Goal: Transaction & Acquisition: Obtain resource

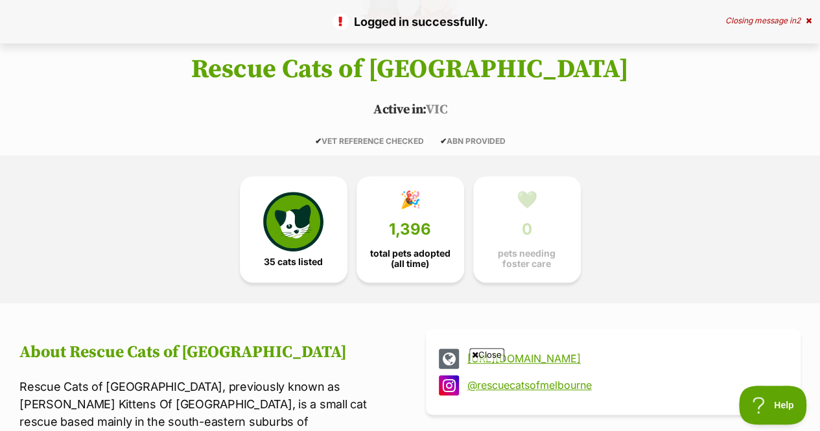
scroll to position [319, 0]
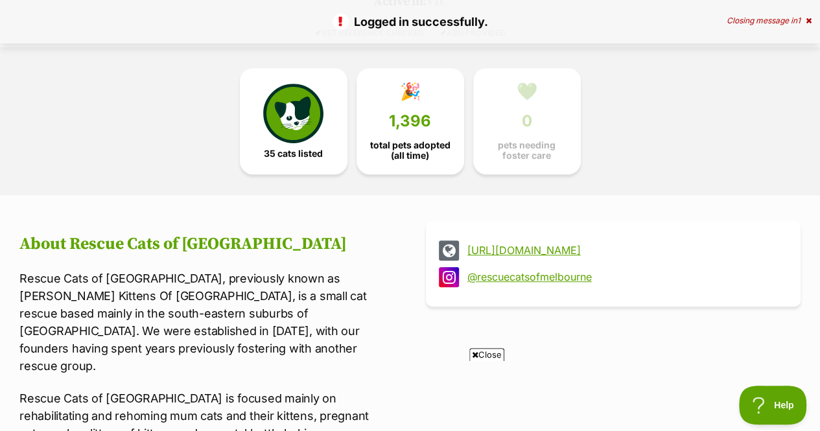
click at [419, 76] on link "🎉 1,396 total pets adopted (all time)" at bounding box center [410, 121] width 108 height 106
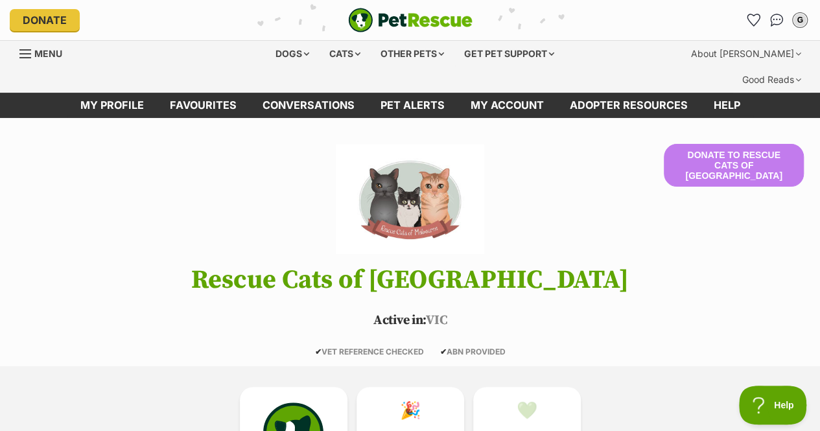
click at [758, 14] on link "Favourites" at bounding box center [753, 20] width 21 height 21
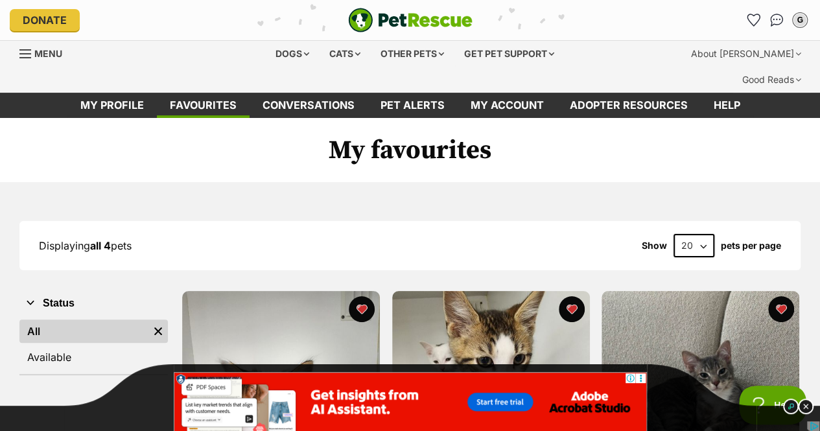
click at [343, 46] on div "Cats" at bounding box center [344, 54] width 49 height 26
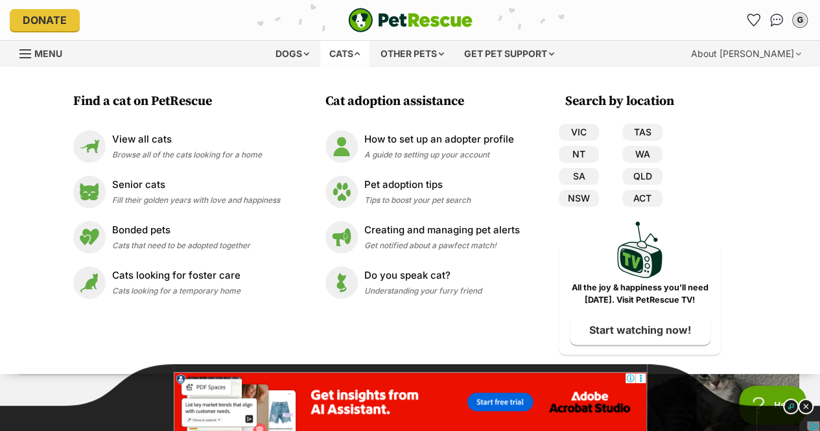
click at [397, 186] on p "Pet adoption tips" at bounding box center [417, 185] width 106 height 15
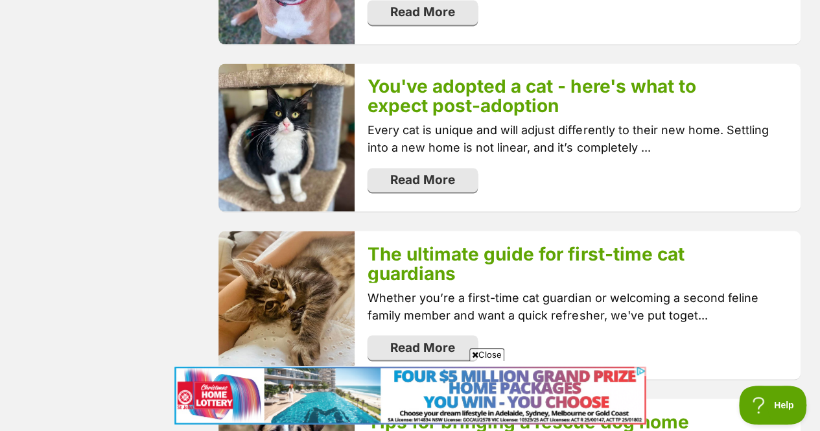
scroll to position [1025, 0]
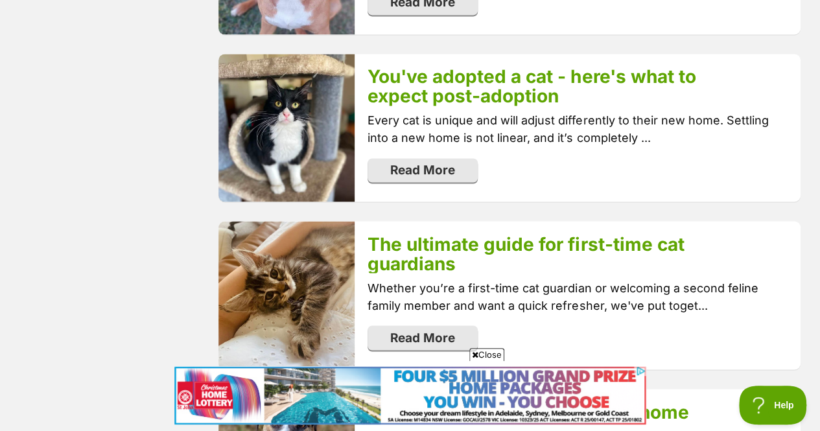
click at [402, 325] on link "Read More" at bounding box center [422, 337] width 110 height 25
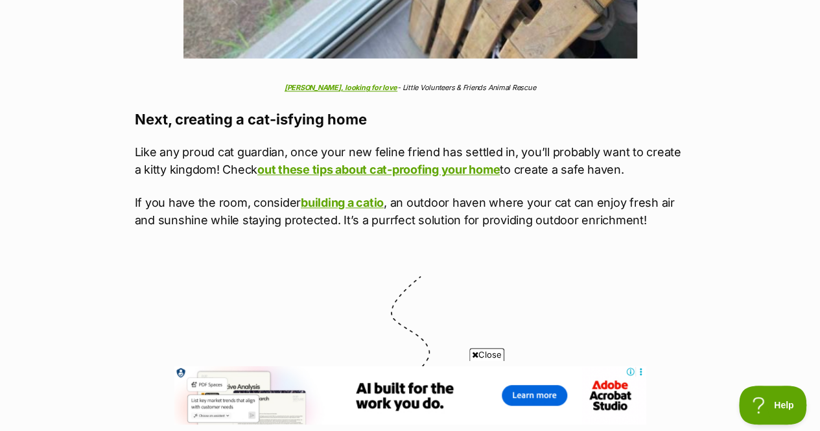
scroll to position [5616, 0]
click at [363, 82] on link "Mike, looking for love" at bounding box center [340, 86] width 113 height 9
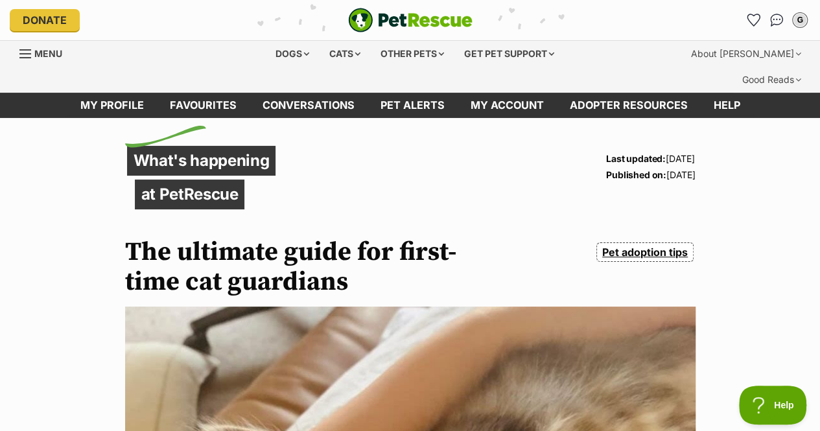
click at [346, 49] on div "Cats" at bounding box center [344, 54] width 49 height 26
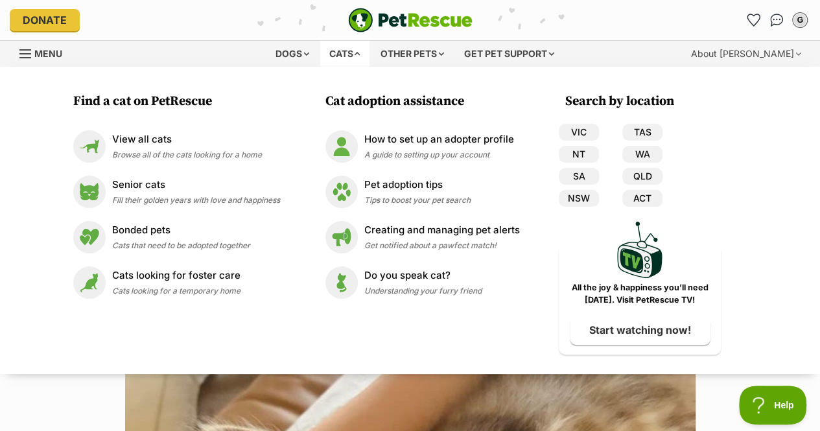
click at [159, 155] on span "Browse all of the cats looking for a home" at bounding box center [187, 155] width 150 height 10
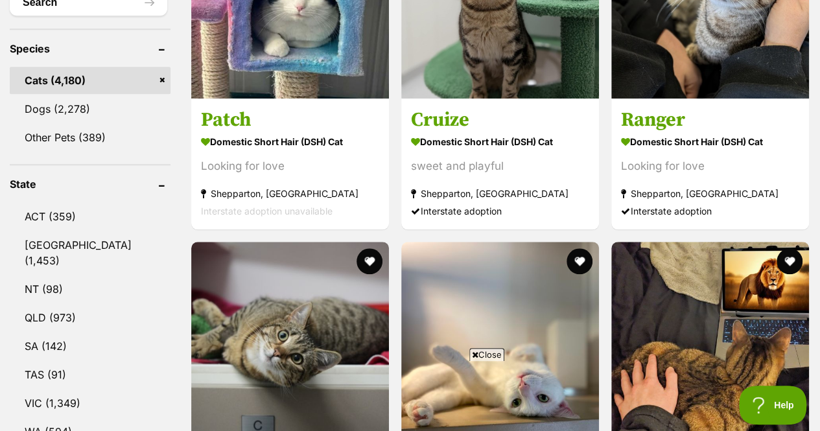
scroll to position [582, 0]
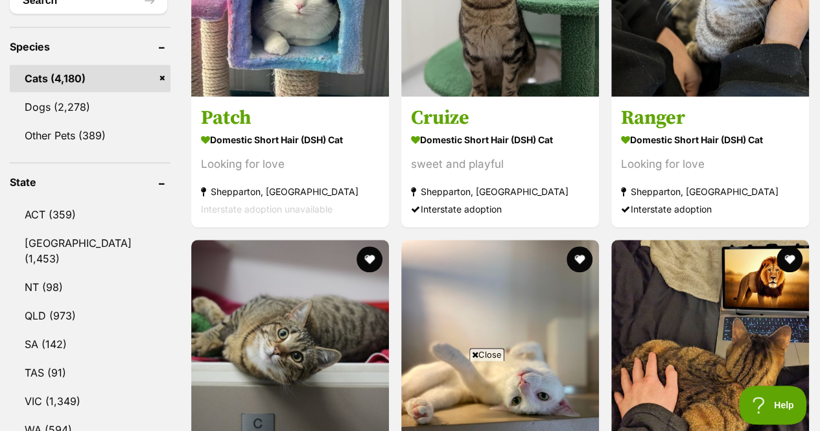
click at [67, 388] on link "VIC (1,349)" at bounding box center [90, 401] width 161 height 27
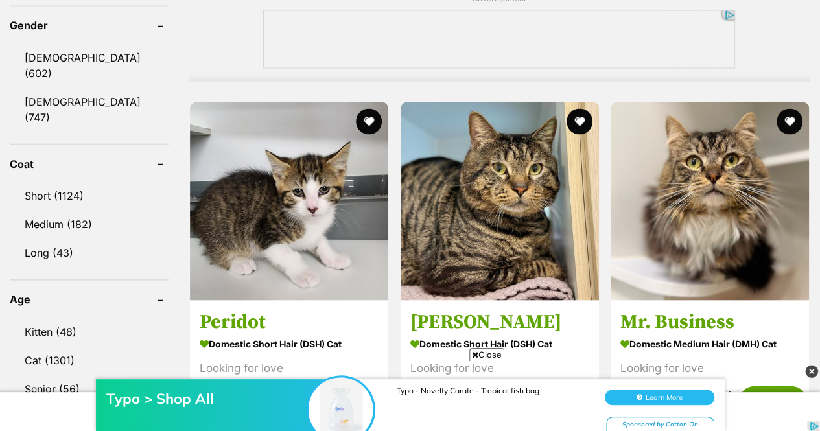
scroll to position [1187, 0]
click at [61, 317] on link "Kitten (48)" at bounding box center [89, 330] width 159 height 27
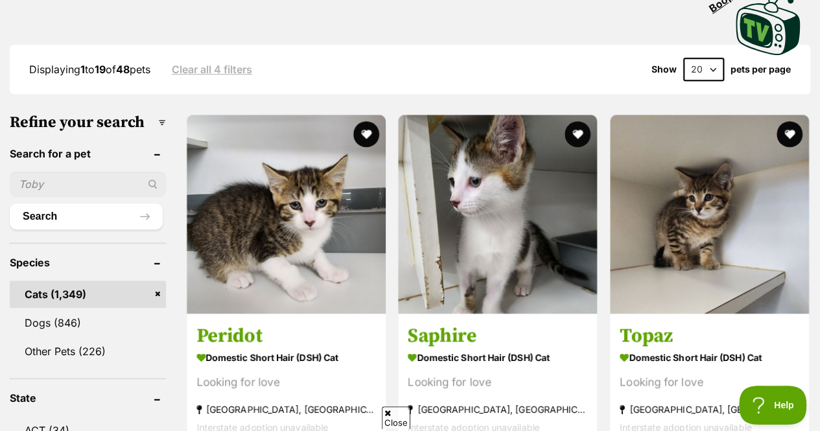
scroll to position [359, 0]
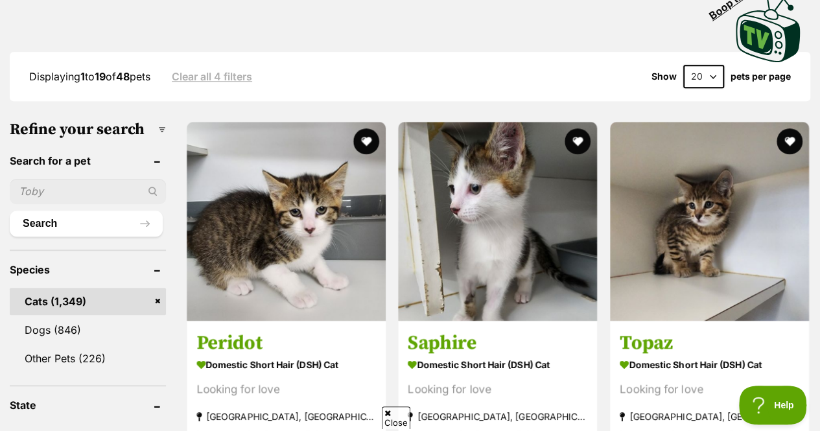
click at [792, 128] on button "favourite" at bounding box center [789, 141] width 26 height 26
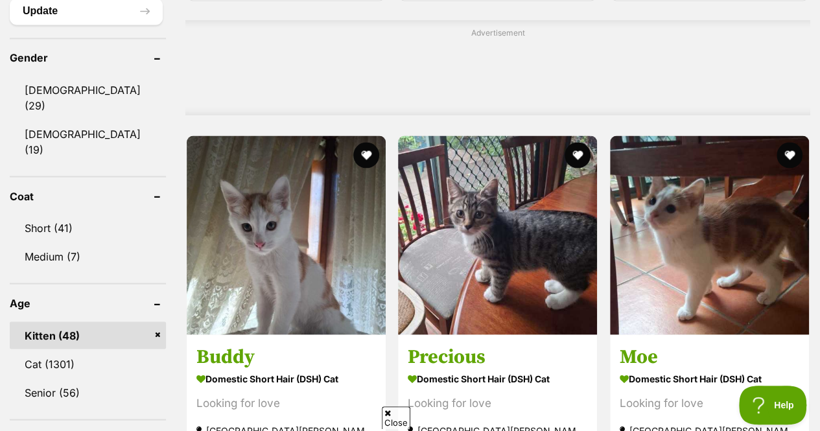
scroll to position [1162, 0]
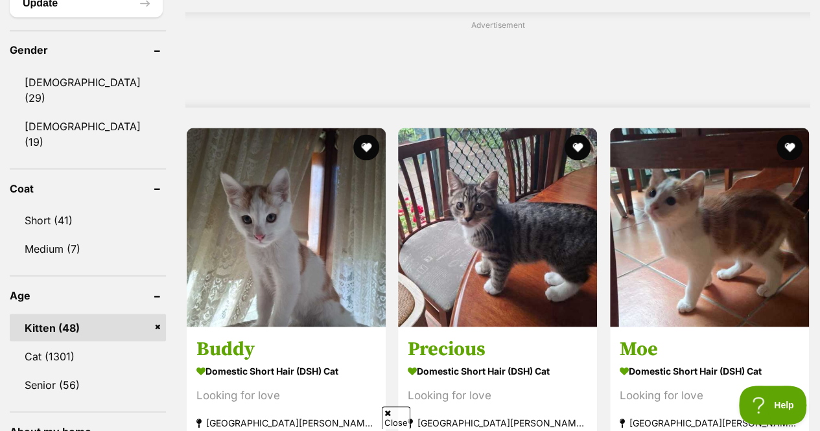
click at [572, 134] on button "favourite" at bounding box center [578, 147] width 26 height 26
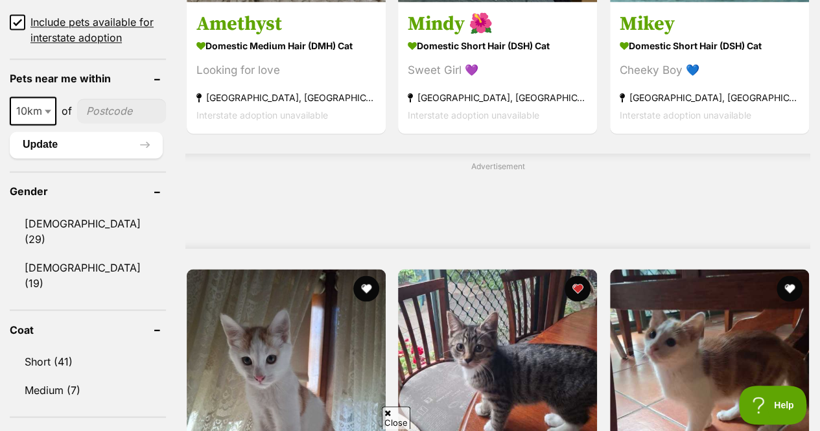
scroll to position [1006, 0]
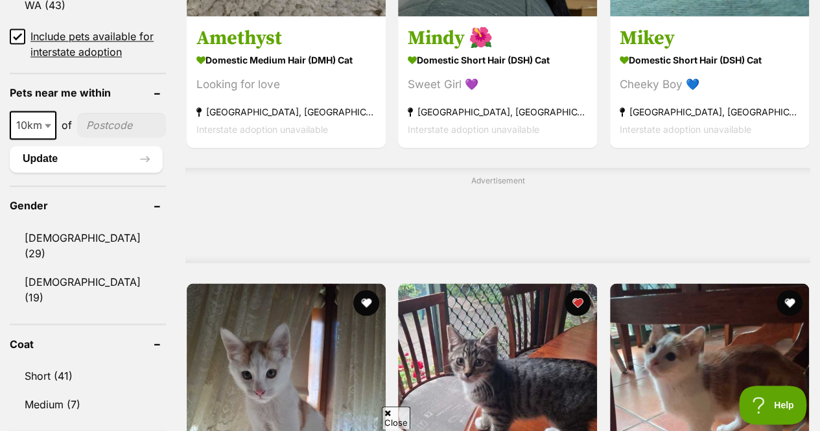
click at [100, 113] on input"] "postcode" at bounding box center [121, 125] width 89 height 25
type input"] "3193"
click at [102, 146] on button "Update" at bounding box center [86, 159] width 153 height 26
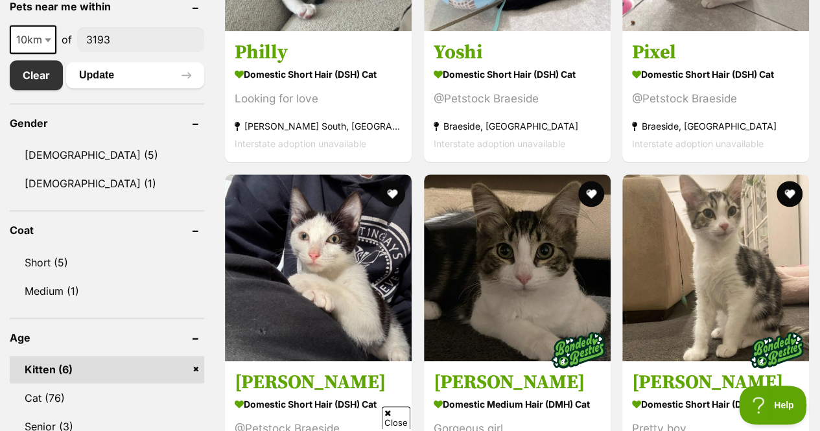
scroll to position [717, 0]
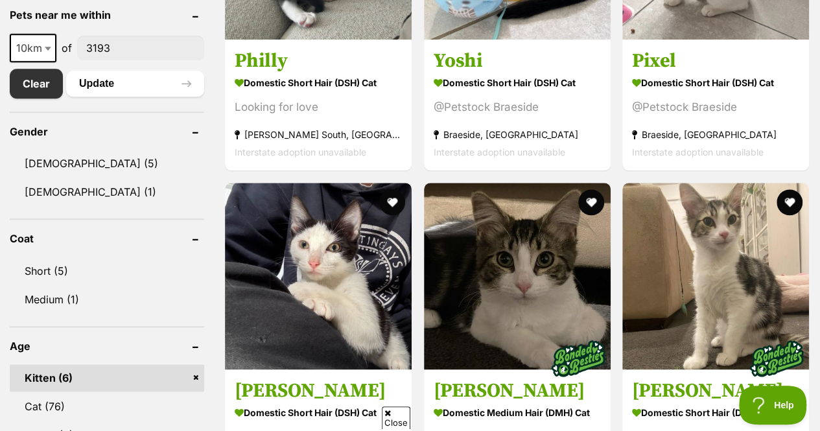
click at [55, 34] on span at bounding box center [49, 48] width 13 height 29
select select "25"
click at [109, 71] on button "Update" at bounding box center [135, 84] width 138 height 26
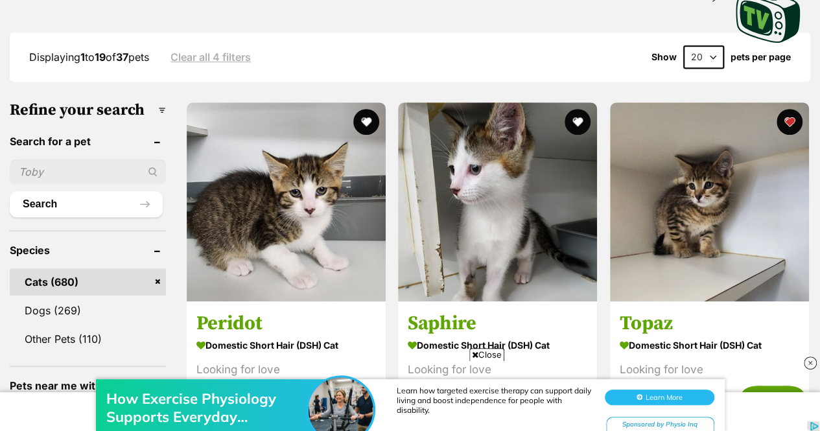
click at [358, 109] on button "favourite" at bounding box center [366, 122] width 26 height 26
click at [582, 109] on button "favourite" at bounding box center [578, 122] width 26 height 26
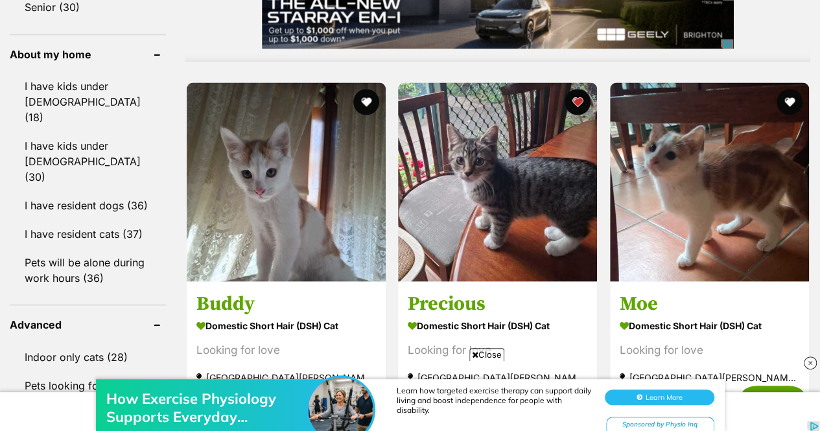
scroll to position [1177, 0]
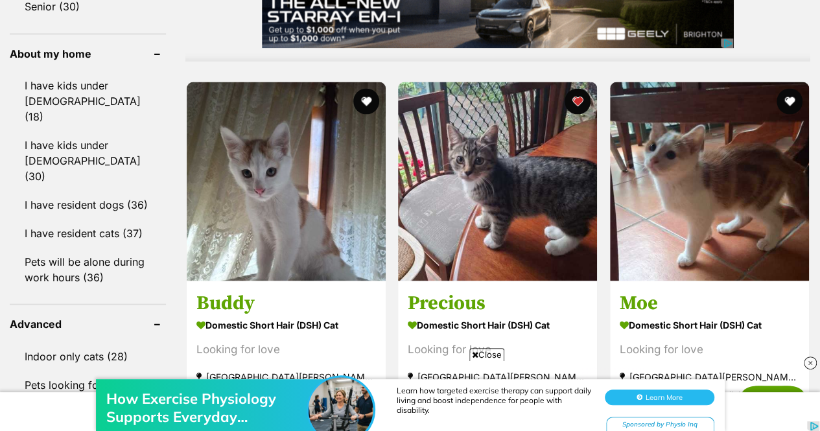
click at [791, 88] on button "favourite" at bounding box center [789, 101] width 26 height 26
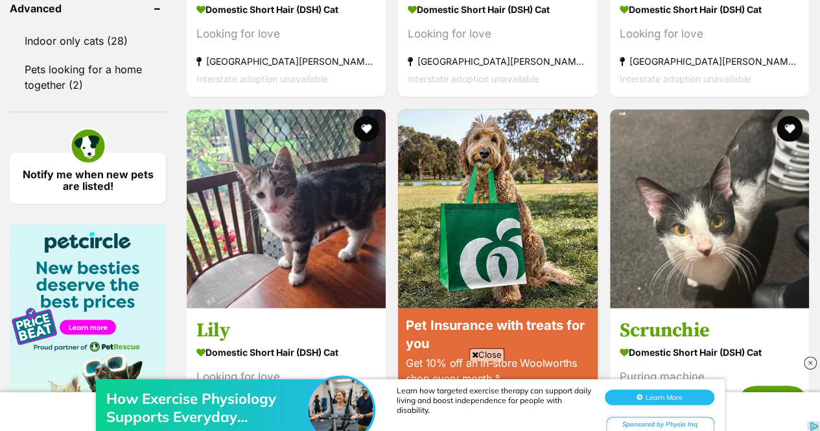
scroll to position [1494, 0]
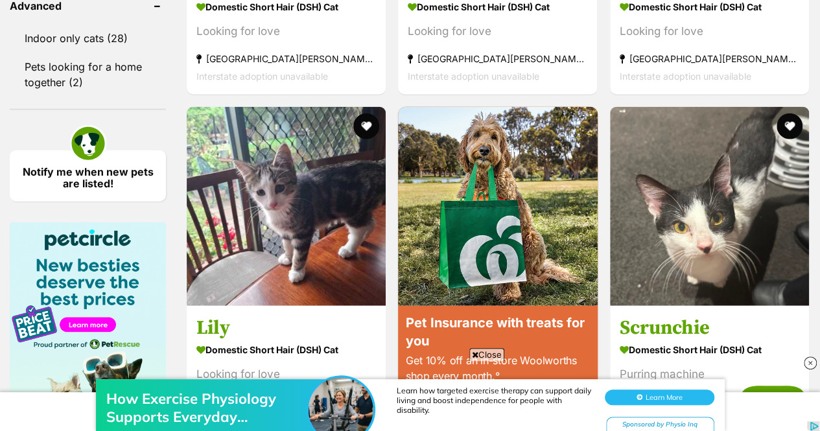
click at [368, 113] on button "favourite" at bounding box center [366, 126] width 26 height 26
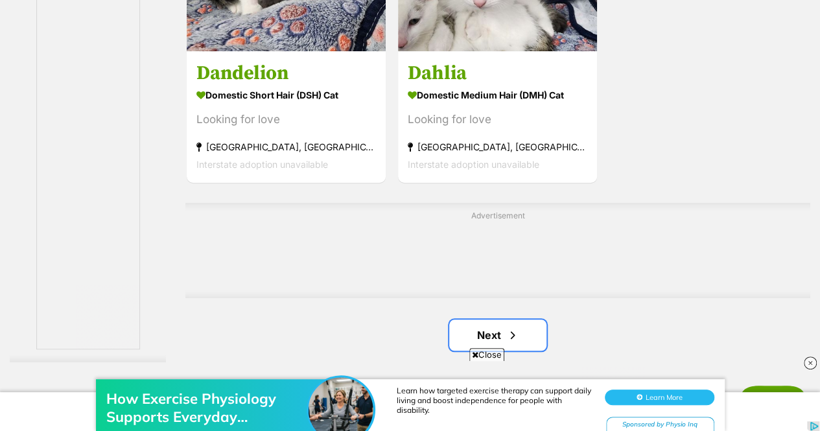
scroll to position [0, 0]
click at [482, 319] on link "Next" at bounding box center [497, 334] width 97 height 31
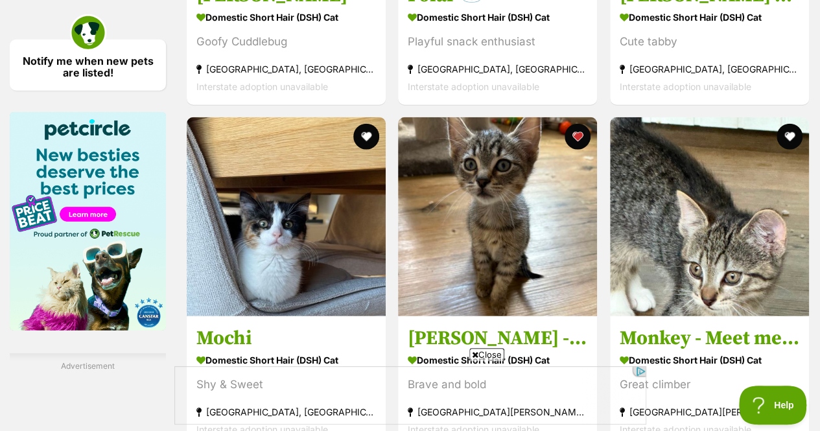
scroll to position [1606, 0]
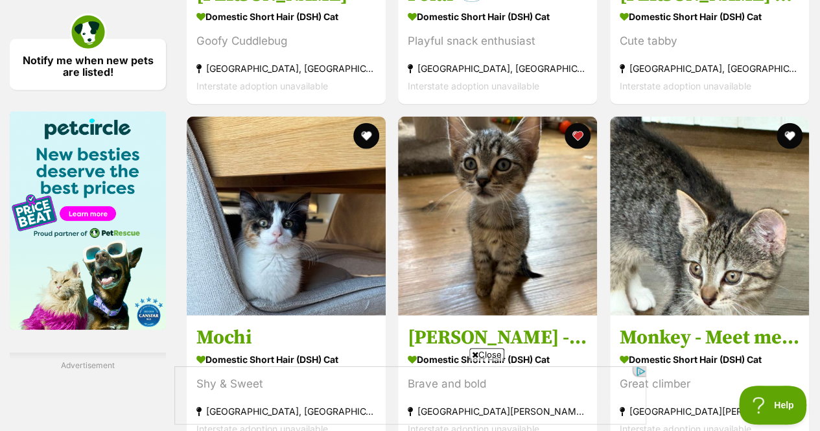
click at [362, 123] on button "favourite" at bounding box center [366, 136] width 26 height 26
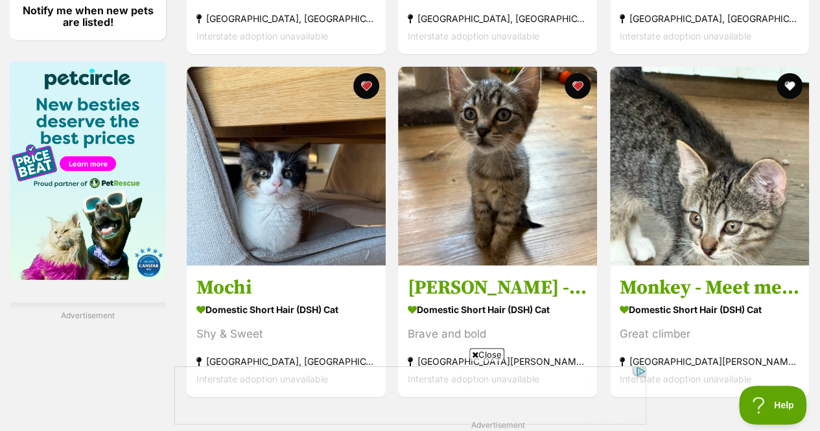
click at [793, 73] on button "favourite" at bounding box center [789, 86] width 26 height 26
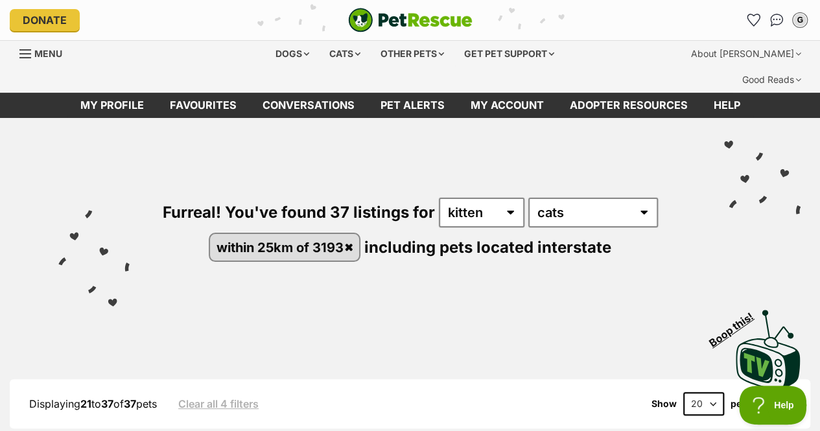
scroll to position [0, 0]
click at [752, 24] on icon "Favourites" at bounding box center [753, 20] width 12 height 12
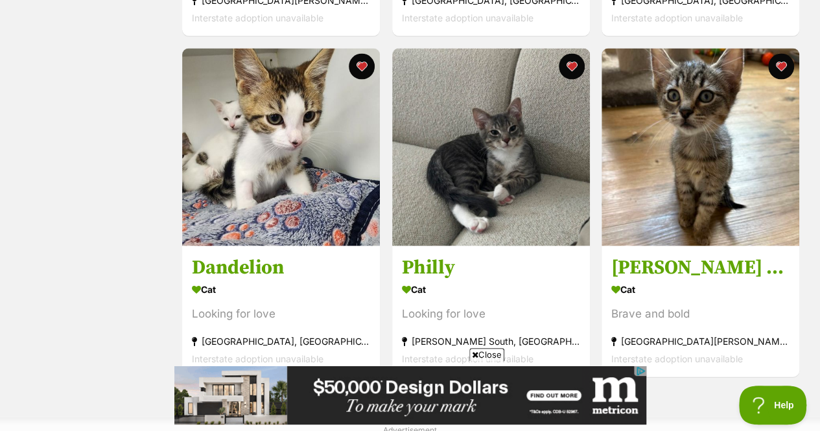
scroll to position [1264, 0]
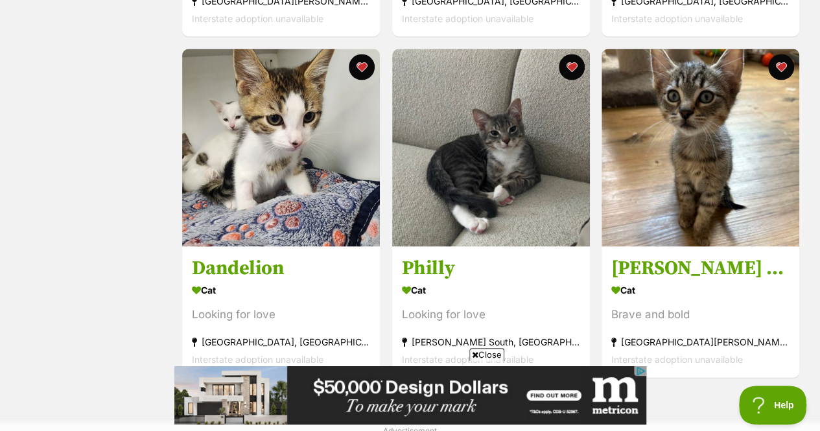
click at [581, 54] on button "favourite" at bounding box center [571, 67] width 26 height 26
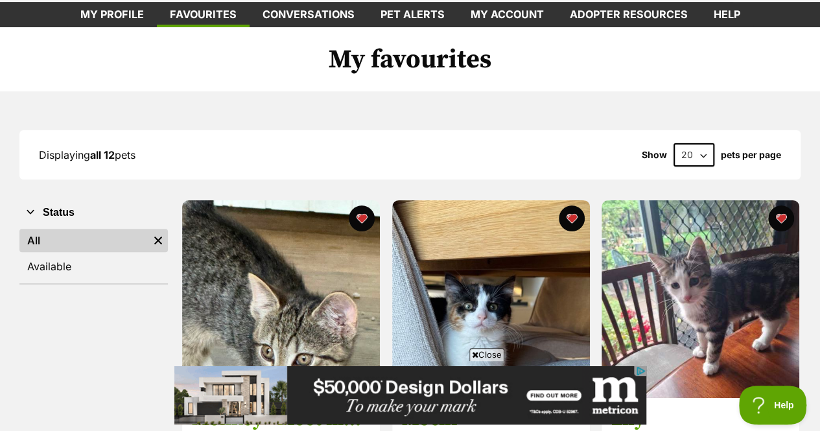
scroll to position [90, 0]
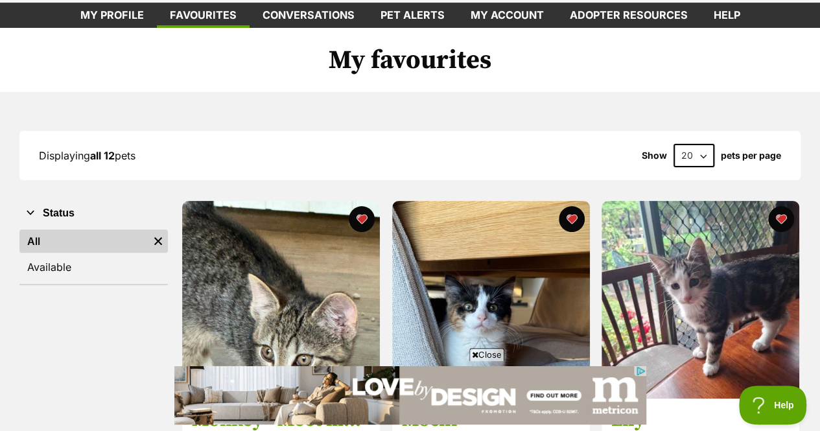
click at [334, 212] on img at bounding box center [281, 300] width 198 height 198
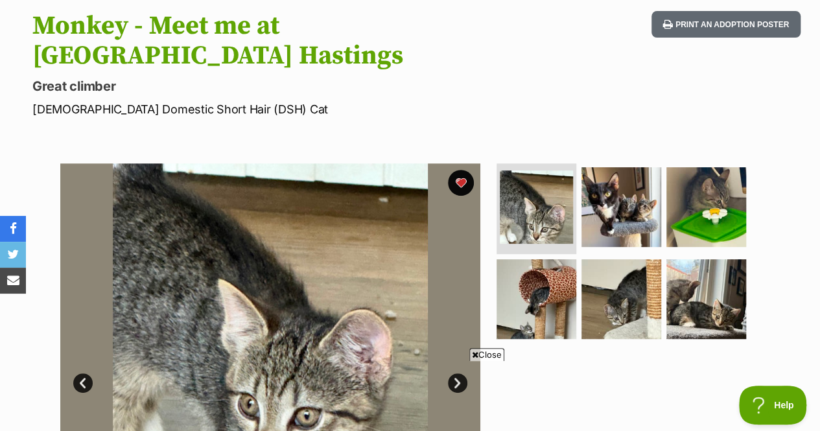
click at [535, 259] on img at bounding box center [536, 299] width 80 height 80
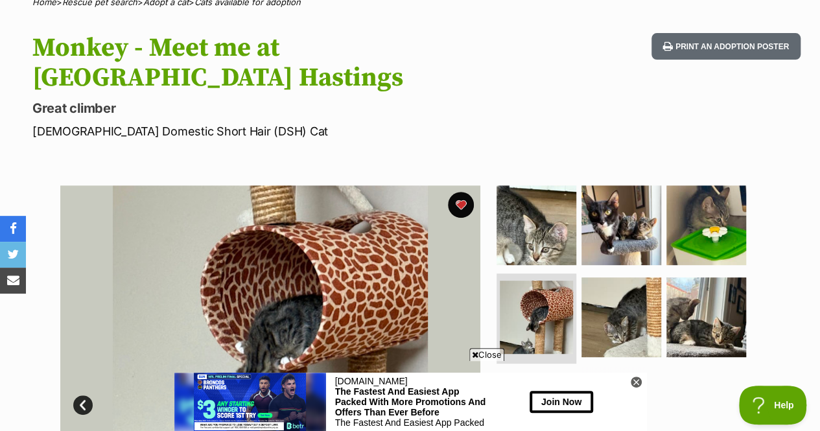
scroll to position [230, 0]
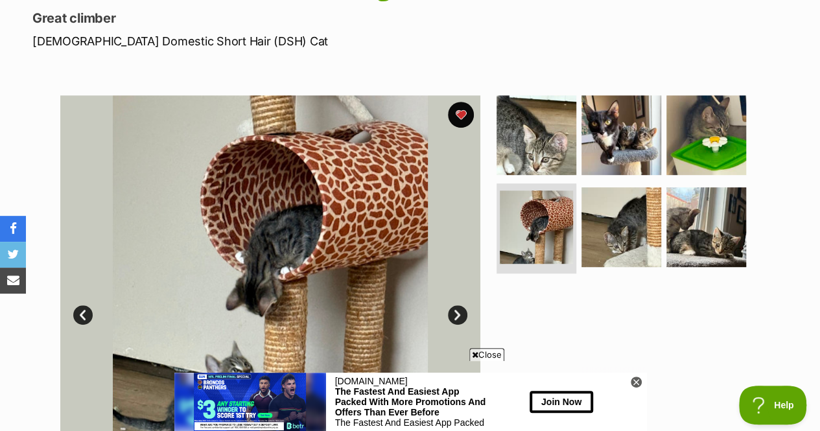
click at [559, 95] on img at bounding box center [536, 135] width 80 height 80
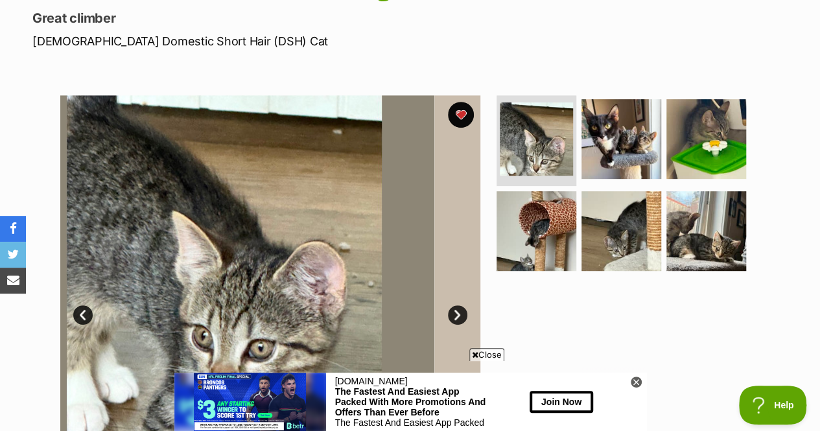
scroll to position [252, 0]
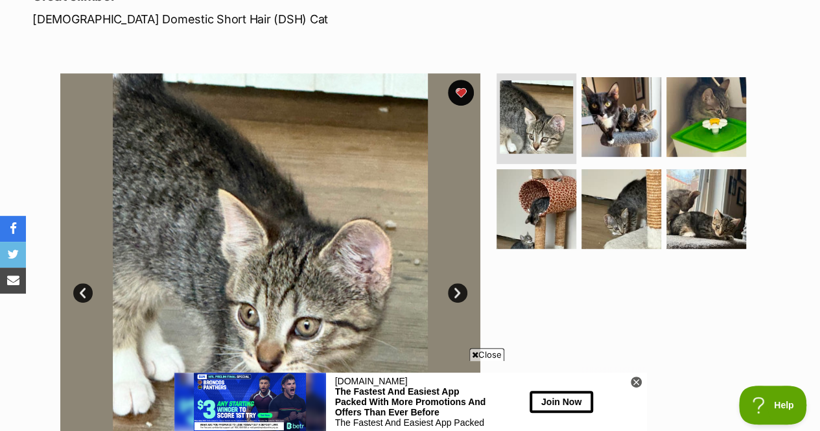
click at [643, 77] on img at bounding box center [621, 117] width 80 height 80
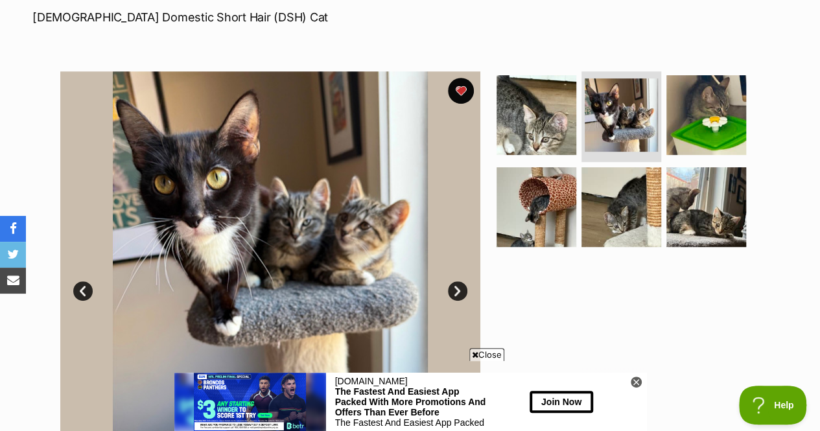
scroll to position [255, 0]
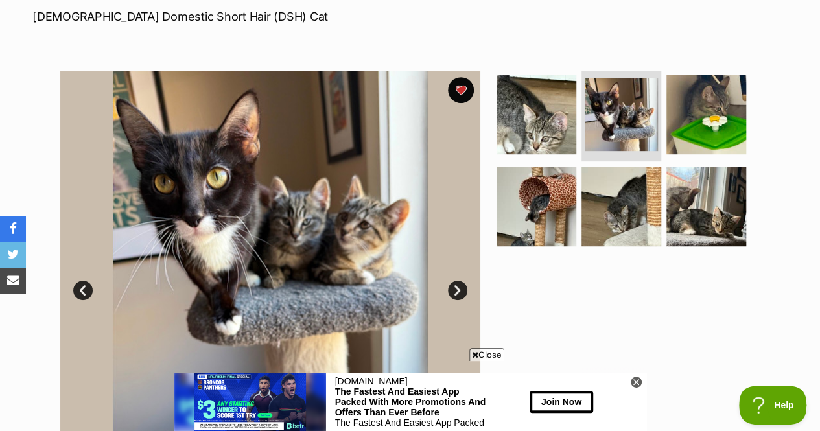
click at [685, 75] on img at bounding box center [706, 115] width 80 height 80
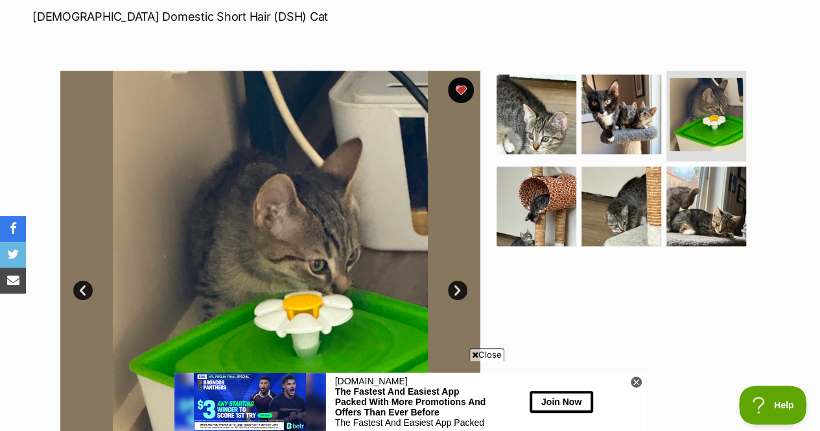
click at [699, 167] on img at bounding box center [706, 207] width 80 height 80
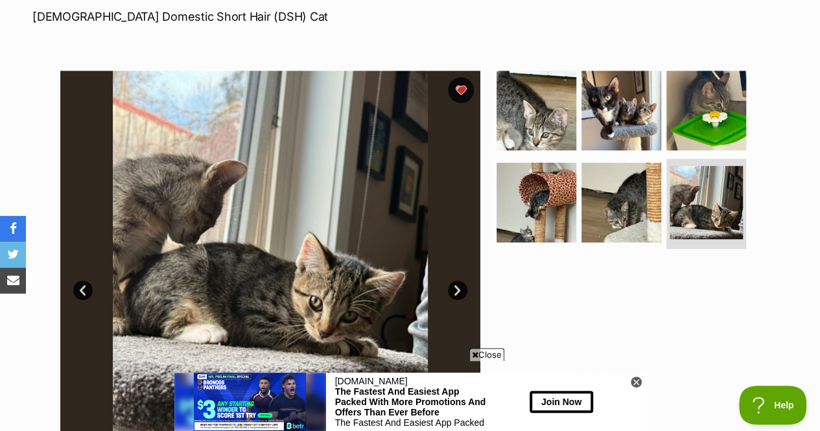
click at [615, 163] on img at bounding box center [621, 203] width 80 height 80
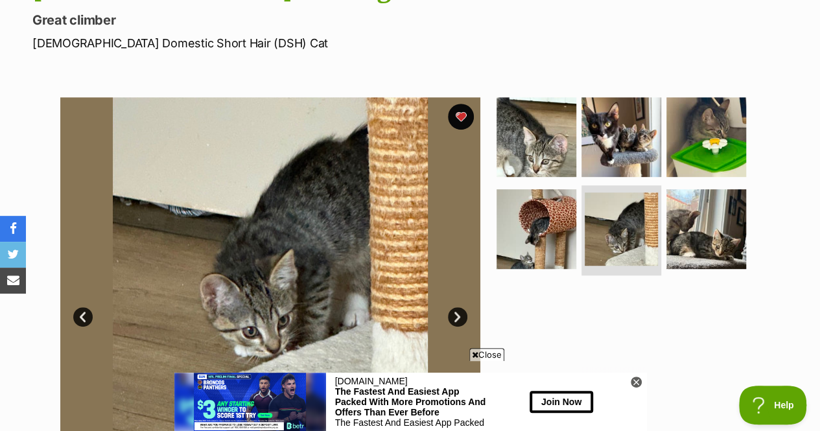
scroll to position [227, 0]
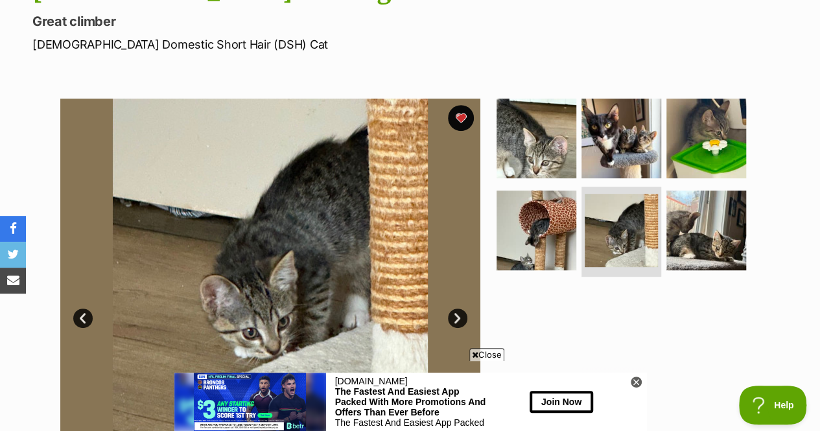
click at [556, 191] on img at bounding box center [536, 231] width 80 height 80
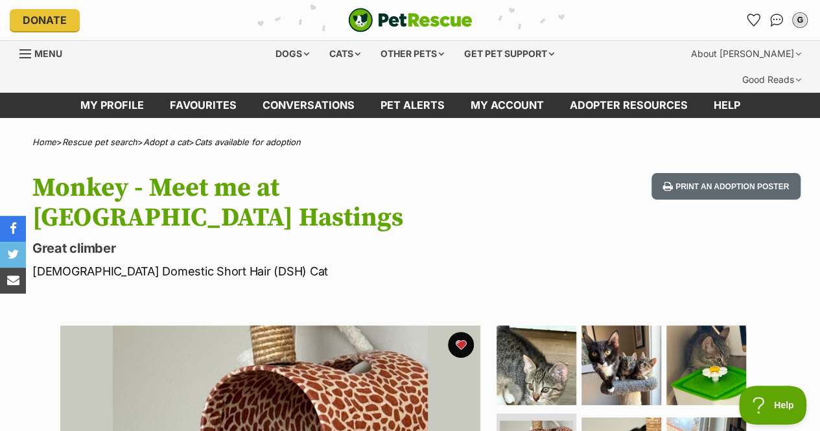
scroll to position [0, 0]
click at [763, 11] on li "Account quick links" at bounding box center [753, 20] width 21 height 21
click at [756, 16] on icon "Favourites" at bounding box center [753, 20] width 12 height 12
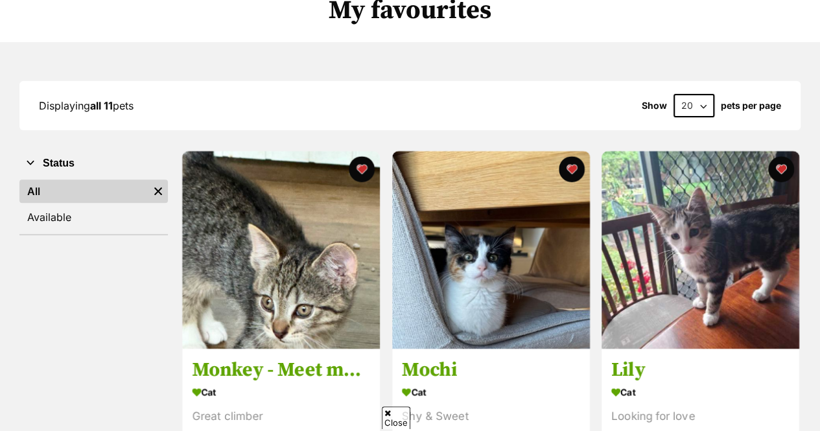
scroll to position [140, 0]
click at [479, 212] on img at bounding box center [491, 250] width 198 height 198
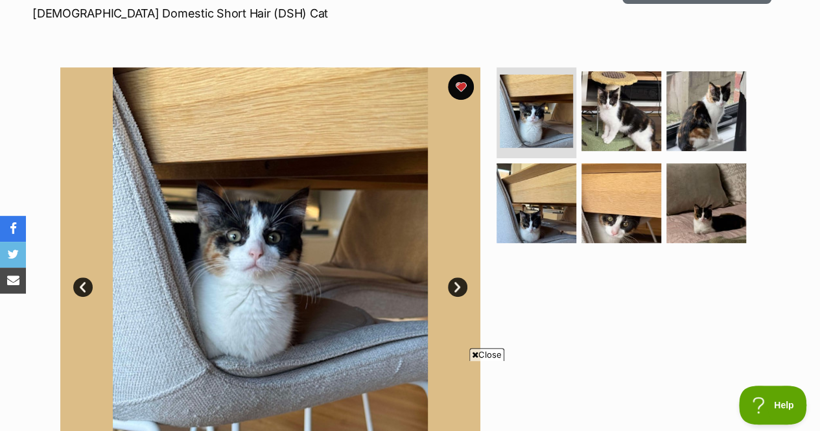
click at [610, 89] on img at bounding box center [621, 111] width 80 height 80
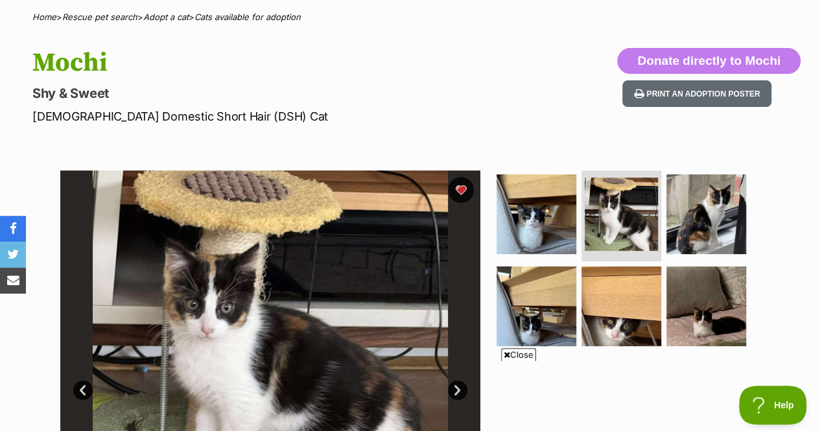
scroll to position [124, 0]
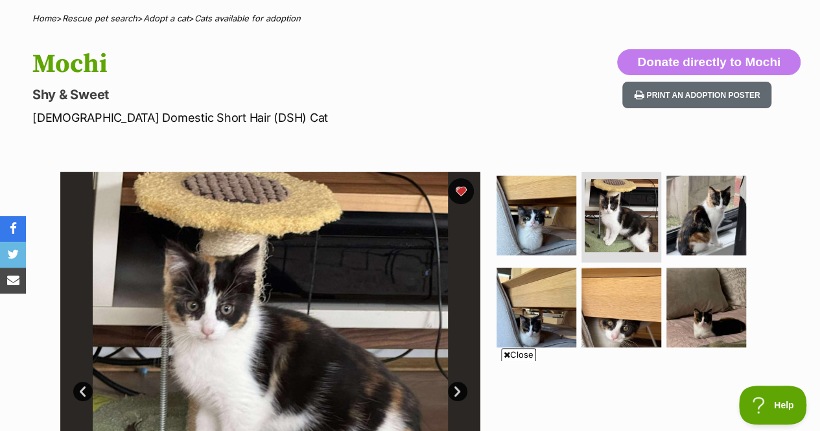
click at [456, 178] on button "favourite" at bounding box center [461, 191] width 26 height 26
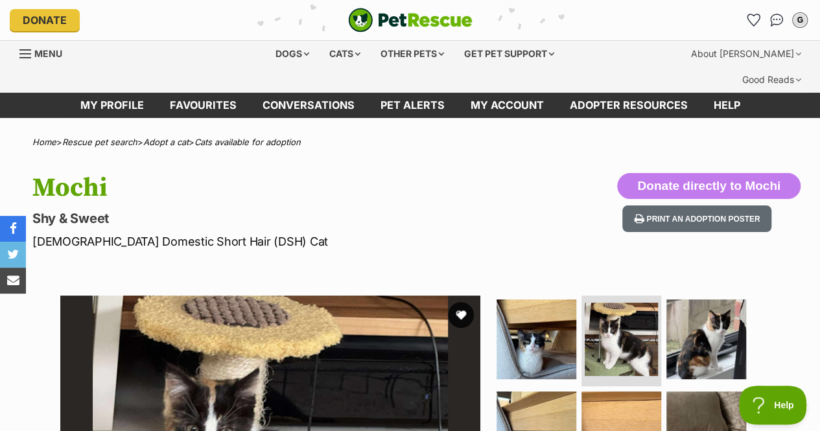
click at [752, 23] on icon "Favourites" at bounding box center [753, 20] width 12 height 12
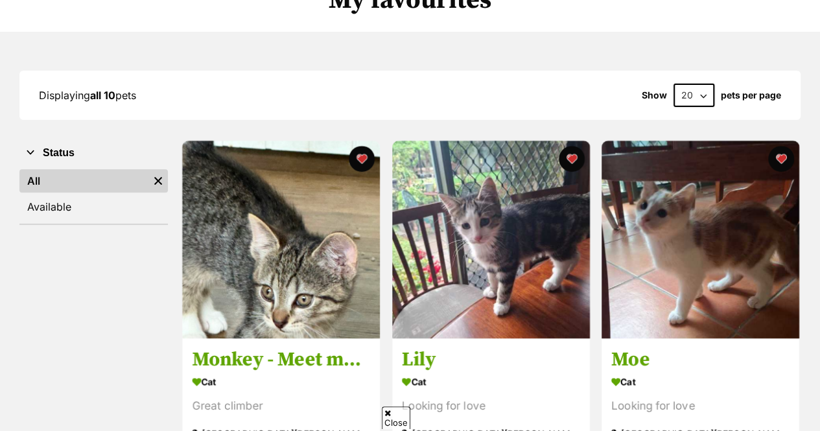
click at [505, 233] on img at bounding box center [491, 240] width 198 height 198
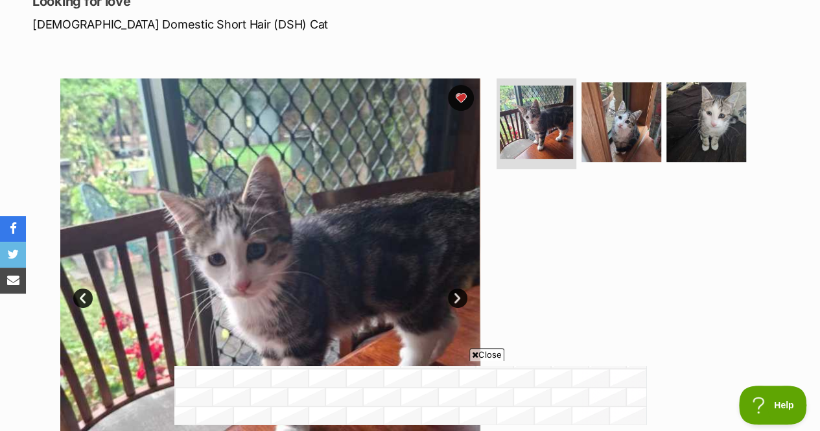
scroll to position [215, 0]
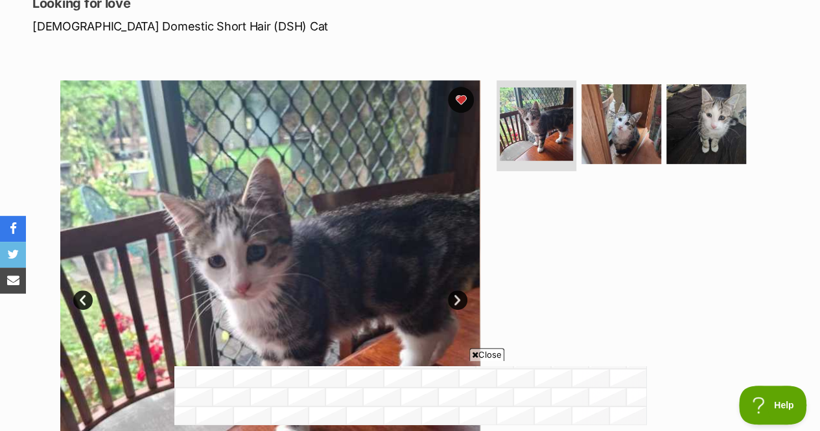
click at [604, 98] on img at bounding box center [621, 124] width 80 height 80
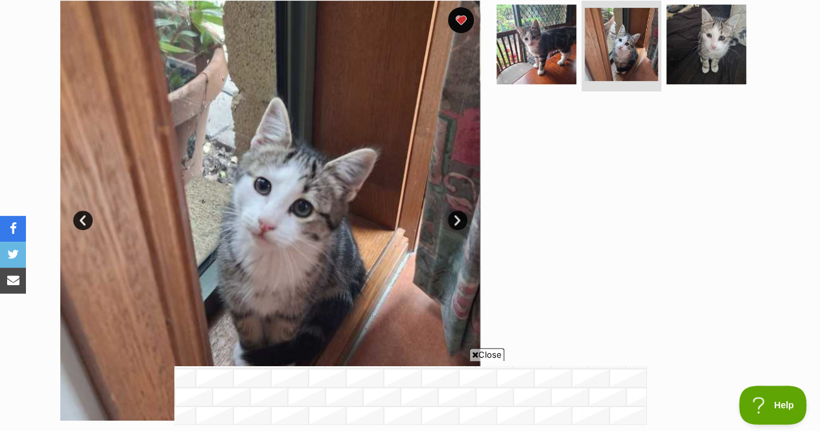
scroll to position [296, 0]
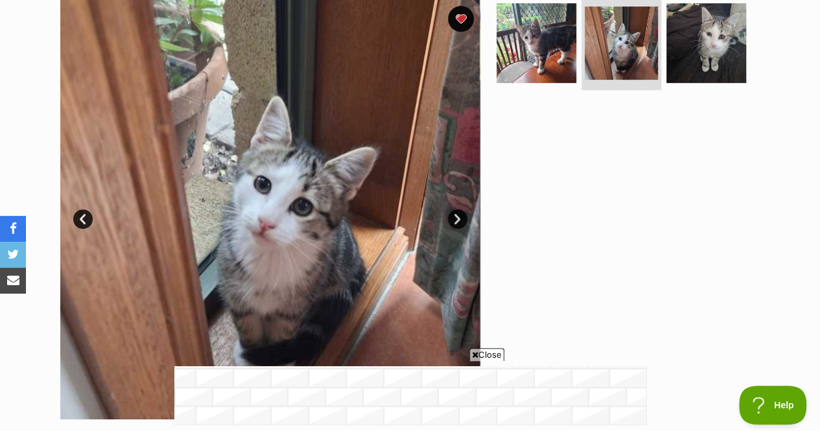
click at [706, 38] on img at bounding box center [706, 43] width 80 height 80
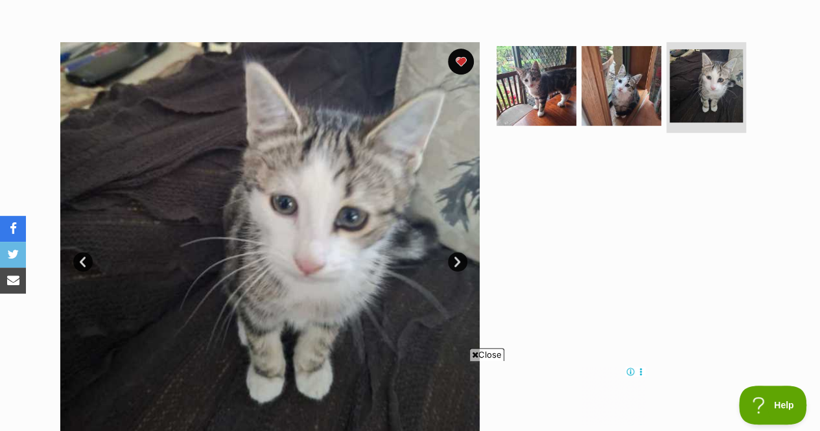
scroll to position [238, 0]
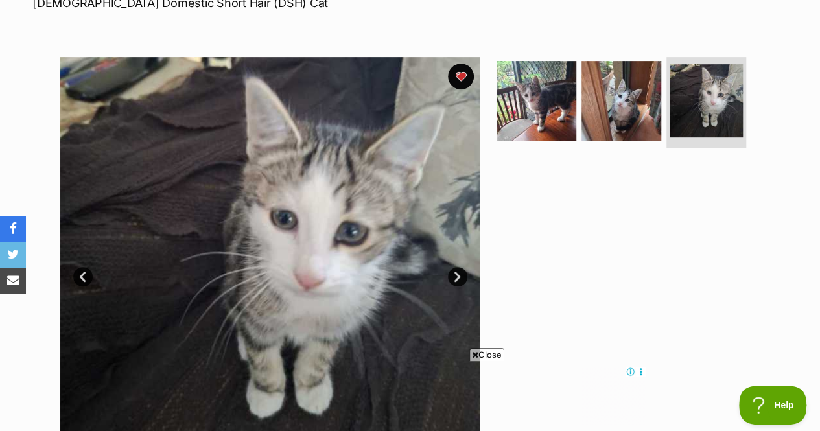
click at [547, 89] on img at bounding box center [536, 101] width 80 height 80
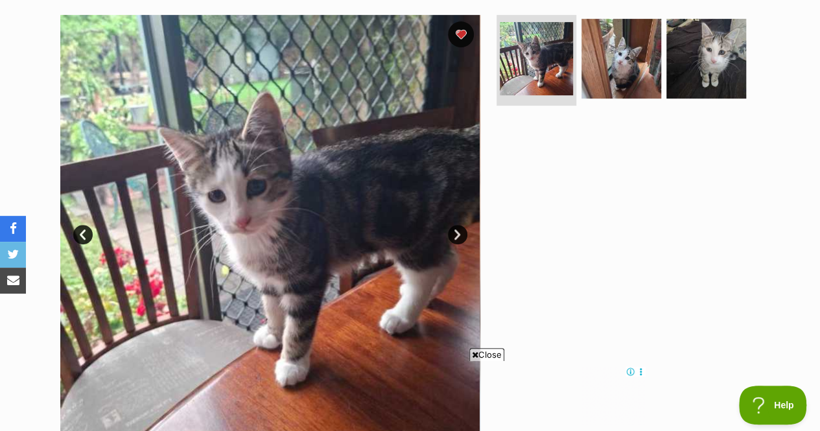
scroll to position [282, 0]
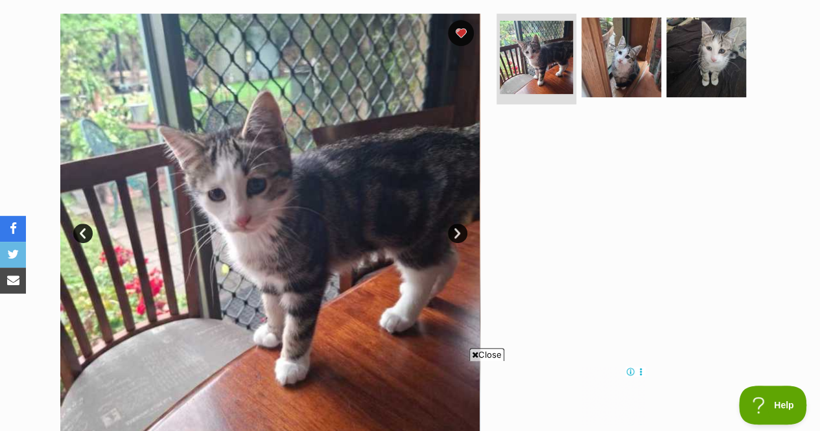
click at [633, 41] on img at bounding box center [621, 57] width 80 height 80
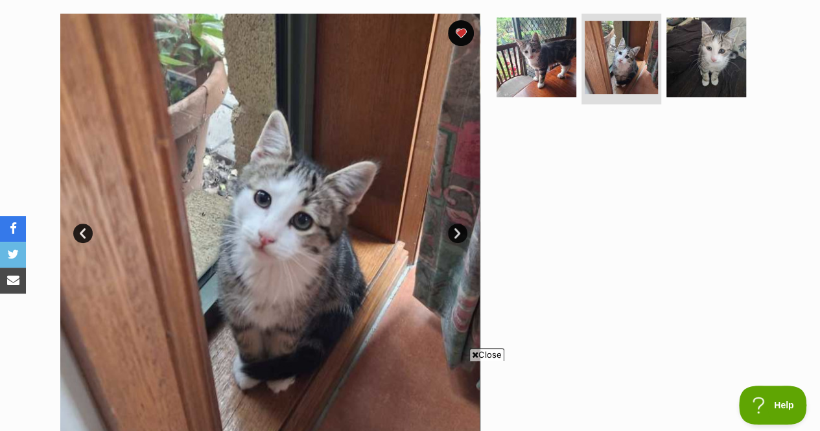
scroll to position [0, 0]
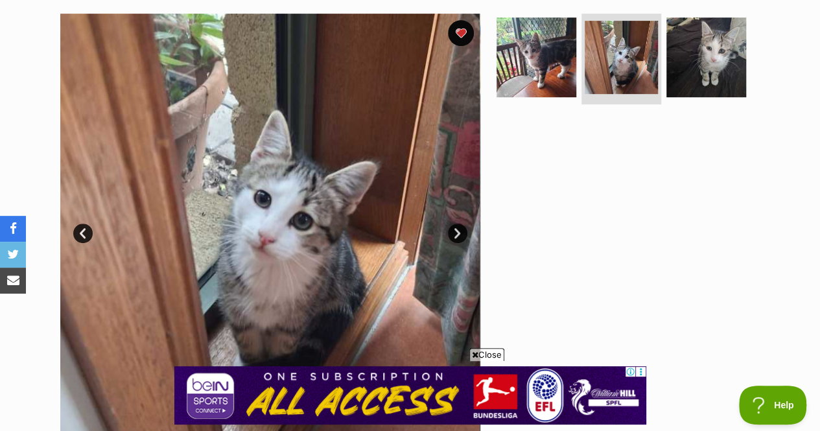
click at [730, 52] on img at bounding box center [706, 57] width 80 height 80
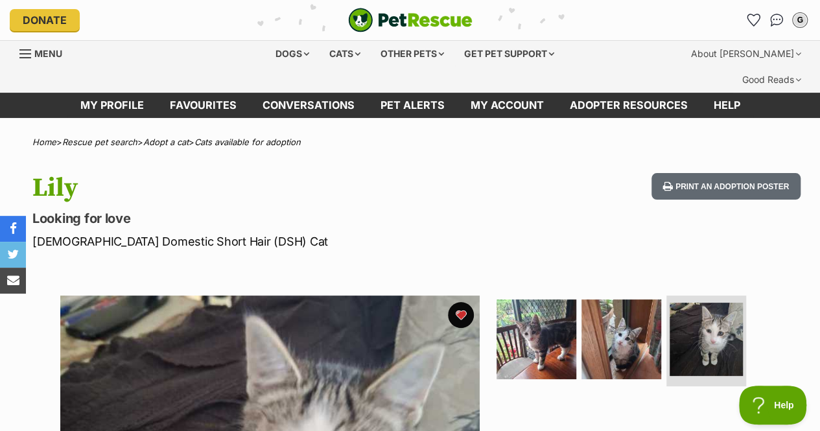
click at [749, 18] on icon "Favourites" at bounding box center [753, 20] width 12 height 12
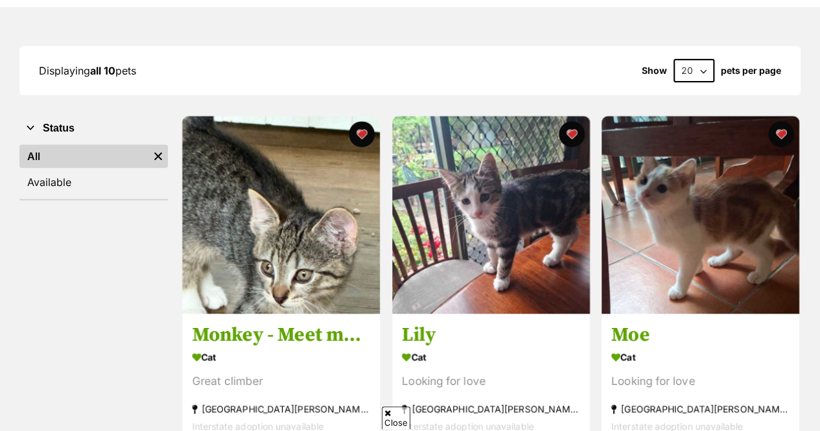
scroll to position [176, 0]
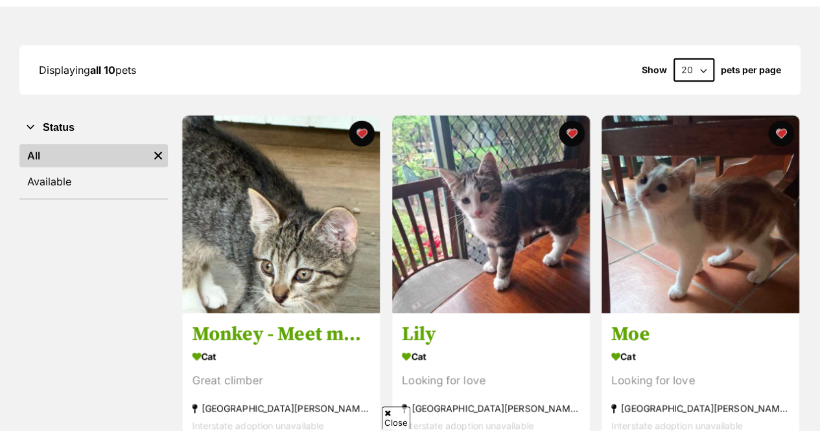
click at [679, 185] on img at bounding box center [700, 214] width 198 height 198
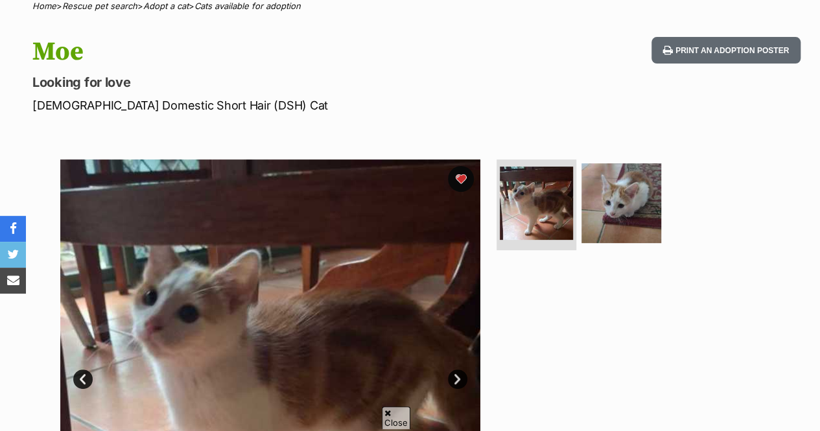
click at [647, 178] on img at bounding box center [621, 203] width 80 height 80
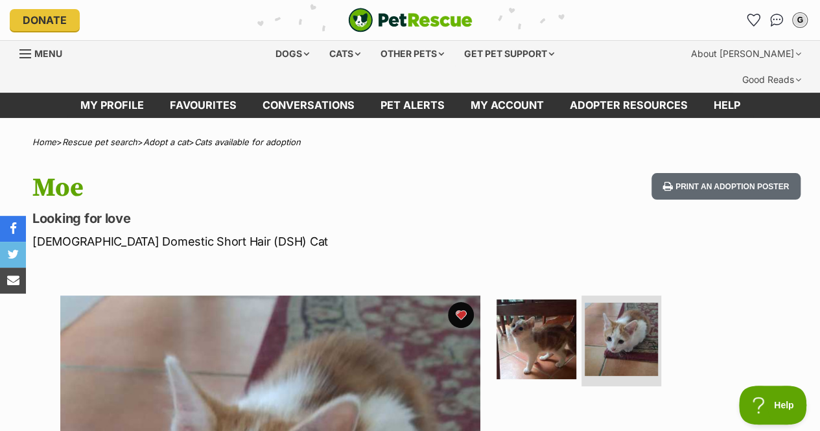
click at [754, 27] on icon "Favourites" at bounding box center [754, 20] width 14 height 13
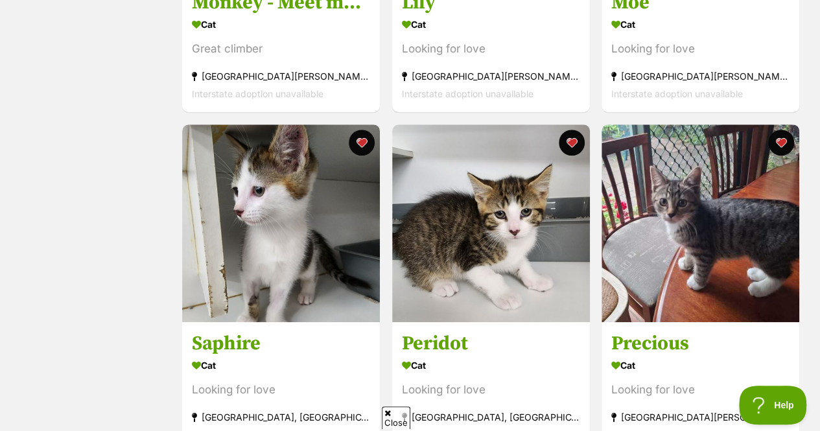
scroll to position [509, 0]
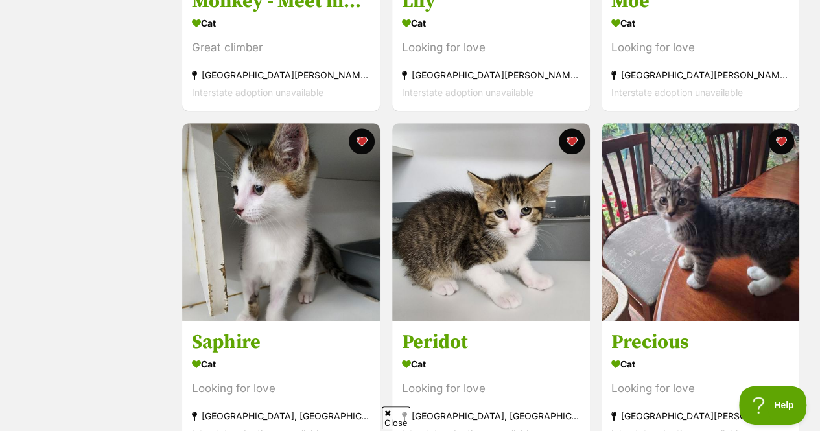
click at [337, 151] on img at bounding box center [281, 222] width 198 height 198
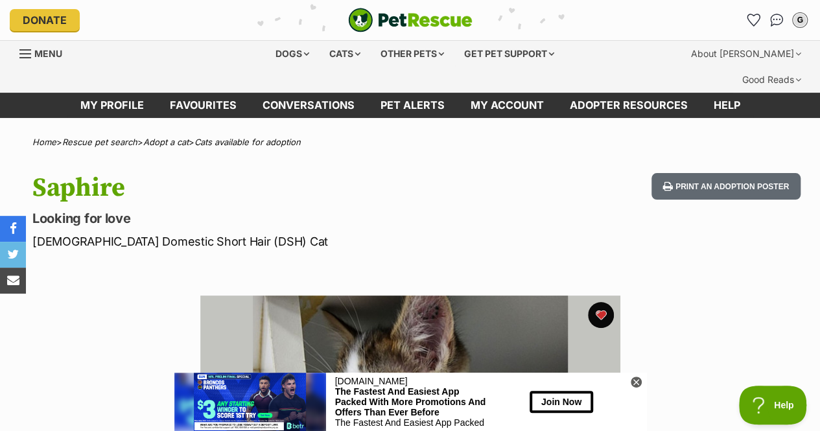
click at [754, 21] on icon "Favourites" at bounding box center [753, 20] width 12 height 12
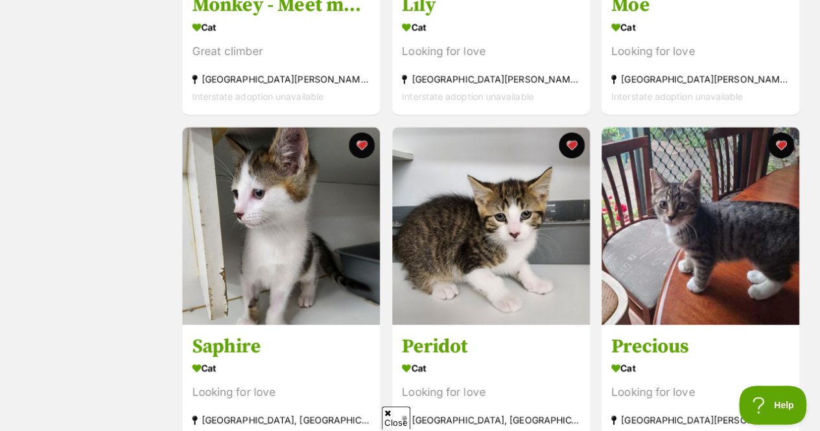
scroll to position [556, 0]
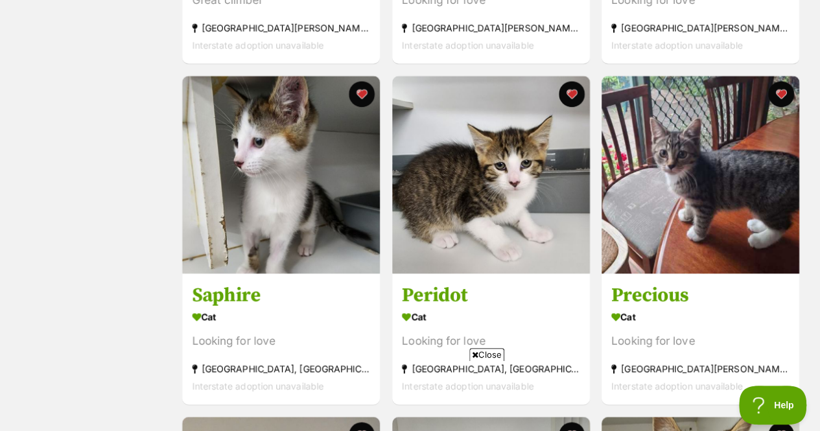
click at [494, 186] on img at bounding box center [491, 175] width 198 height 198
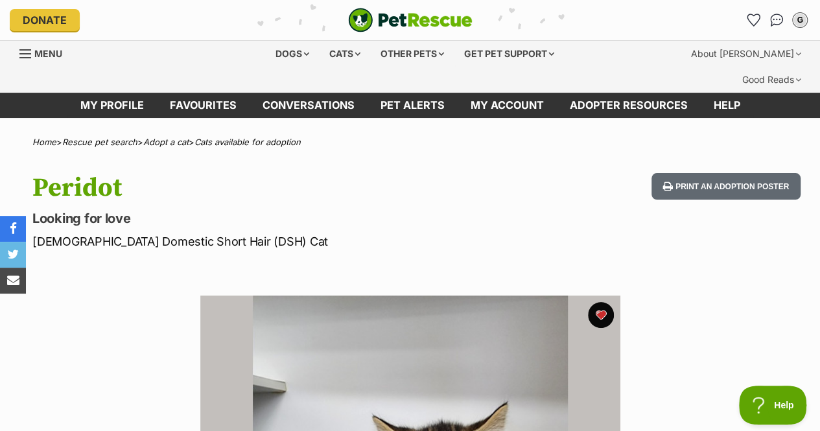
click at [754, 20] on icon "Favourites" at bounding box center [753, 20] width 12 height 12
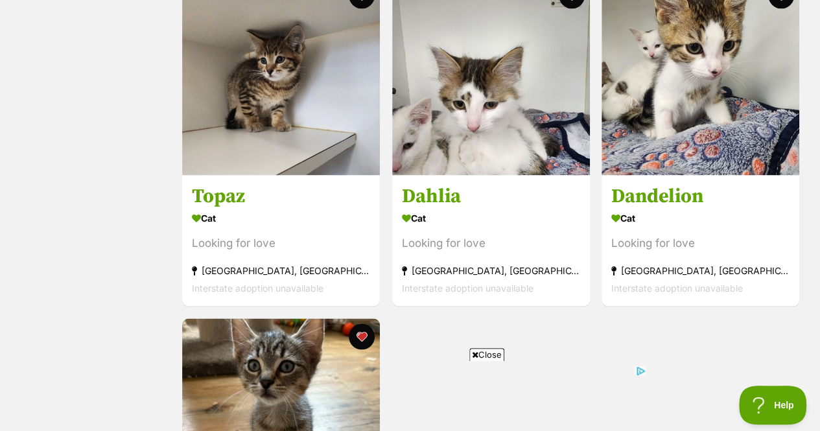
scroll to position [960, 0]
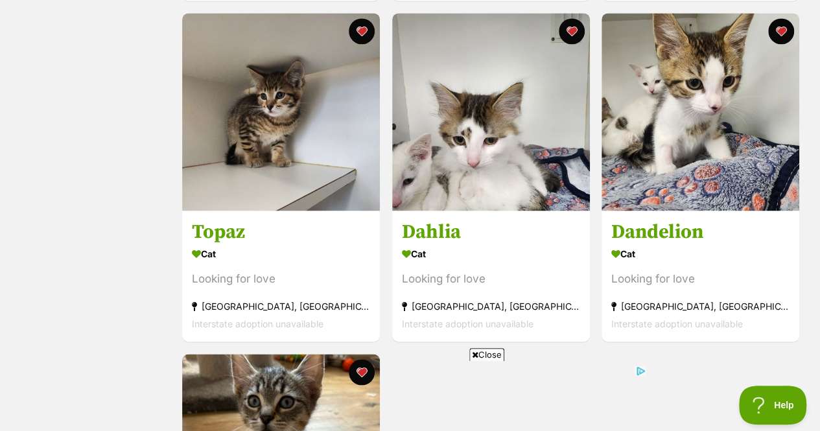
click at [469, 104] on img at bounding box center [491, 112] width 198 height 198
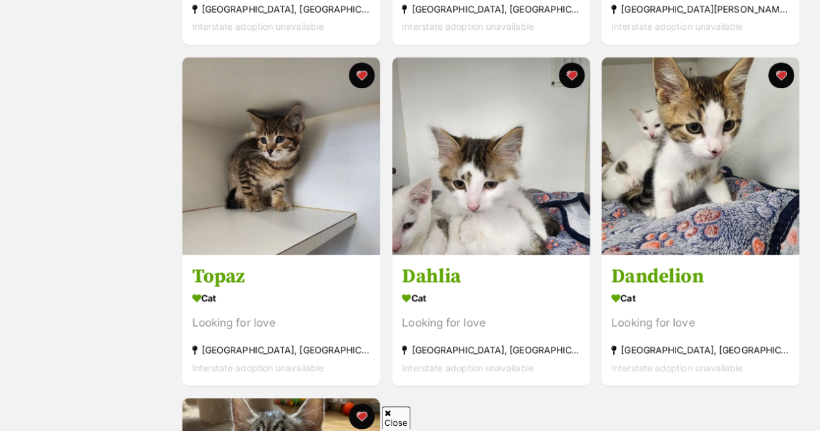
scroll to position [915, 0]
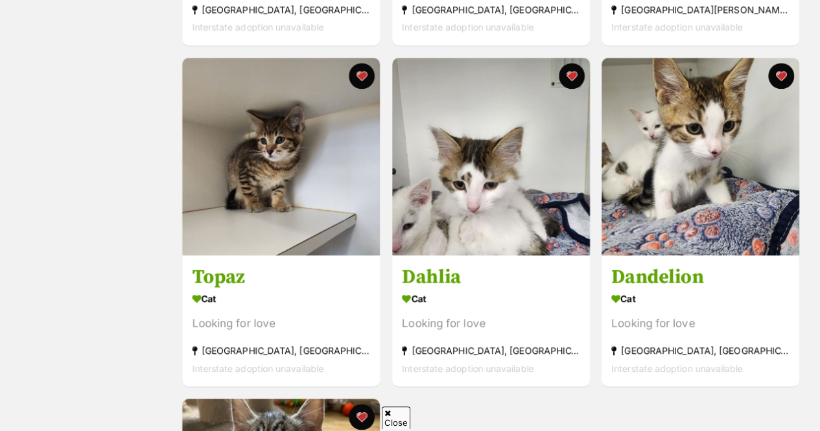
click at [255, 150] on img at bounding box center [281, 157] width 198 height 198
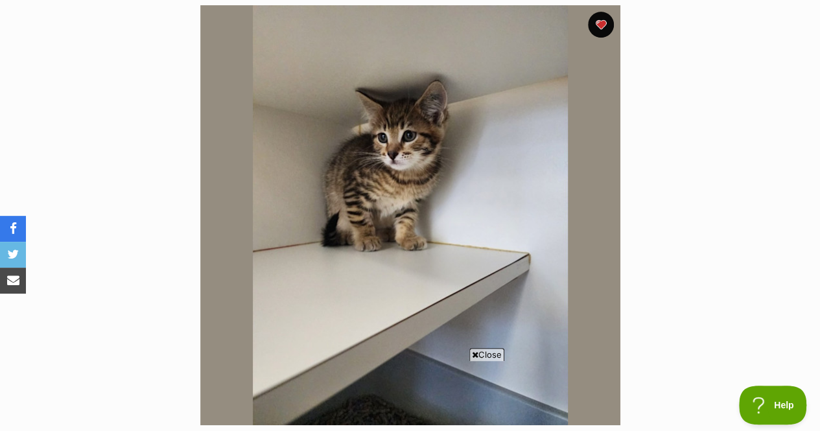
scroll to position [290, 0]
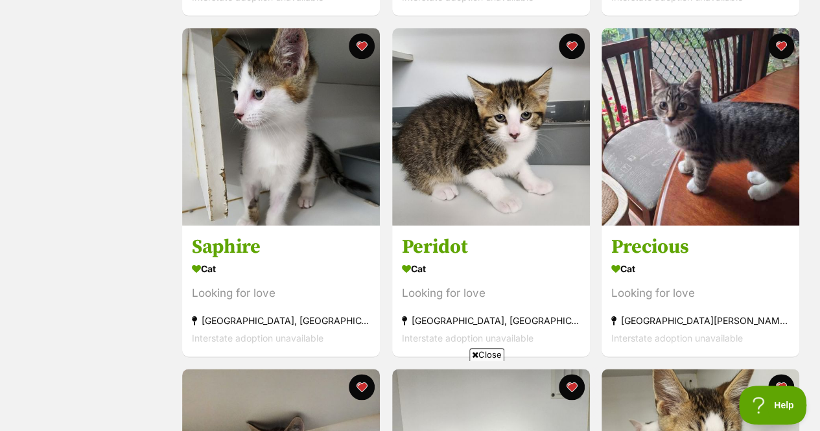
click at [626, 102] on img at bounding box center [700, 127] width 198 height 198
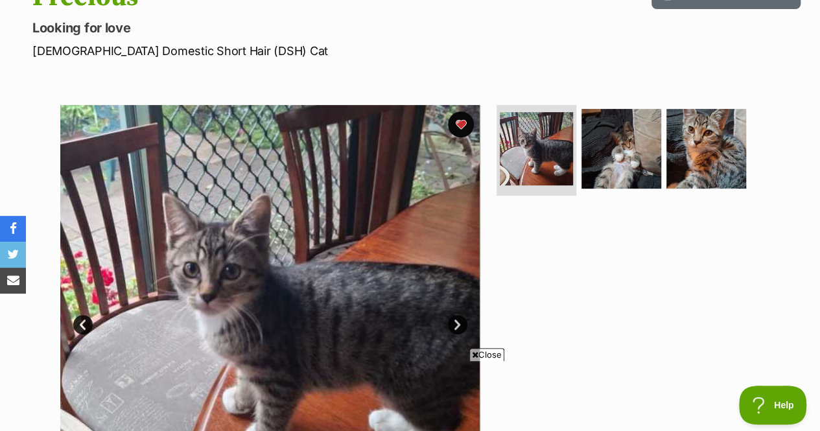
click at [626, 124] on img at bounding box center [621, 149] width 80 height 80
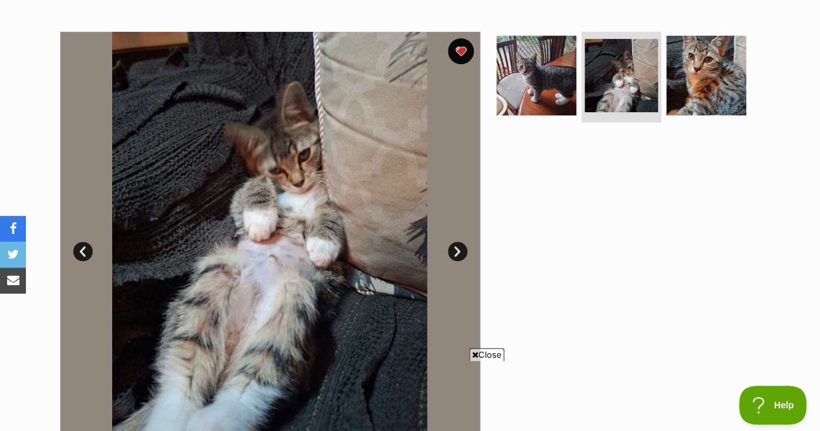
click at [714, 59] on img at bounding box center [706, 76] width 80 height 80
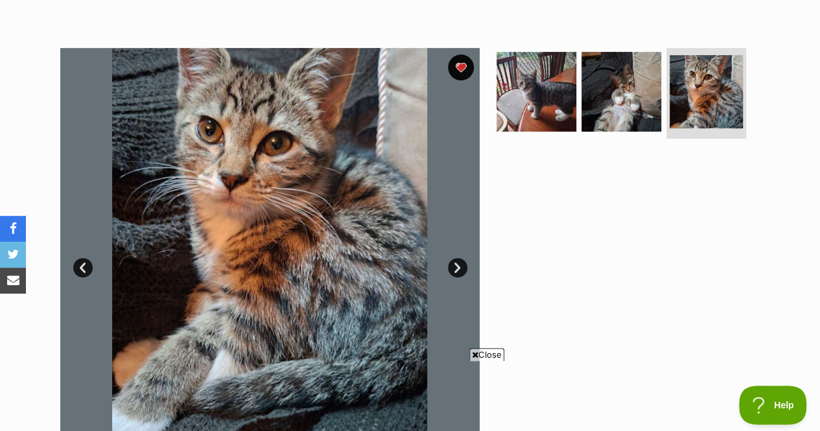
scroll to position [247, 0]
click at [565, 52] on img at bounding box center [536, 92] width 80 height 80
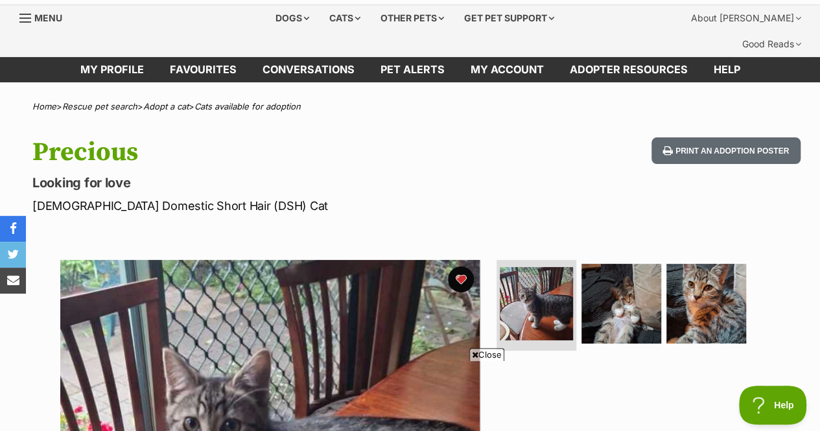
scroll to position [0, 0]
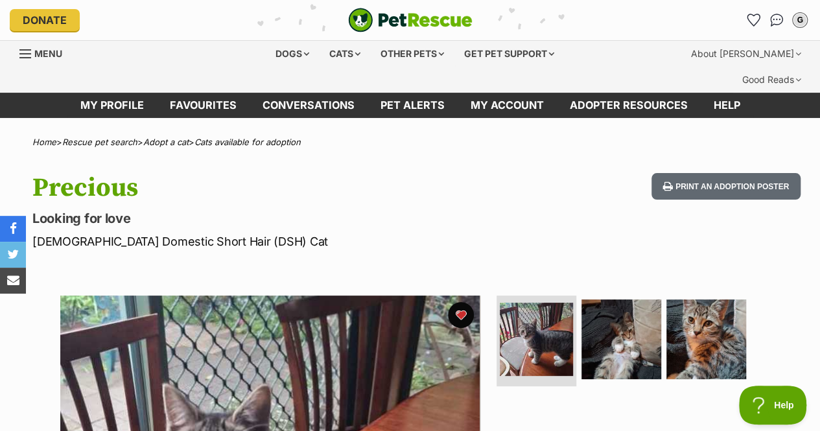
click at [755, 22] on icon "Favourites" at bounding box center [753, 20] width 12 height 12
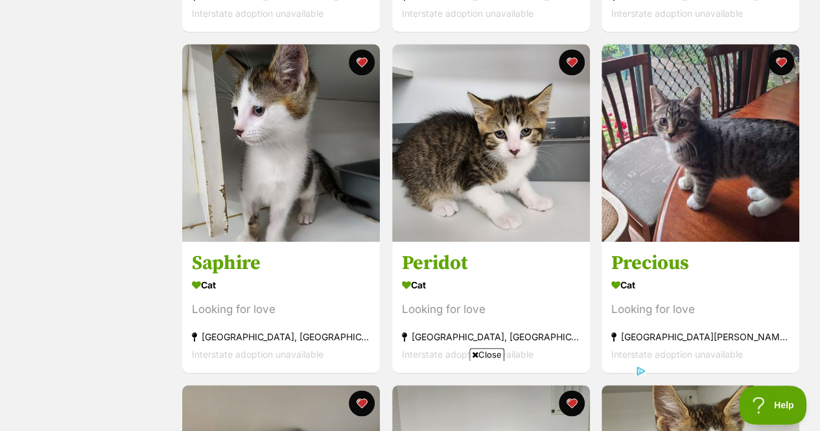
click at [365, 49] on button "favourite" at bounding box center [362, 62] width 26 height 26
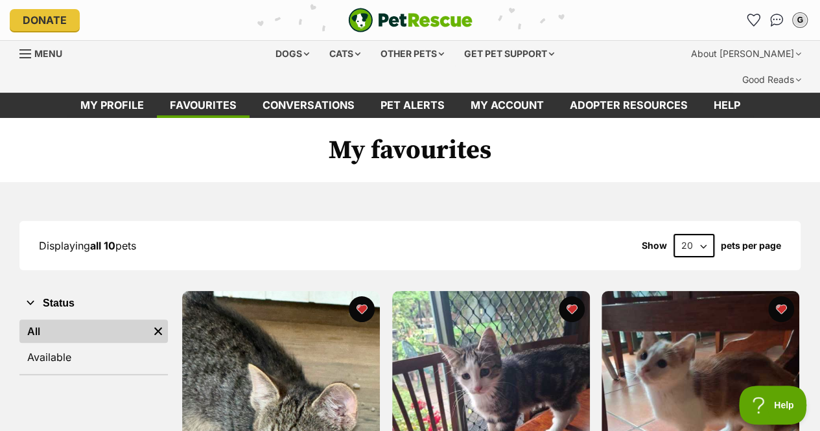
click at [355, 58] on div "Cats" at bounding box center [344, 54] width 49 height 26
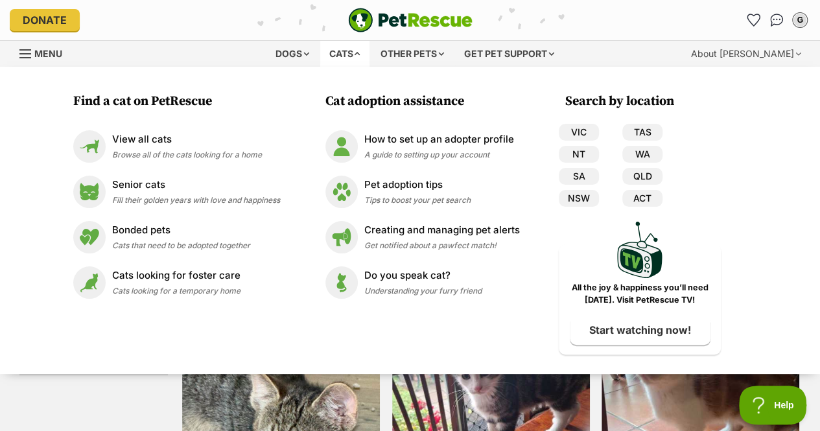
click at [297, 51] on div "Dogs" at bounding box center [292, 54] width 52 height 26
click at [163, 230] on p "Bonded pets" at bounding box center [182, 230] width 140 height 15
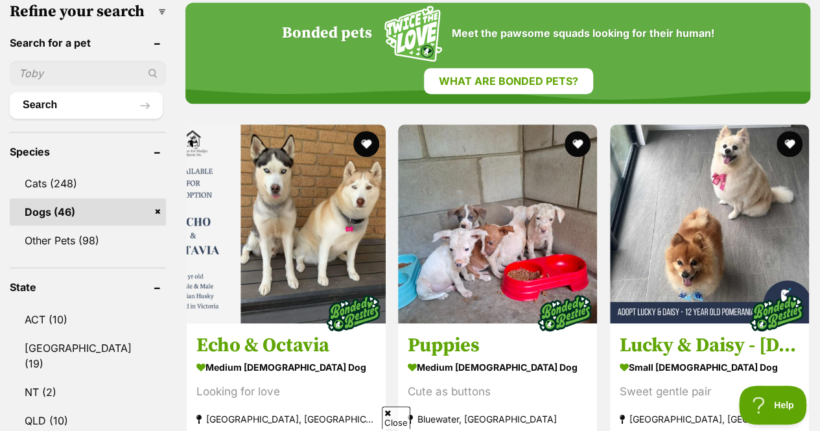
click at [456, 176] on img at bounding box center [497, 223] width 199 height 199
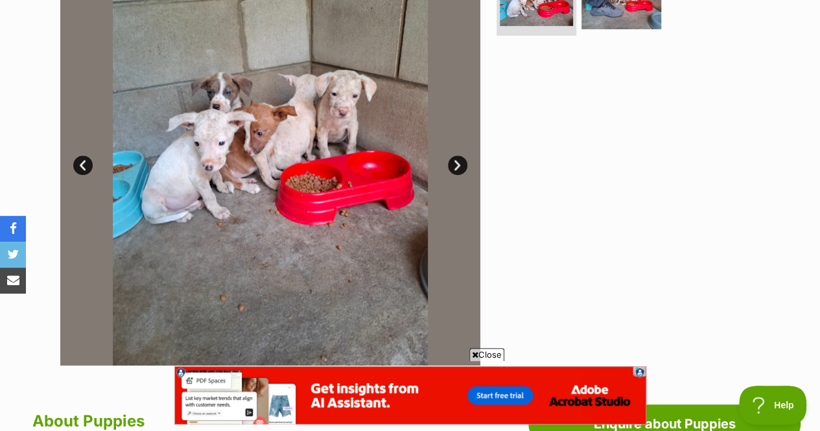
scroll to position [341, 0]
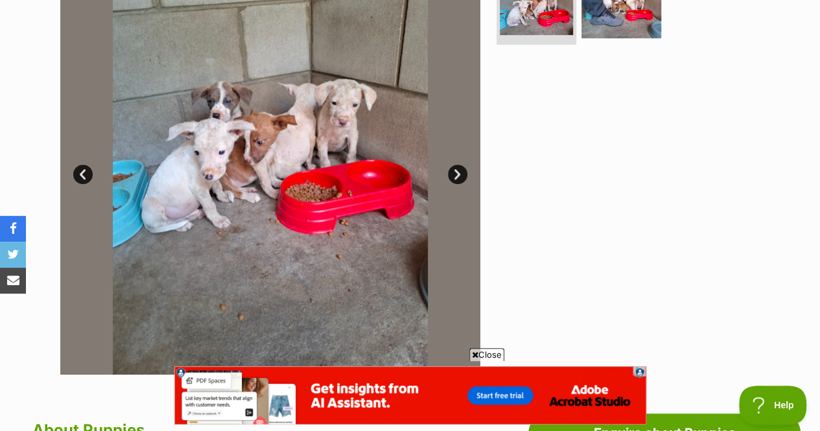
click at [454, 165] on link "Next" at bounding box center [457, 174] width 19 height 19
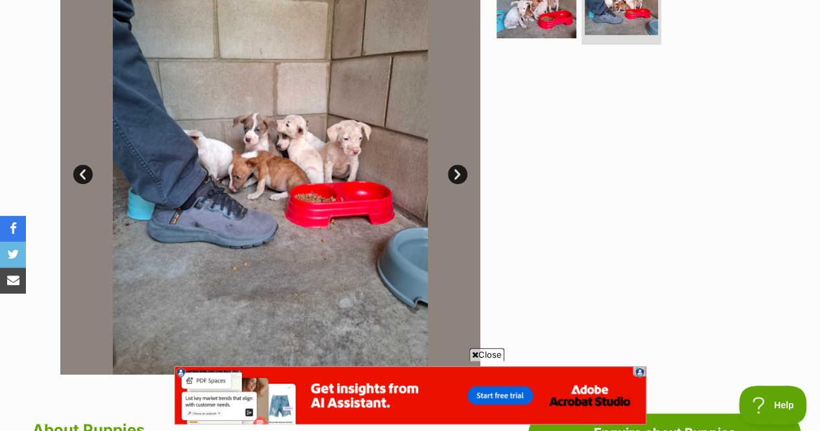
scroll to position [340, 0]
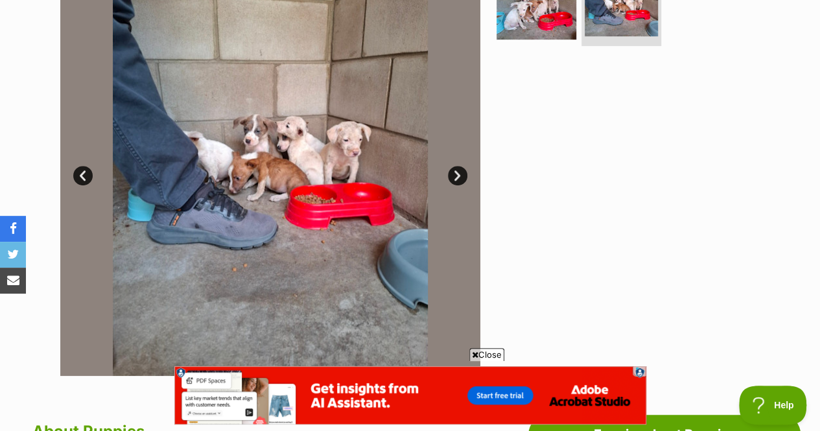
click at [82, 166] on link "Prev" at bounding box center [82, 175] width 19 height 19
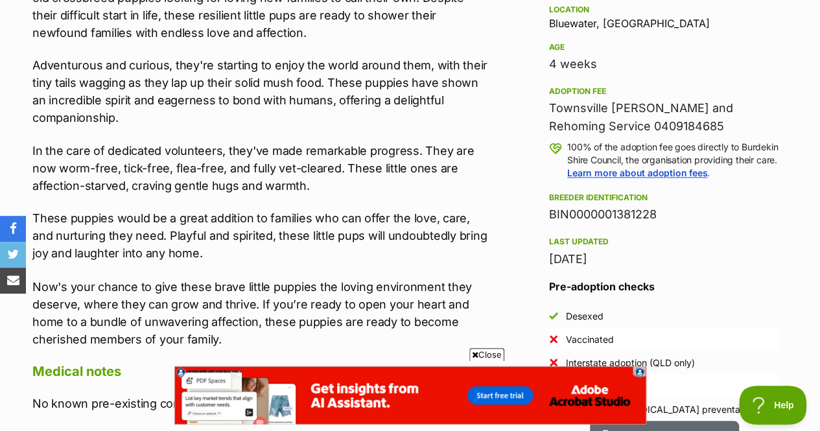
scroll to position [971, 0]
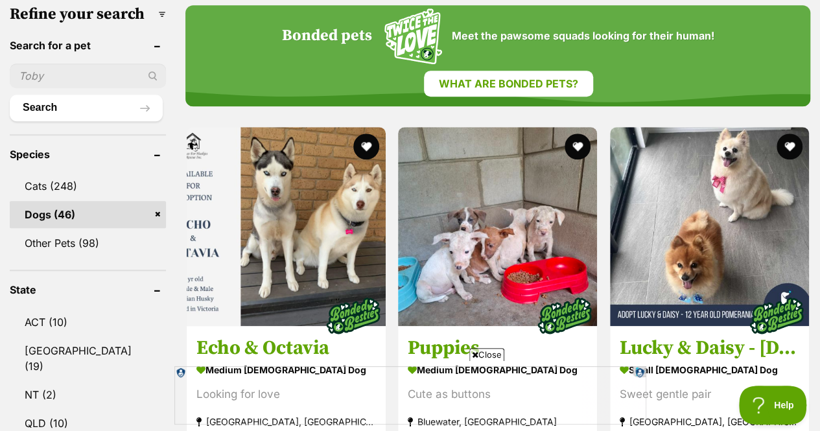
click at [705, 158] on img at bounding box center [709, 226] width 199 height 199
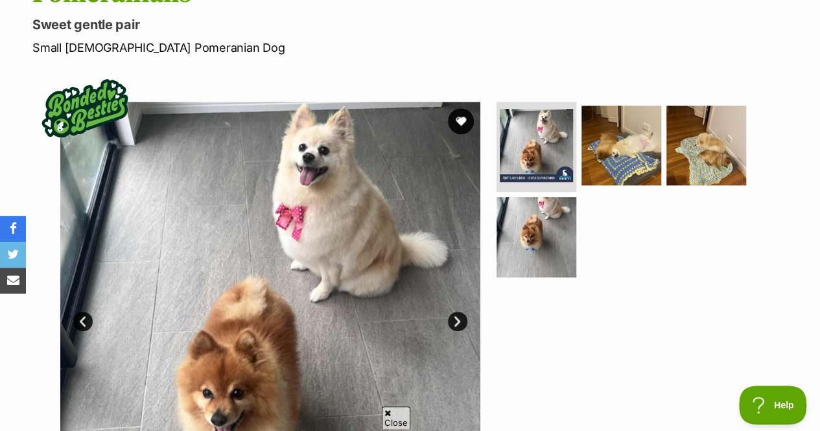
click at [609, 106] on img at bounding box center [621, 146] width 80 height 80
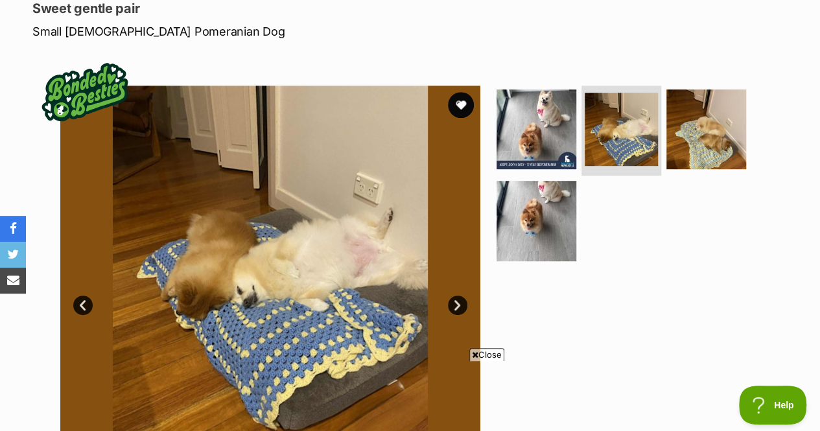
click at [679, 89] on img at bounding box center [706, 129] width 80 height 80
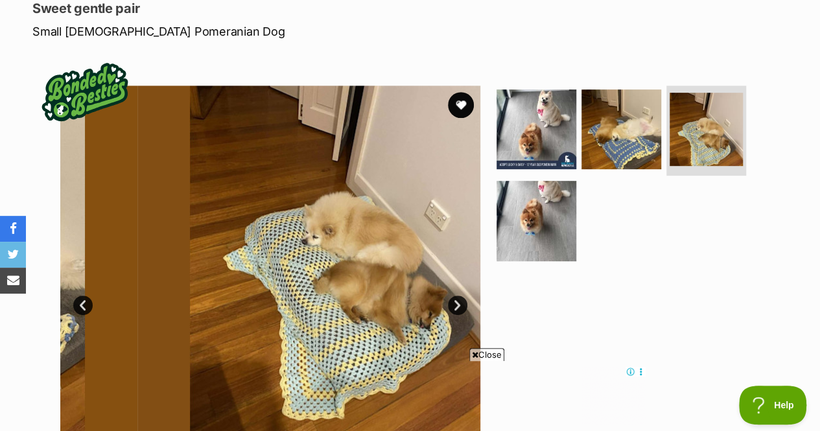
click at [540, 181] on img at bounding box center [536, 221] width 80 height 80
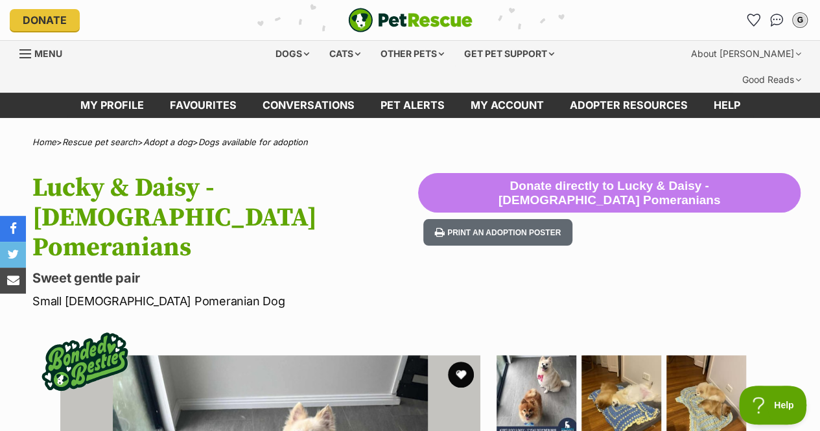
click at [268, 51] on div "Dogs" at bounding box center [292, 54] width 52 height 26
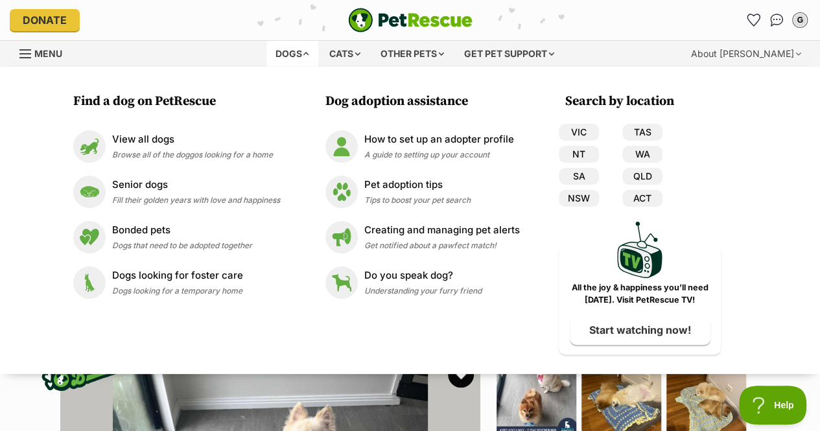
click at [162, 224] on p "Bonded pets" at bounding box center [182, 230] width 140 height 15
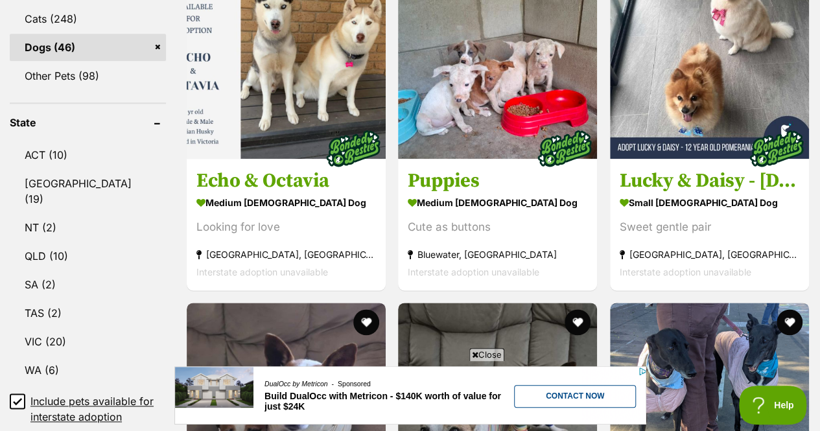
scroll to position [645, 0]
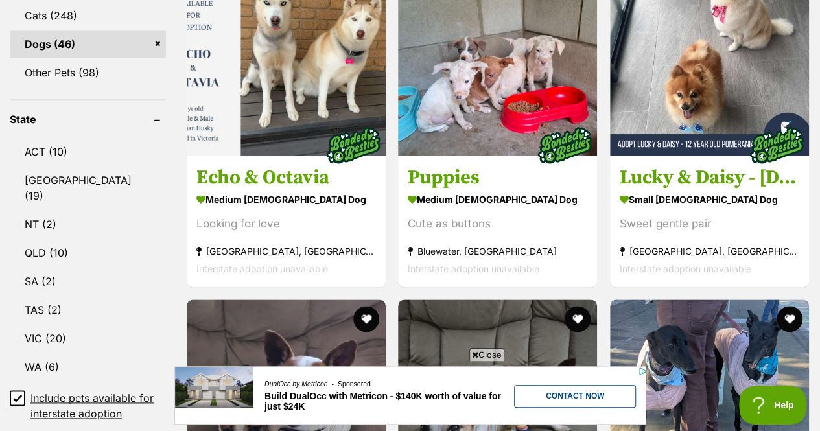
click at [49, 325] on link "VIC (20)" at bounding box center [88, 338] width 156 height 27
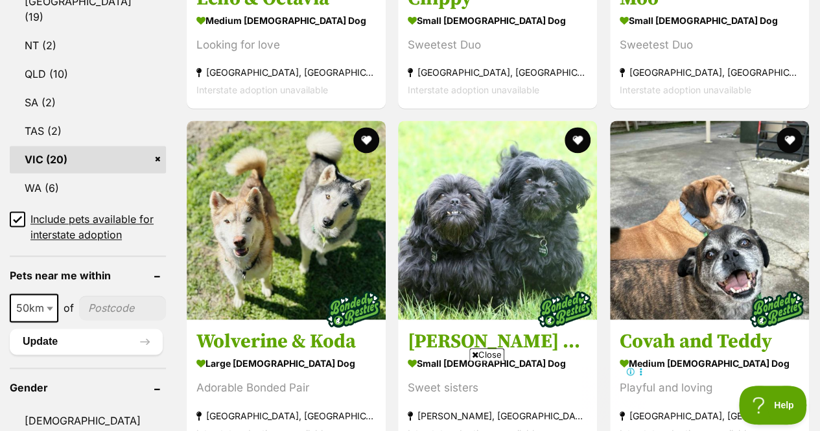
scroll to position [828, 0]
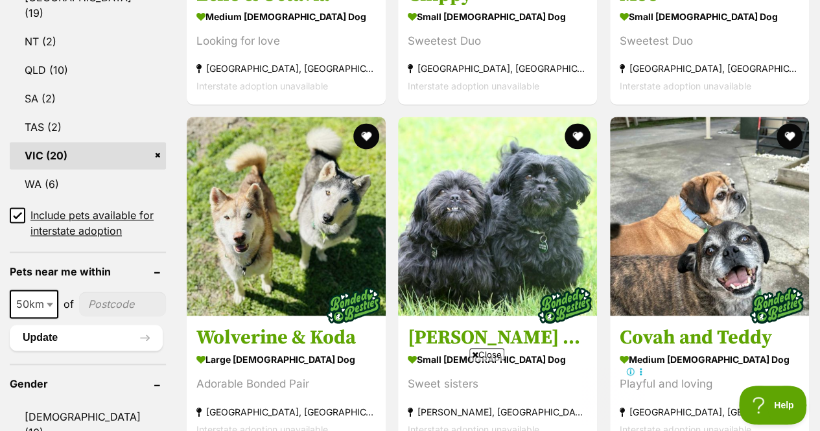
click at [112, 292] on input"] "postcode" at bounding box center [122, 304] width 87 height 25
type input"] "3193"
click at [45, 290] on span at bounding box center [51, 304] width 13 height 29
select select "10"
click at [70, 325] on button "Update" at bounding box center [86, 338] width 153 height 26
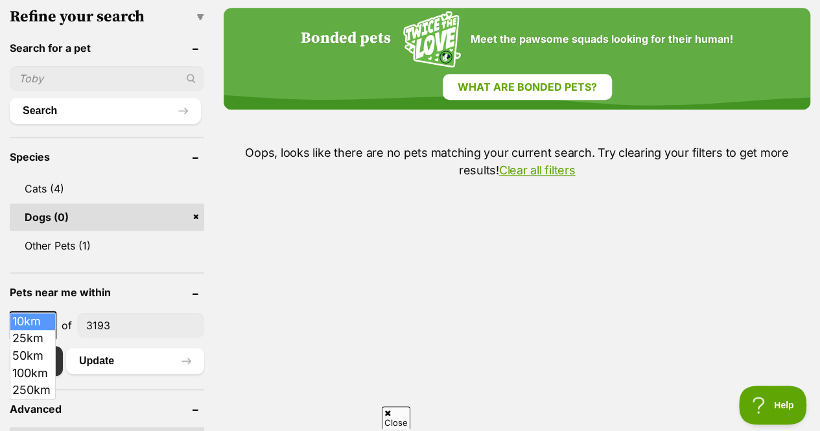
click at [38, 316] on span "10km" at bounding box center [33, 325] width 44 height 18
select select "25"
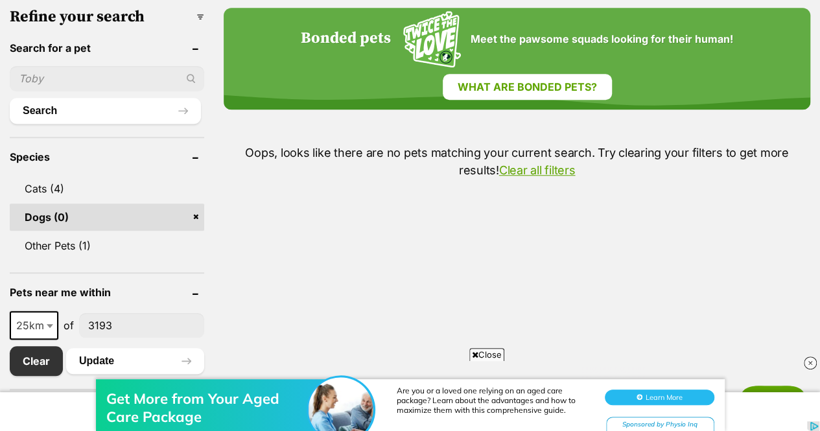
click at [114, 348] on button "Update" at bounding box center [135, 361] width 138 height 26
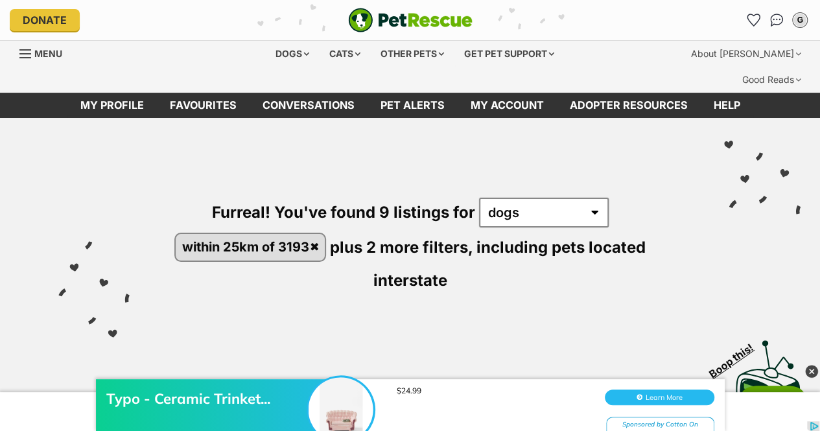
click at [356, 56] on div "Cats" at bounding box center [344, 54] width 49 height 26
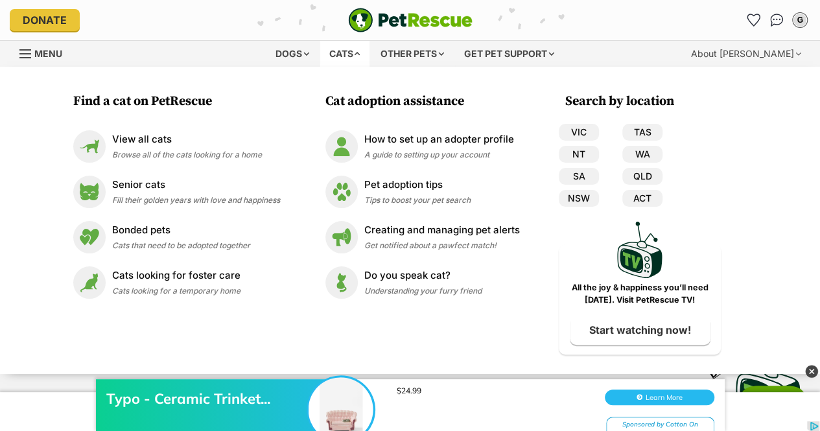
click at [141, 231] on p "Bonded pets" at bounding box center [181, 230] width 138 height 15
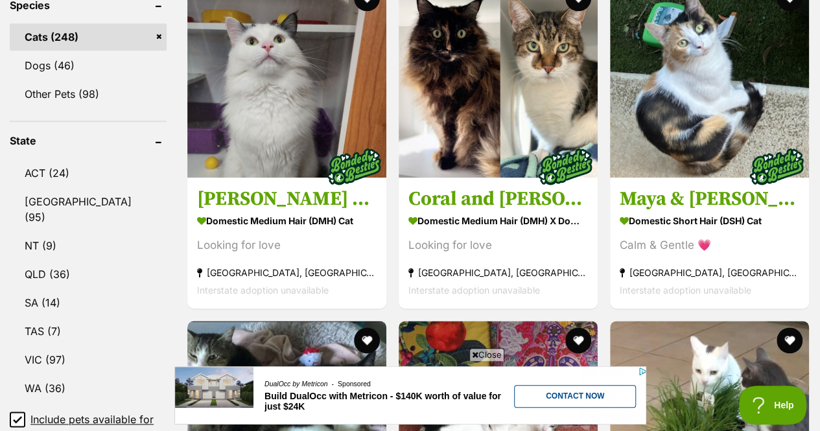
click at [49, 346] on link "VIC (97)" at bounding box center [88, 359] width 157 height 27
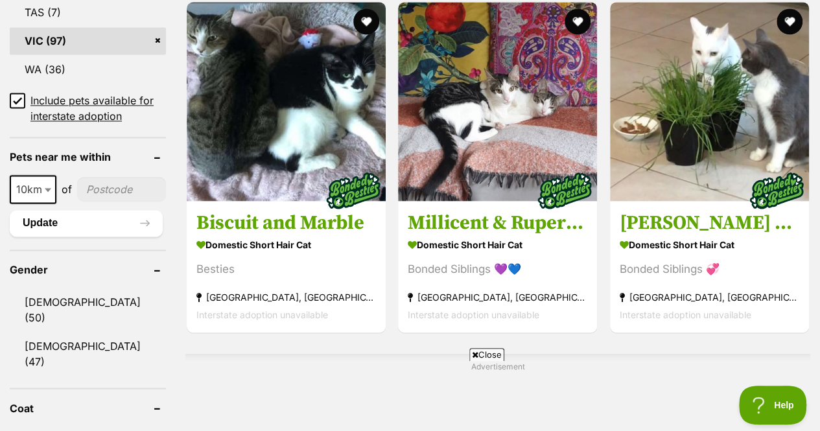
click at [110, 177] on input"] "postcode" at bounding box center [121, 189] width 89 height 25
type input"] "3193"
click at [81, 210] on button "Update" at bounding box center [86, 223] width 153 height 26
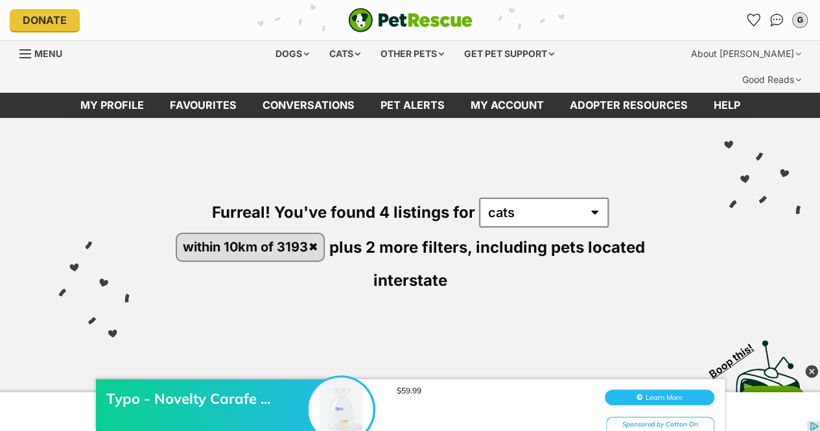
click at [330, 45] on div "Cats" at bounding box center [344, 54] width 49 height 26
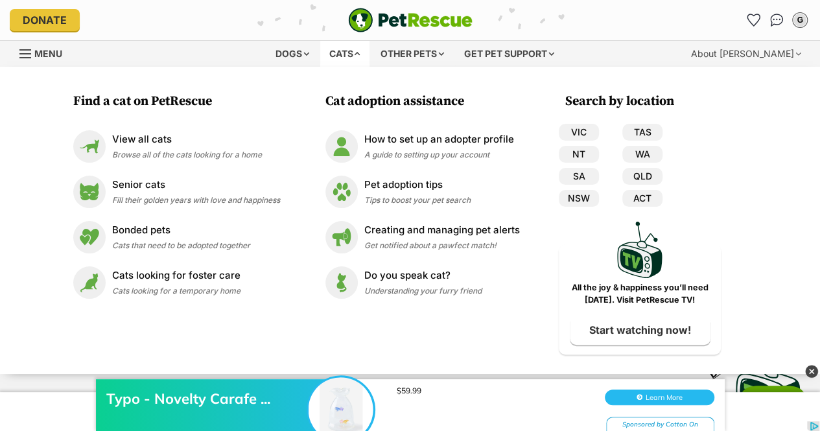
click at [133, 270] on p "Cats looking for foster care" at bounding box center [176, 275] width 128 height 15
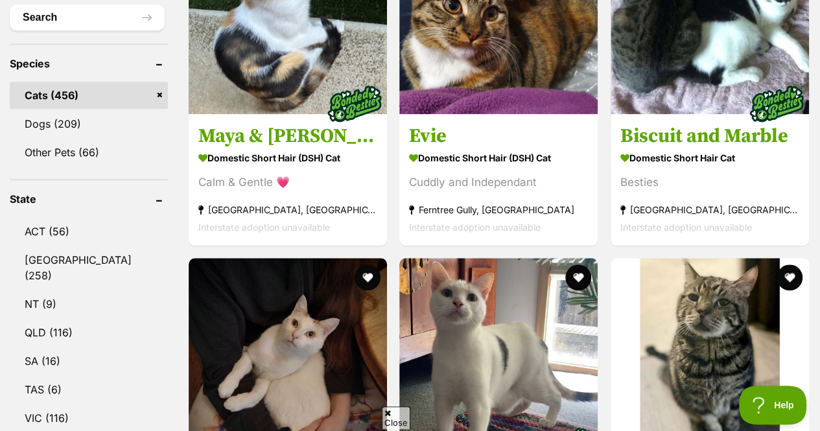
scroll to position [566, 0]
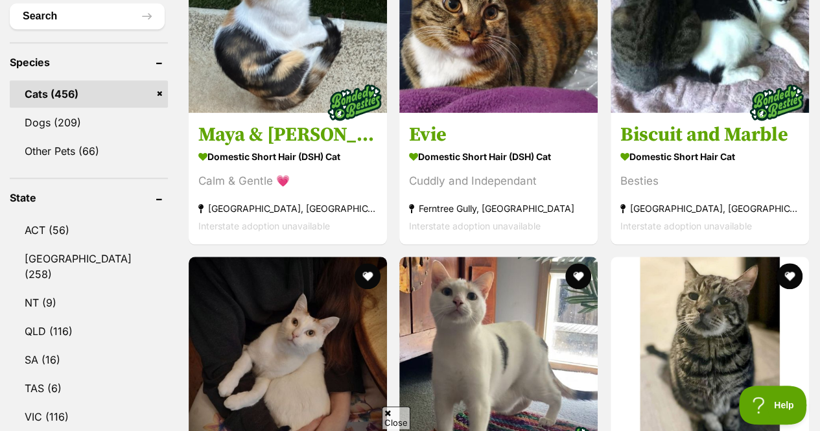
click at [59, 403] on link "VIC (116)" at bounding box center [89, 416] width 158 height 27
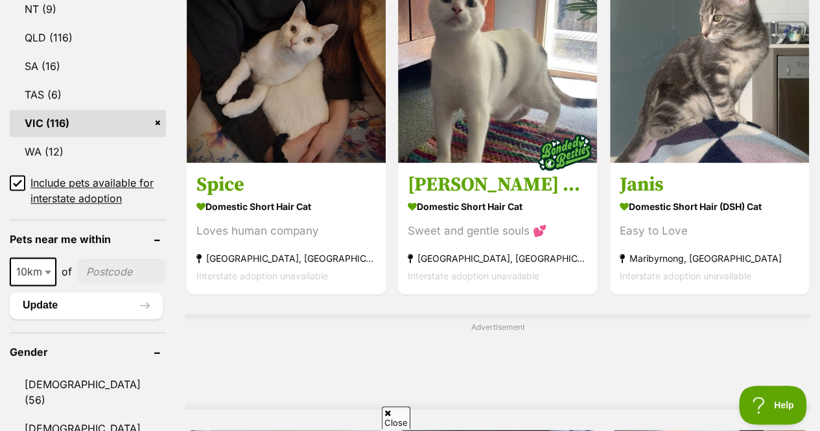
scroll to position [867, 0]
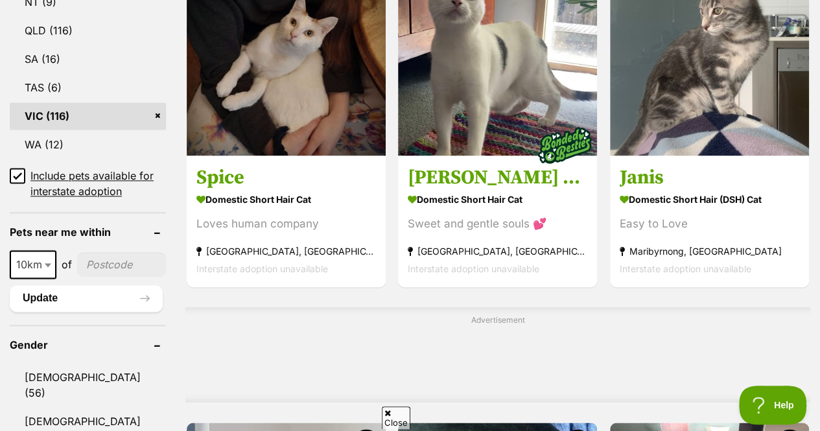
click at [100, 252] on input"] "postcode" at bounding box center [121, 264] width 89 height 25
type input"] "3193"
click at [95, 285] on button "Update" at bounding box center [86, 298] width 153 height 26
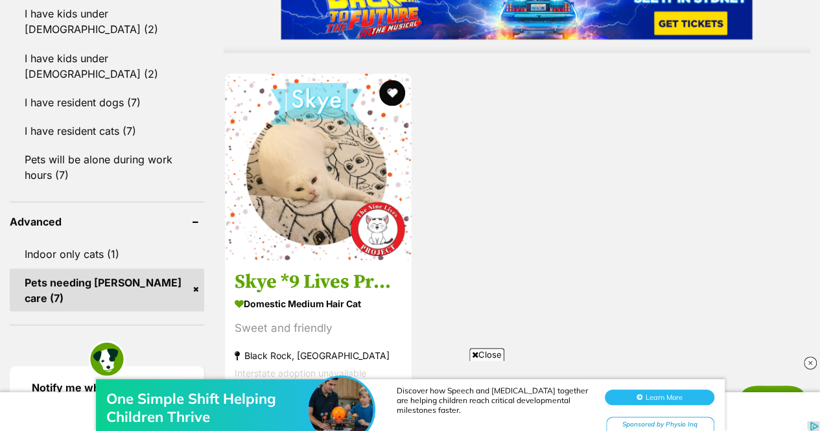
scroll to position [1192, 0]
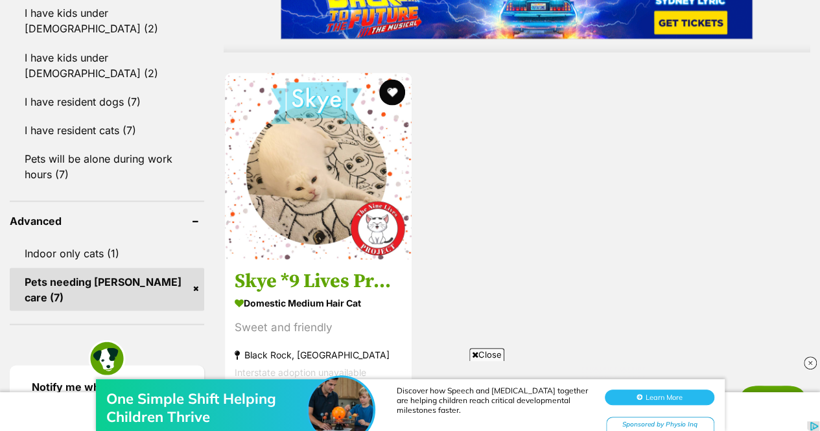
click at [281, 180] on img at bounding box center [318, 166] width 187 height 187
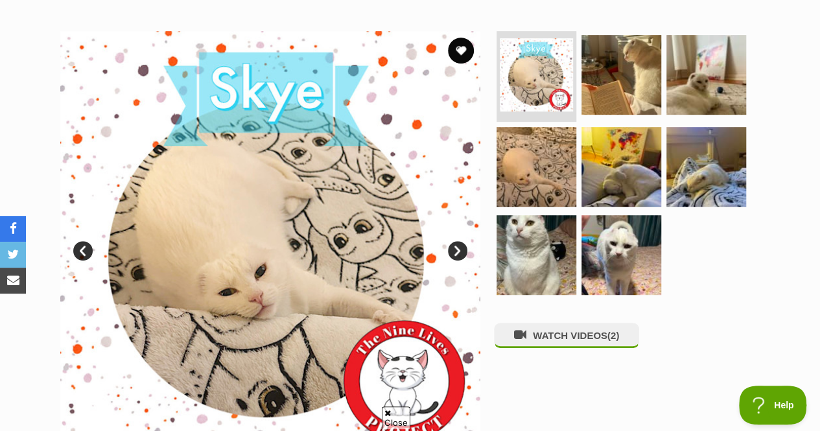
click at [458, 241] on link "Next" at bounding box center [457, 250] width 19 height 19
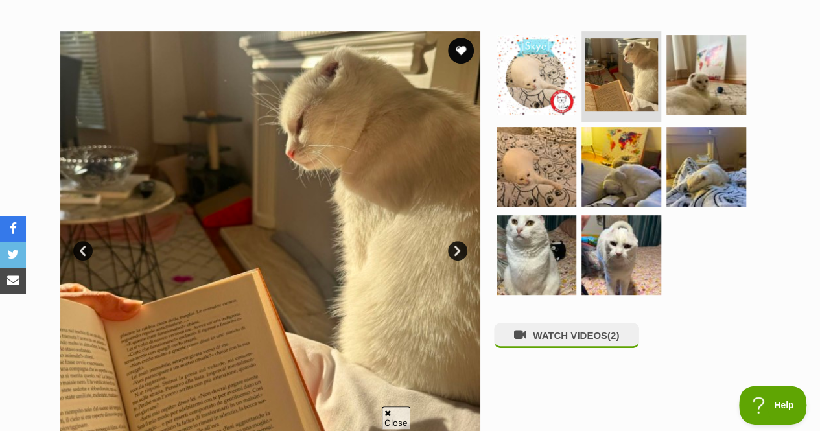
click at [458, 241] on link "Next" at bounding box center [457, 250] width 19 height 19
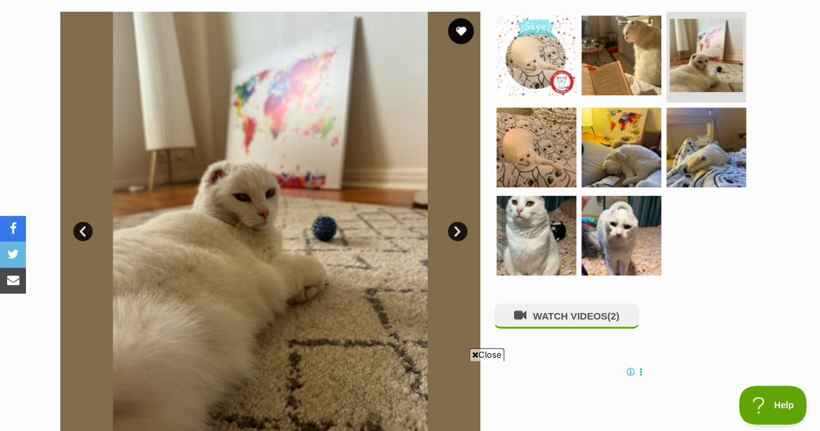
click at [456, 222] on link "Next" at bounding box center [457, 231] width 19 height 19
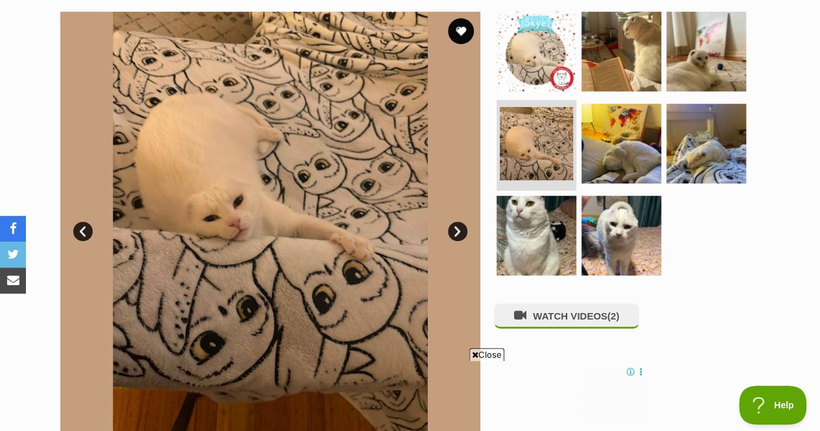
click at [456, 222] on link "Next" at bounding box center [457, 231] width 19 height 19
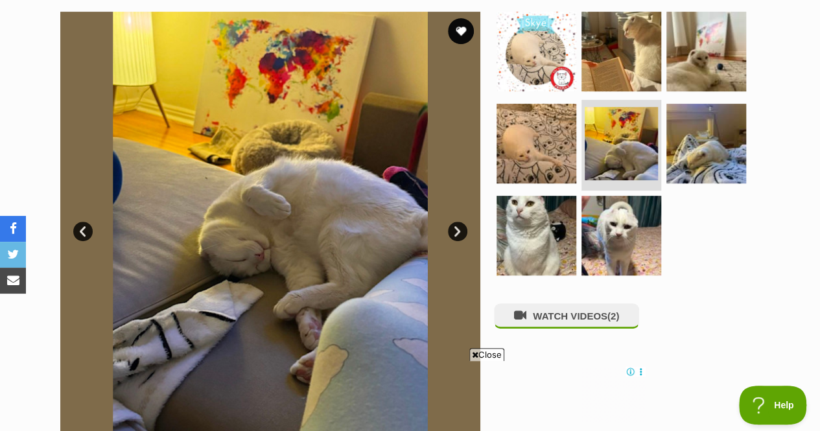
click at [456, 222] on link "Next" at bounding box center [457, 231] width 19 height 19
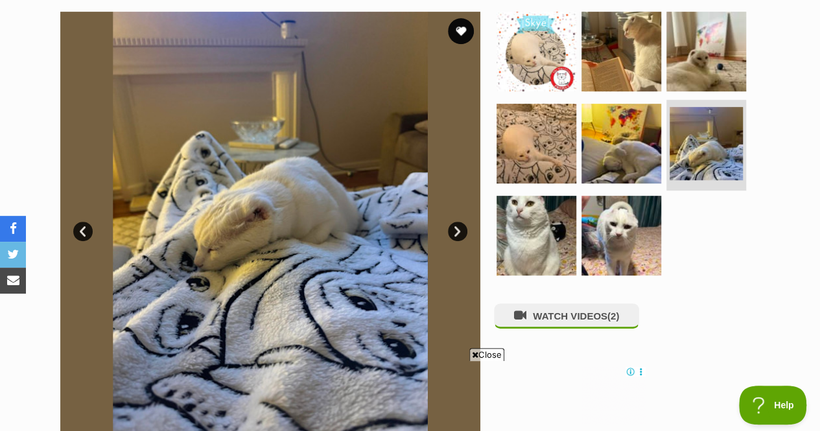
click at [456, 222] on link "Next" at bounding box center [457, 231] width 19 height 19
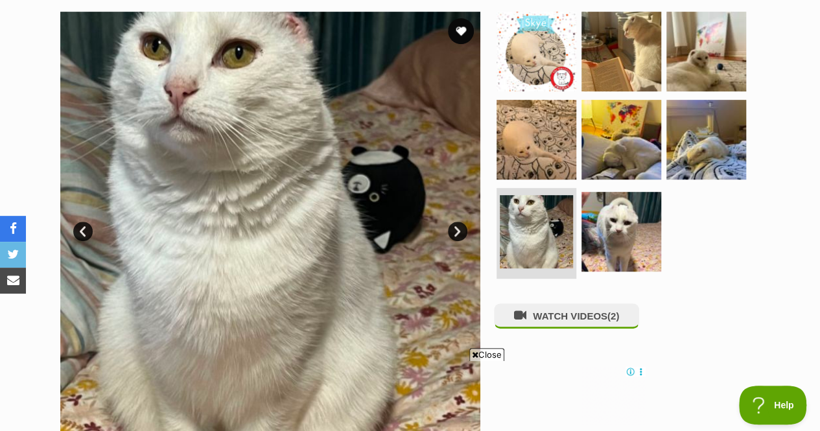
click at [456, 222] on link "Next" at bounding box center [457, 231] width 19 height 19
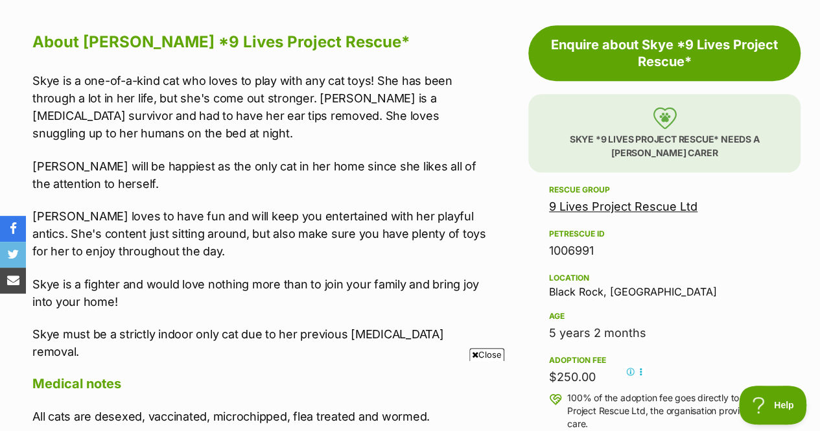
scroll to position [740, 0]
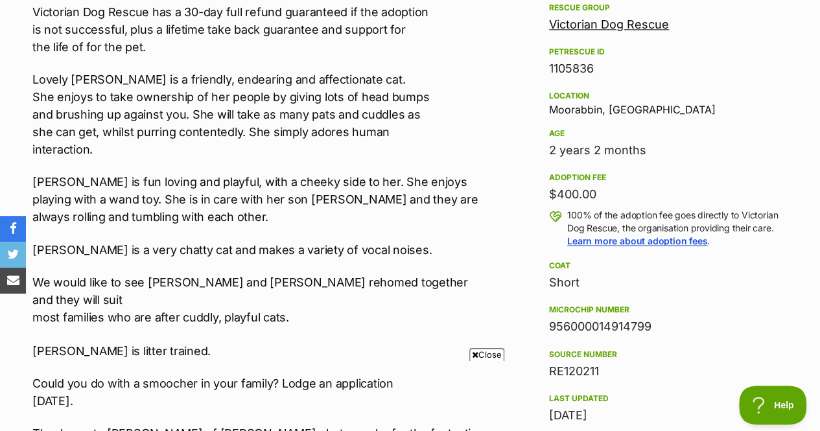
scroll to position [878, 0]
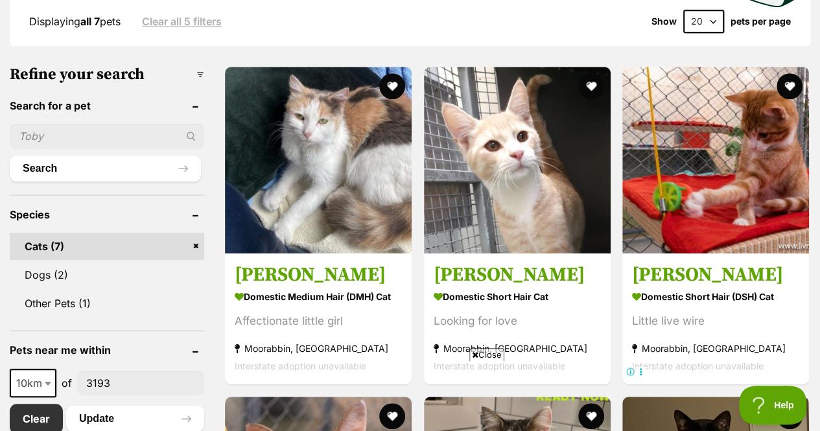
scroll to position [415, 0]
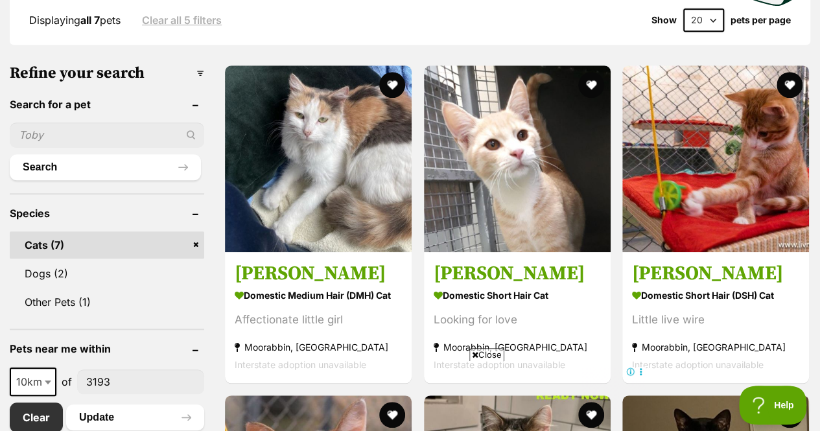
click at [673, 127] on img at bounding box center [715, 158] width 187 height 187
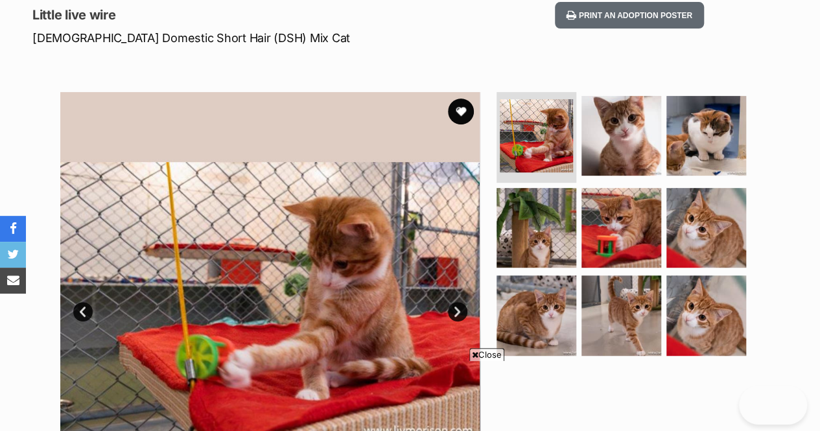
scroll to position [238, 0]
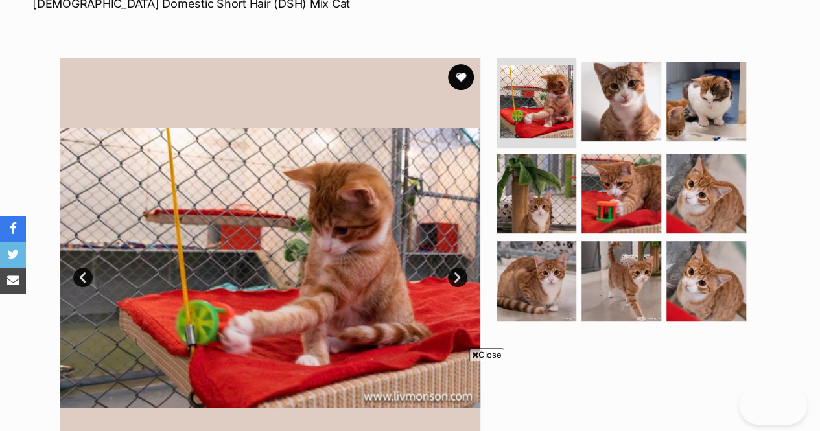
click at [599, 241] on img at bounding box center [621, 281] width 80 height 80
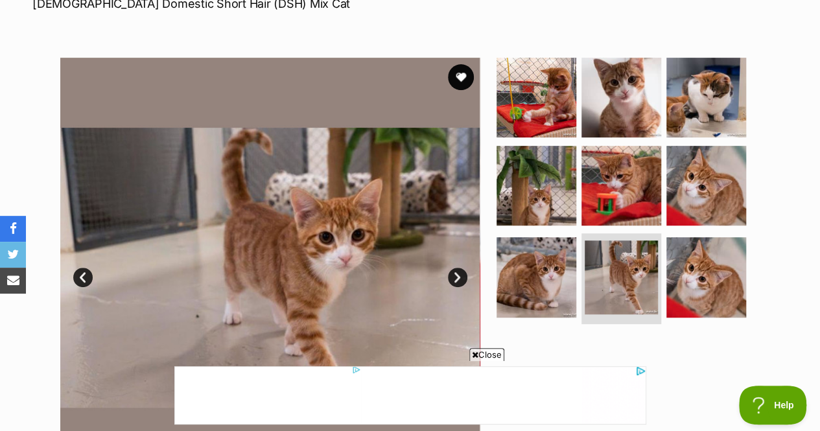
scroll to position [0, 0]
click at [621, 177] on img at bounding box center [621, 186] width 80 height 80
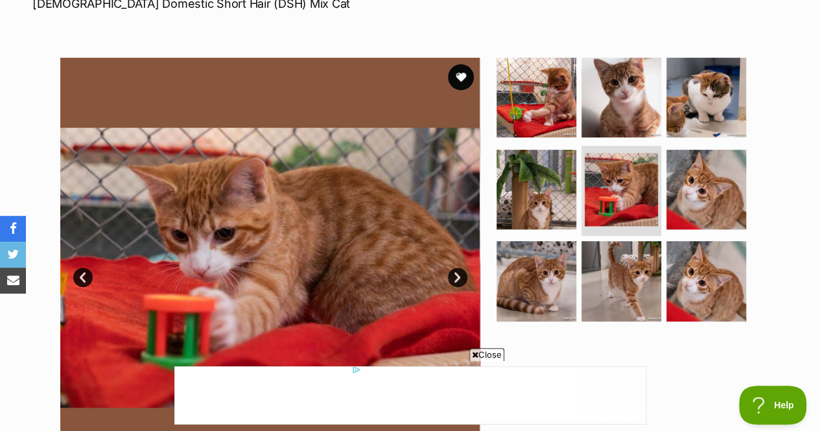
click at [544, 150] on img at bounding box center [536, 190] width 80 height 80
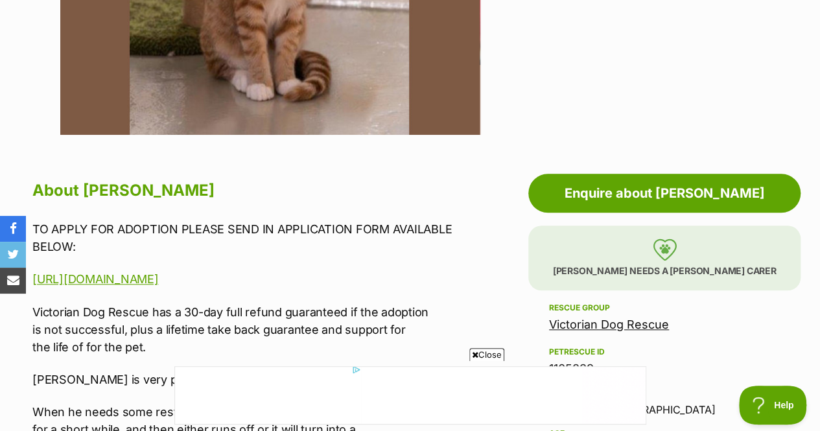
scroll to position [447, 0]
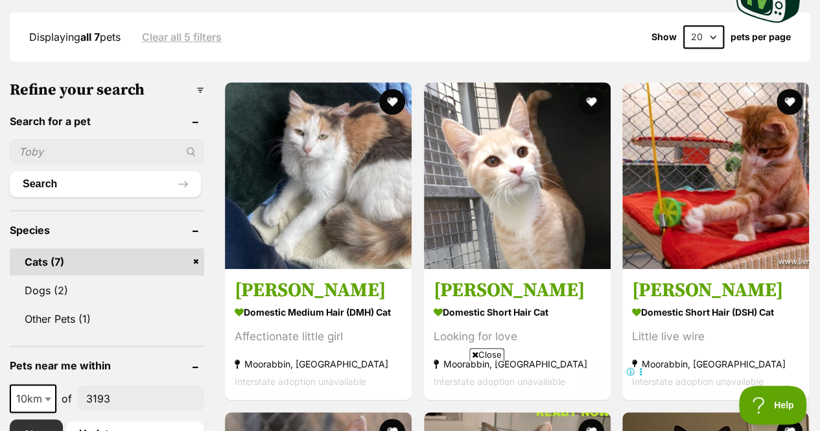
scroll to position [397, 0]
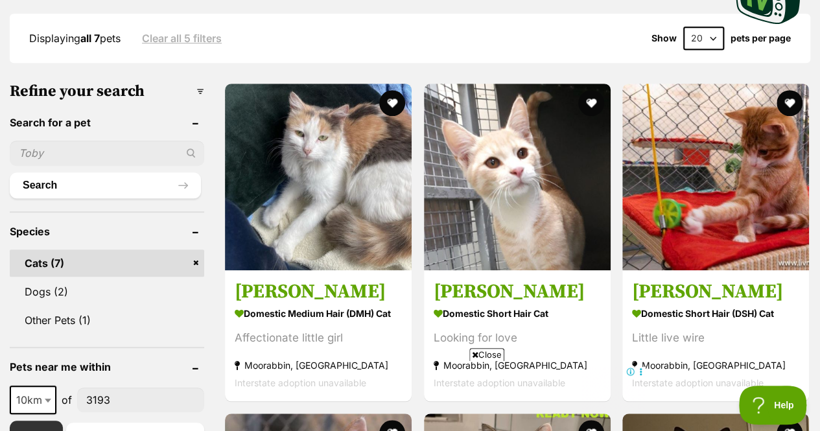
click at [316, 129] on img at bounding box center [318, 177] width 187 height 187
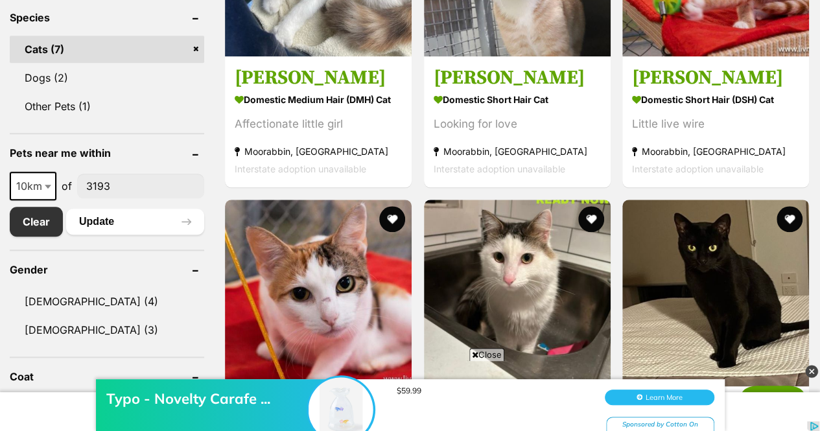
click at [531, 251] on img at bounding box center [517, 293] width 187 height 187
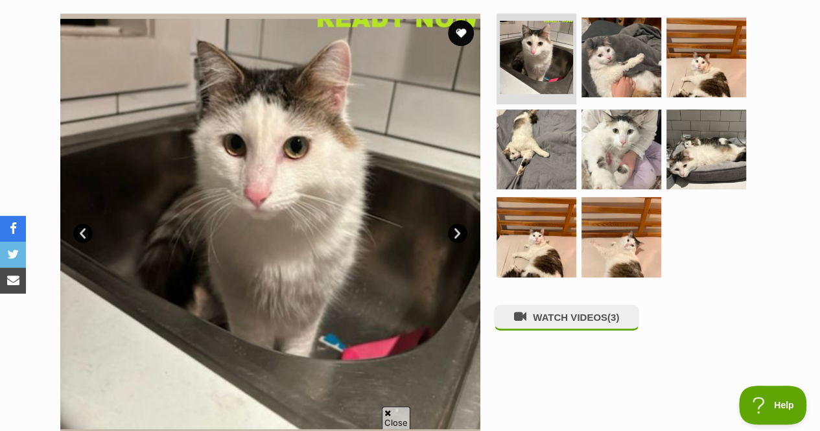
click at [520, 310] on icon at bounding box center [520, 316] width 12 height 12
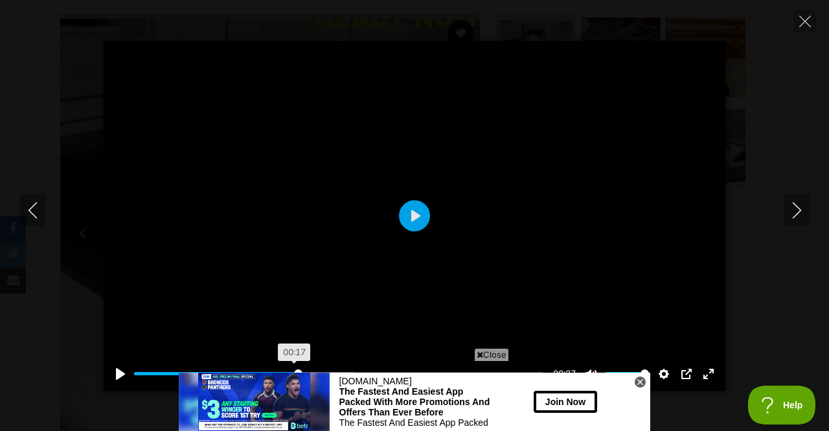
drag, startPoint x: 174, startPoint y: 373, endPoint x: 298, endPoint y: 367, distance: 123.9
click at [298, 367] on input "Seek" at bounding box center [339, 373] width 410 height 12
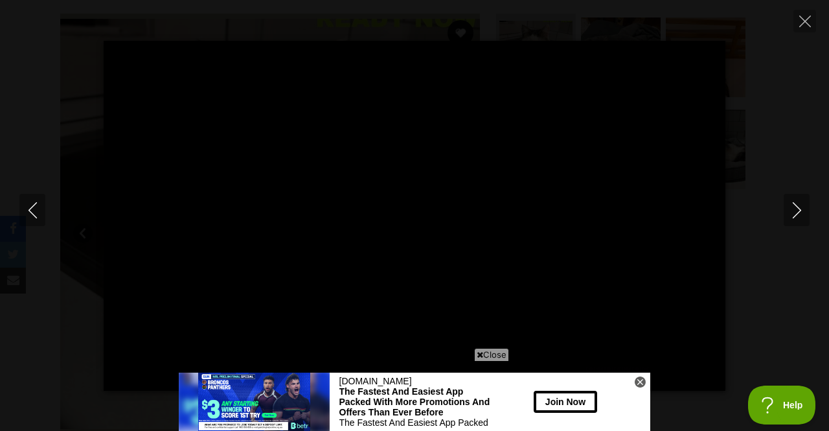
click at [796, 205] on icon "Next" at bounding box center [797, 210] width 8 height 16
type input "50.76"
click at [798, 210] on icon "Next" at bounding box center [797, 210] width 16 height 16
type input "12.23"
click at [801, 14] on button "Close" at bounding box center [805, 21] width 23 height 23
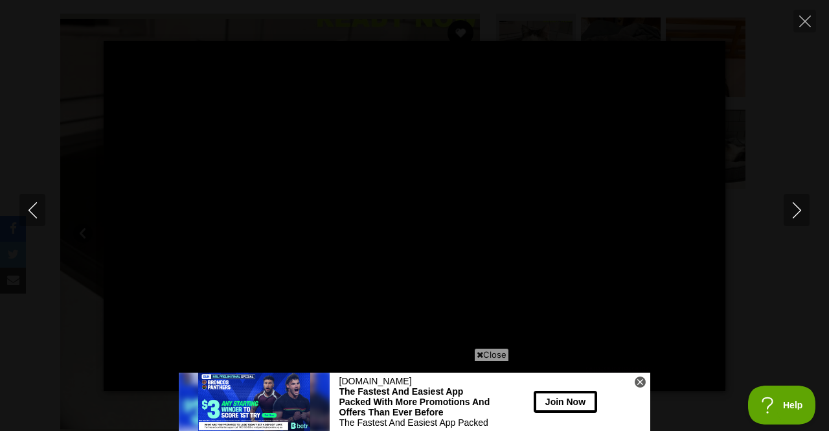
type input "37.03"
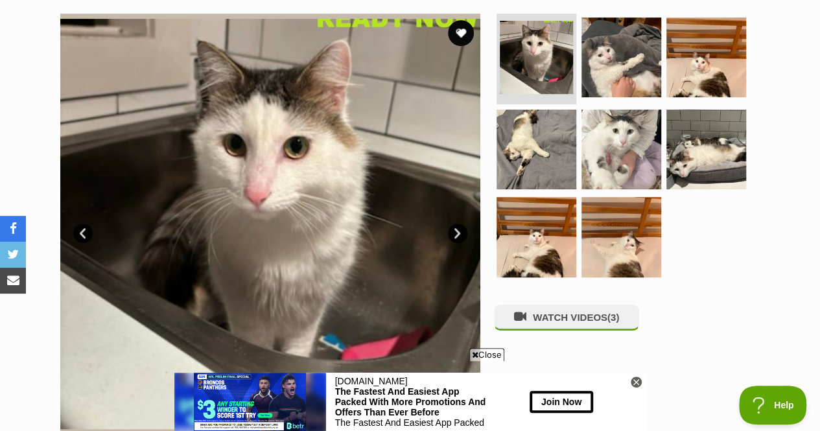
scroll to position [291, 0]
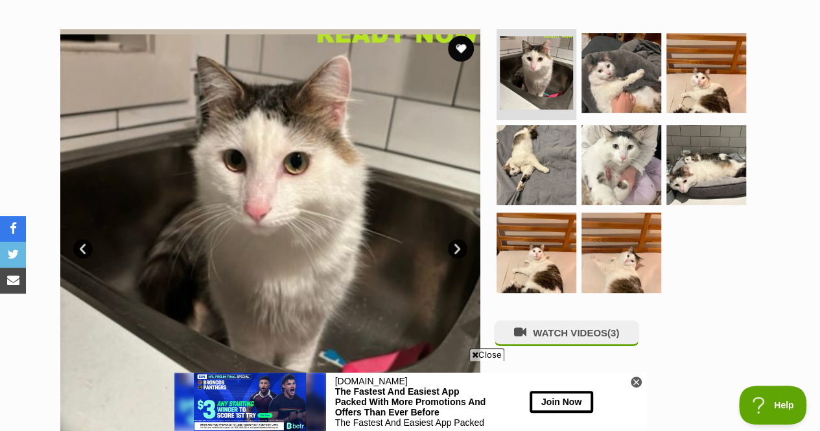
click at [692, 141] on img at bounding box center [706, 165] width 80 height 80
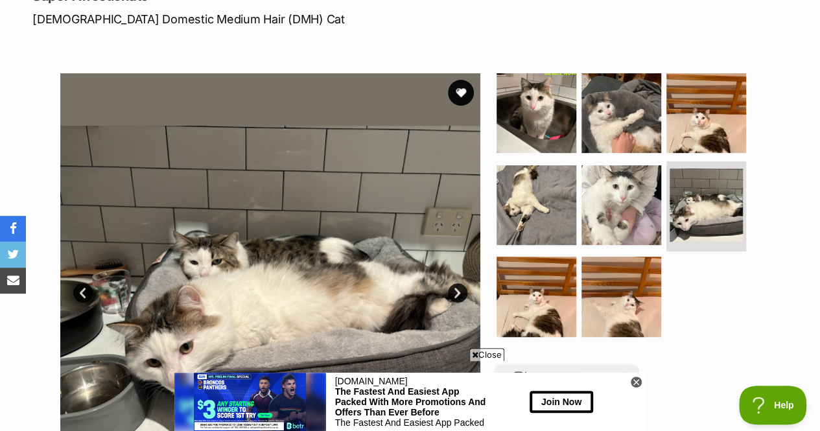
click at [692, 168] on img at bounding box center [705, 204] width 73 height 73
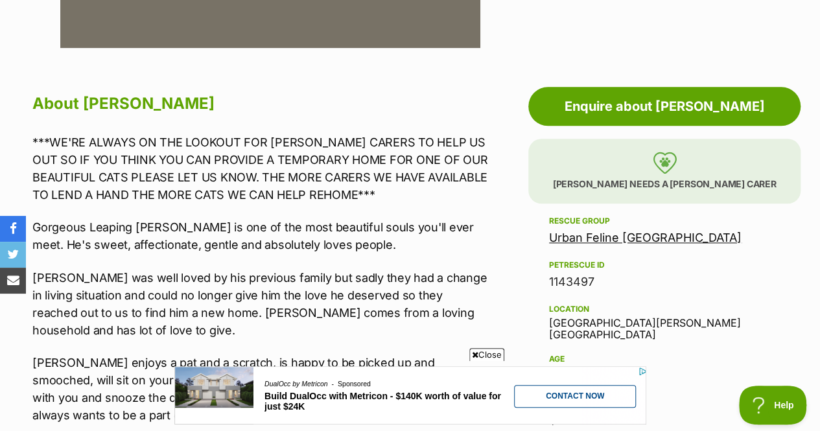
scroll to position [0, 0]
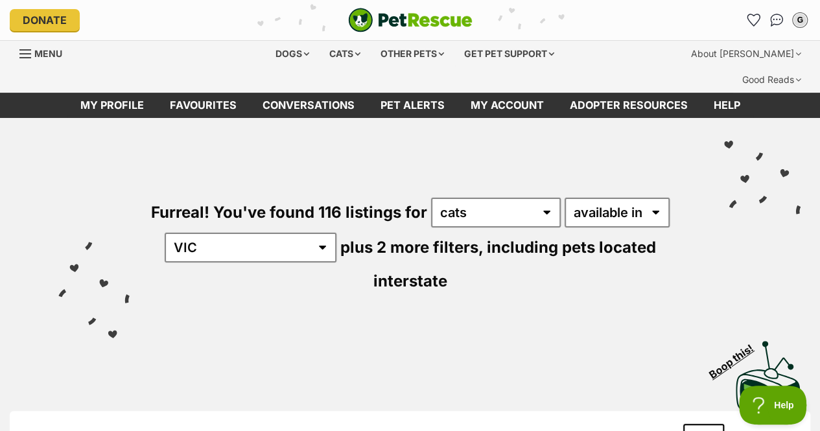
click at [336, 56] on div "Cats" at bounding box center [344, 54] width 49 height 26
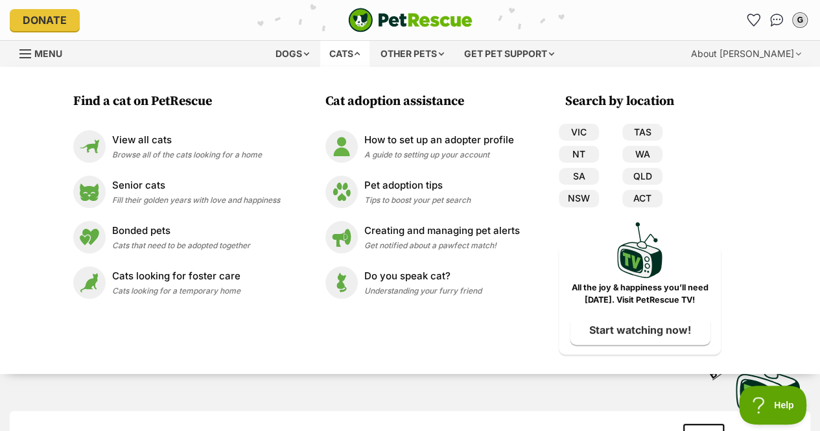
click at [756, 16] on icon "Favourites" at bounding box center [753, 20] width 12 height 12
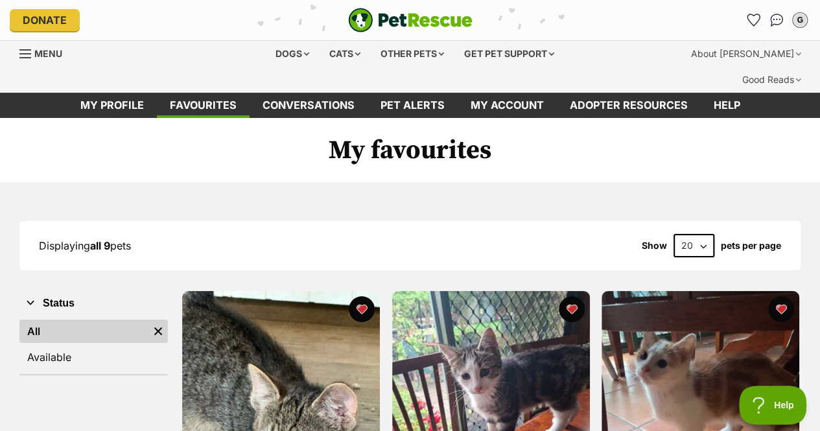
click at [338, 52] on div "Cats" at bounding box center [344, 54] width 49 height 26
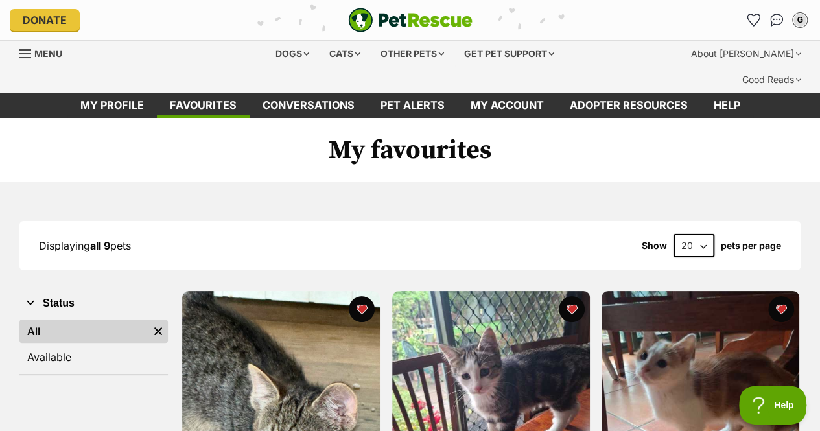
click at [320, 53] on div "Cats" at bounding box center [344, 54] width 49 height 26
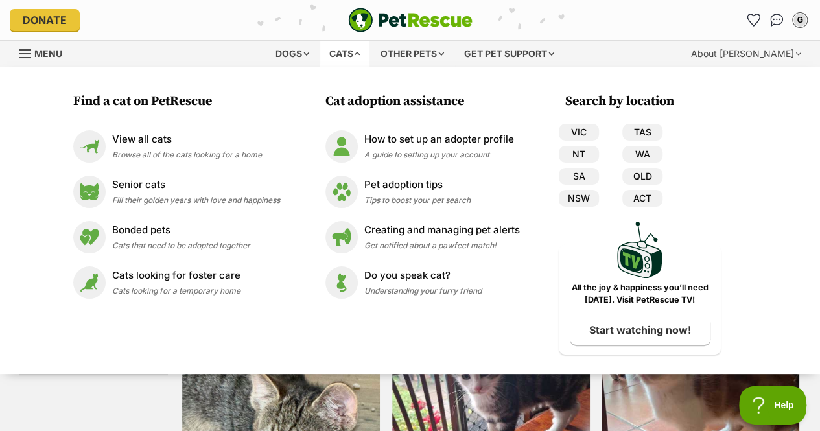
click at [168, 197] on span "Fill their golden years with love and happiness" at bounding box center [196, 200] width 168 height 10
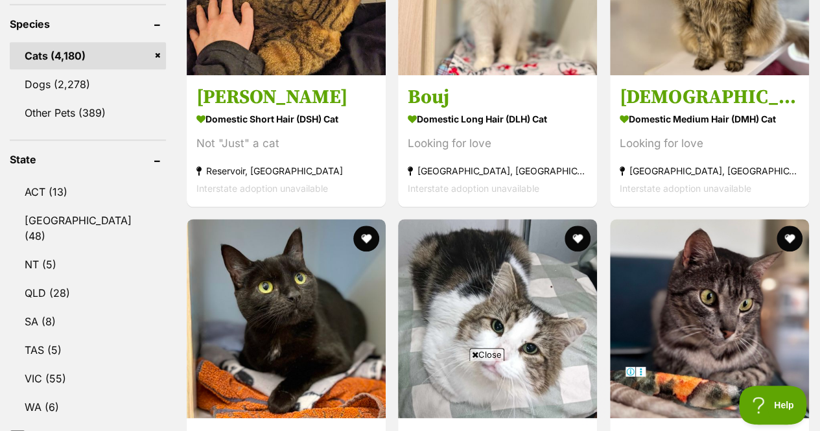
click at [55, 365] on link "VIC (55)" at bounding box center [88, 378] width 156 height 27
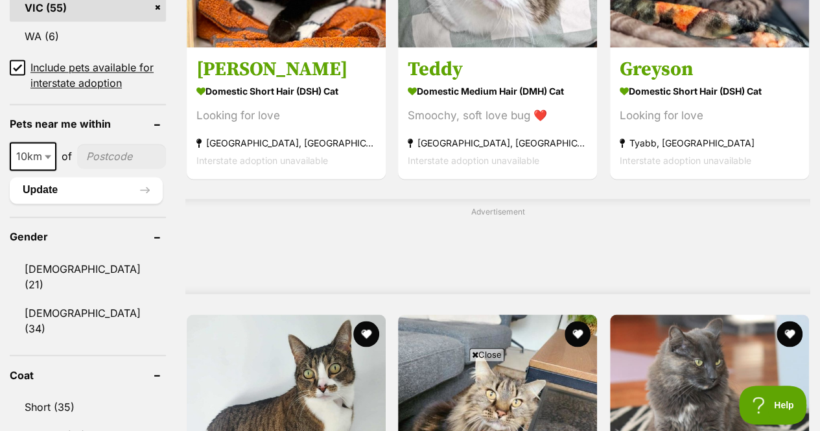
scroll to position [1027, 0]
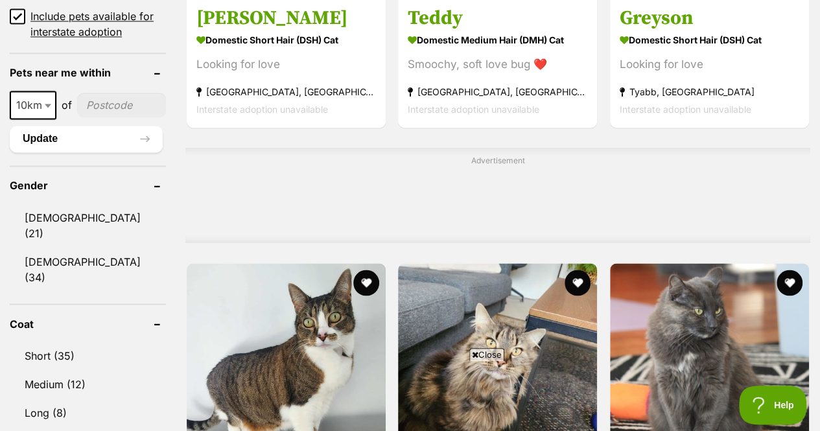
click at [100, 93] on input"] "postcode" at bounding box center [121, 105] width 89 height 25
type input"] "3193"
click at [95, 126] on button "Update" at bounding box center [86, 139] width 153 height 26
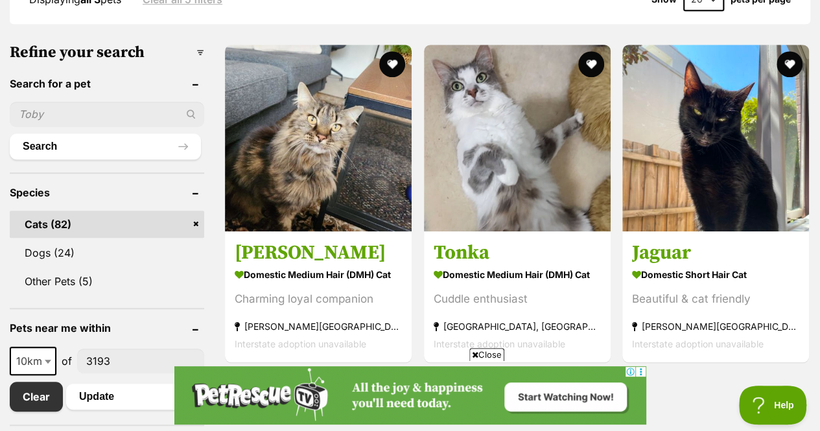
scroll to position [388, 0]
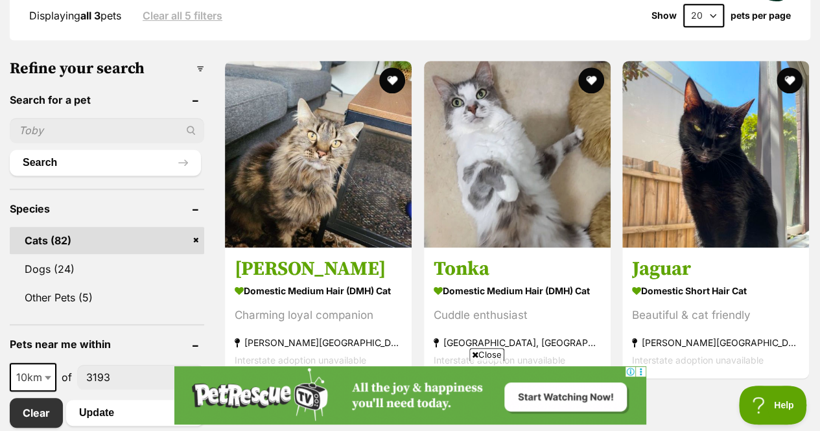
click at [283, 185] on img at bounding box center [318, 154] width 187 height 187
click at [509, 112] on img at bounding box center [517, 154] width 187 height 187
click at [682, 141] on img at bounding box center [715, 154] width 187 height 187
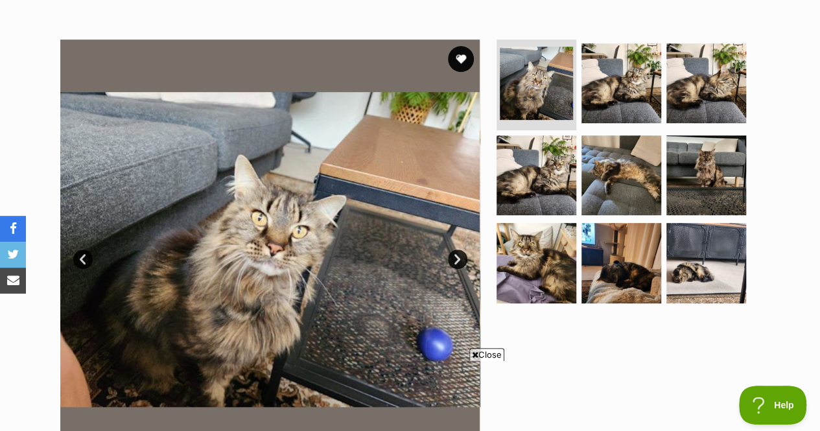
click at [684, 156] on img at bounding box center [706, 175] width 80 height 80
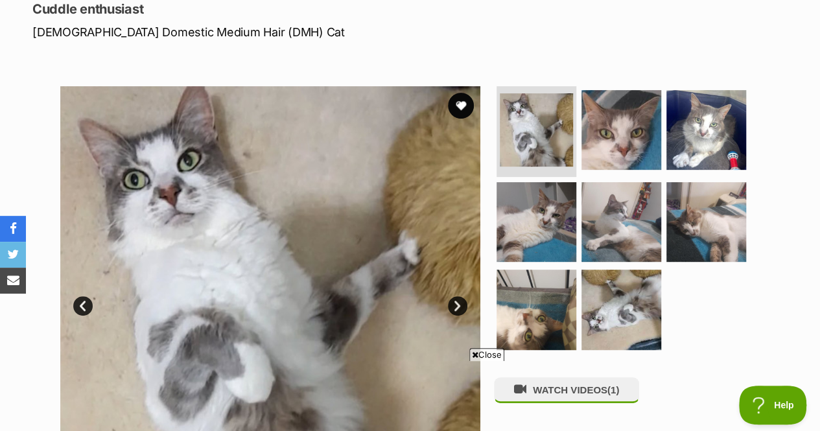
scroll to position [213, 0]
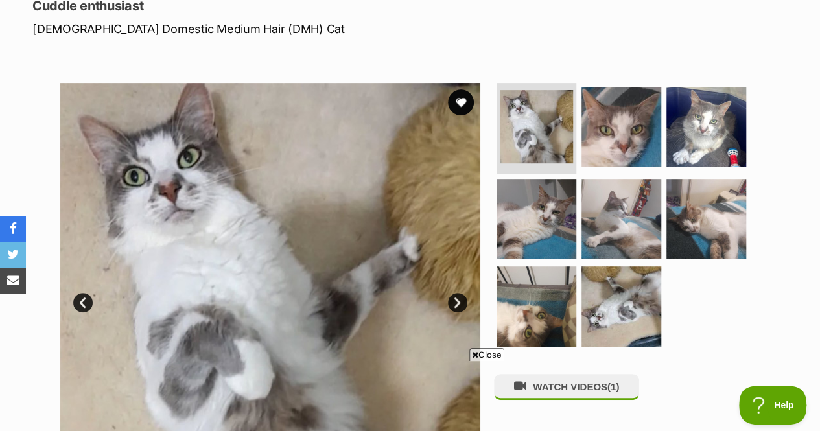
click at [602, 266] on img at bounding box center [621, 306] width 80 height 80
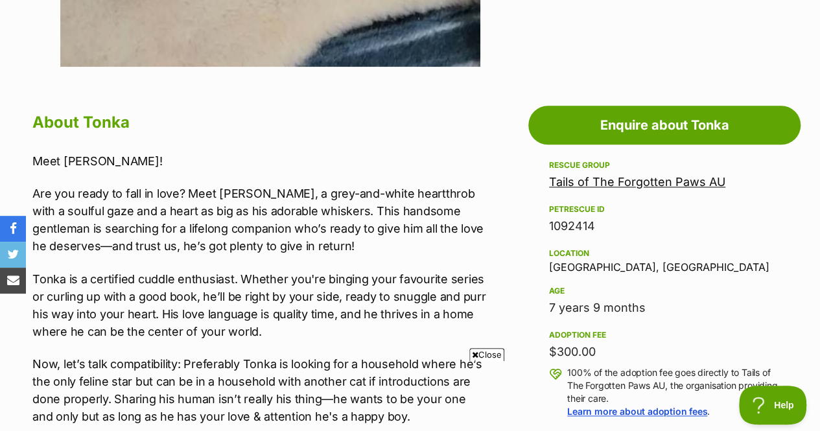
scroll to position [649, 0]
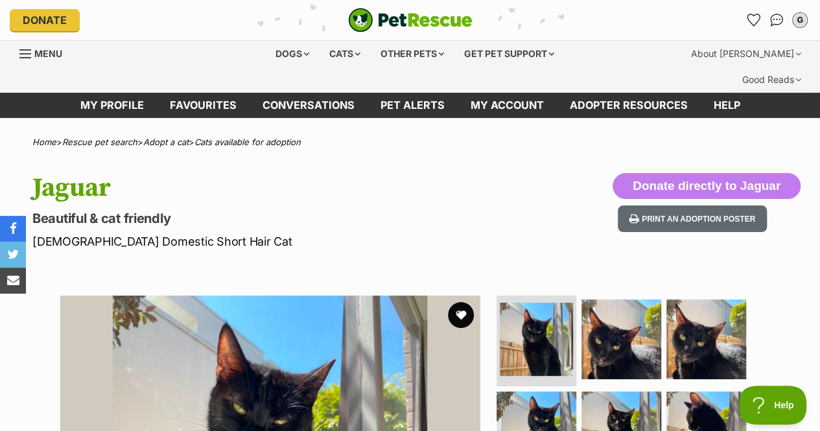
click at [48, 48] on span "Menu" at bounding box center [48, 53] width 28 height 11
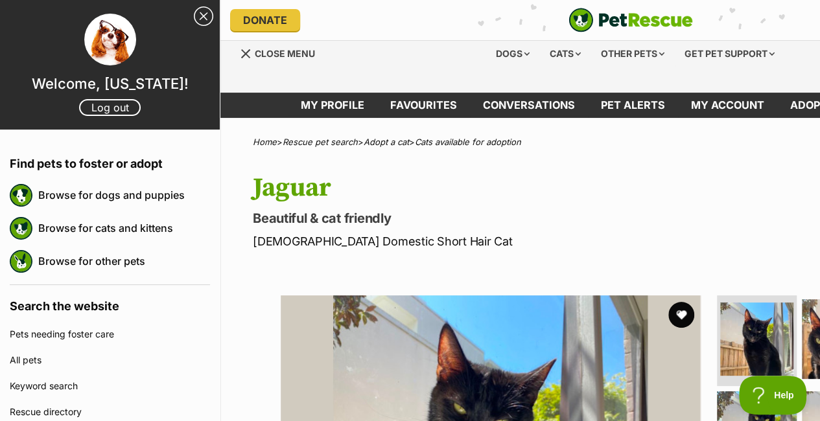
click at [194, 15] on link "Close Sidebar" at bounding box center [203, 15] width 19 height 19
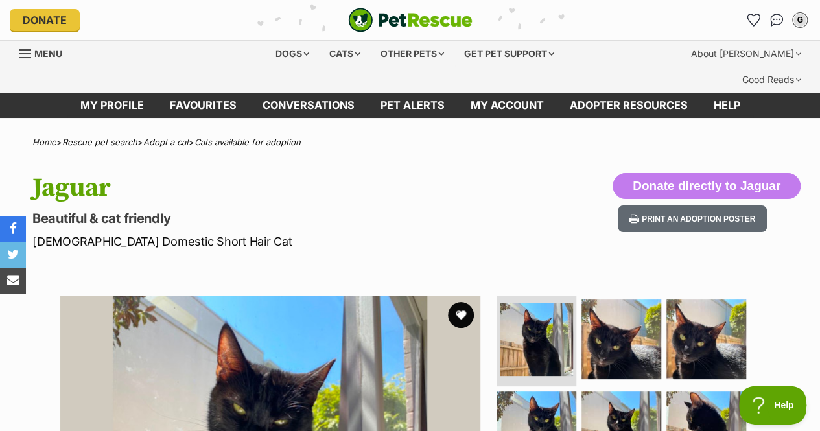
click at [408, 48] on div "Other pets" at bounding box center [412, 54] width 82 height 26
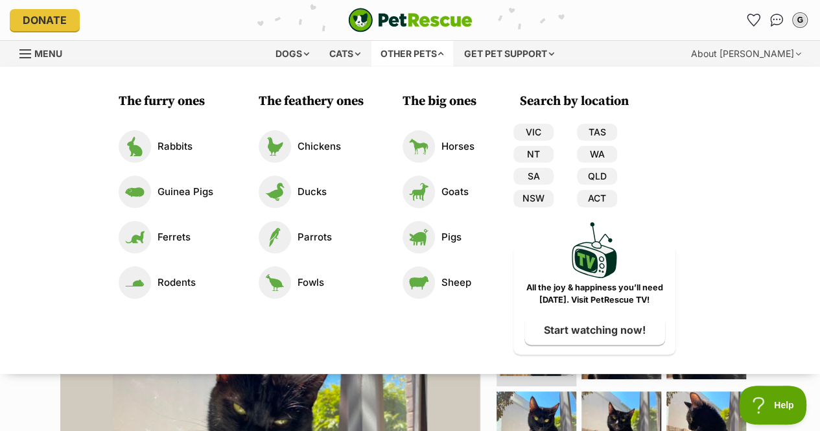
click at [418, 50] on div "Other pets" at bounding box center [412, 54] width 82 height 26
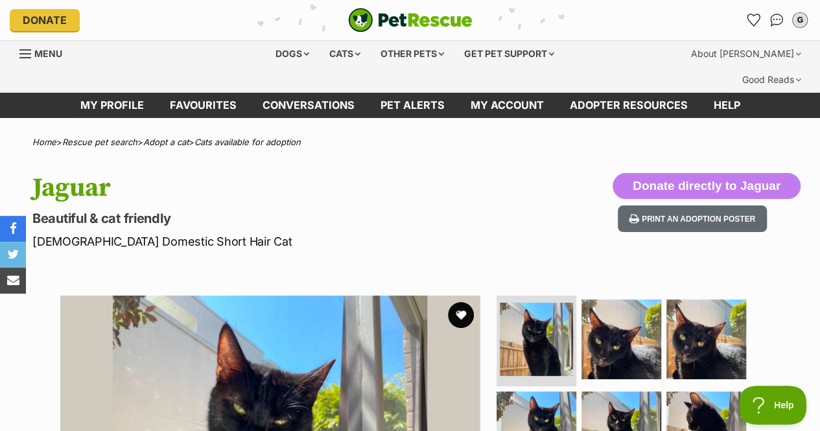
click at [307, 45] on div "Dogs" at bounding box center [292, 54] width 52 height 26
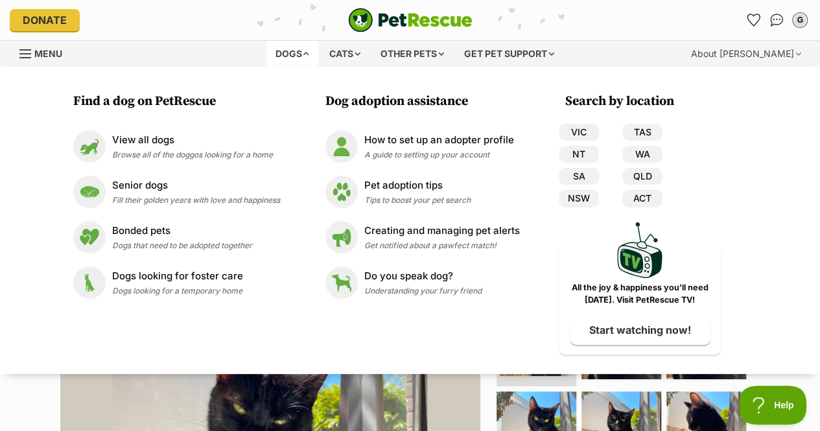
click at [136, 277] on p "Dogs looking for foster care" at bounding box center [177, 276] width 131 height 15
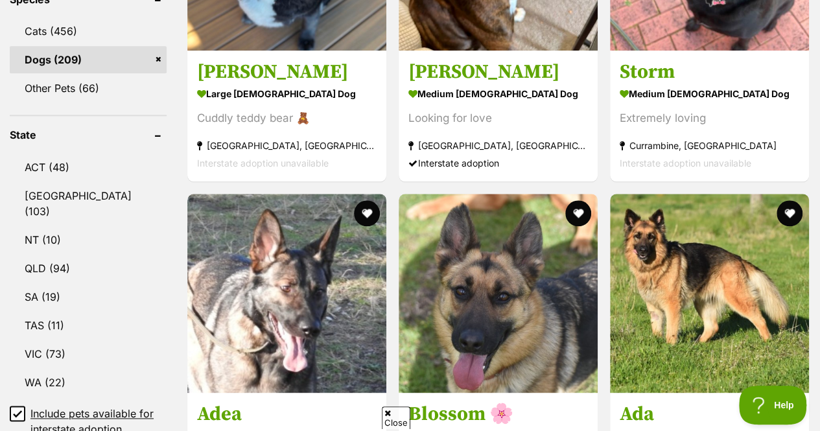
click at [90, 340] on link "VIC (73)" at bounding box center [88, 353] width 157 height 27
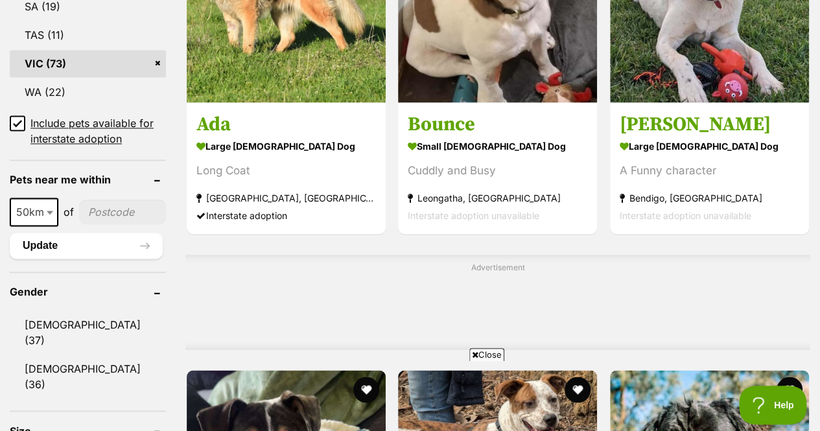
click at [120, 200] on input"] "postcode" at bounding box center [122, 212] width 87 height 25
type input"] "3193"
click at [43, 203] on span "50km" at bounding box center [34, 212] width 46 height 18
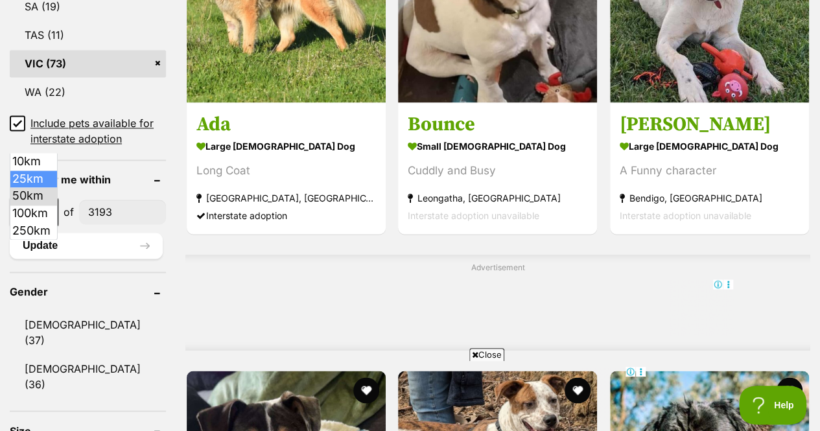
select select "25"
click at [54, 233] on button "Update" at bounding box center [86, 246] width 153 height 26
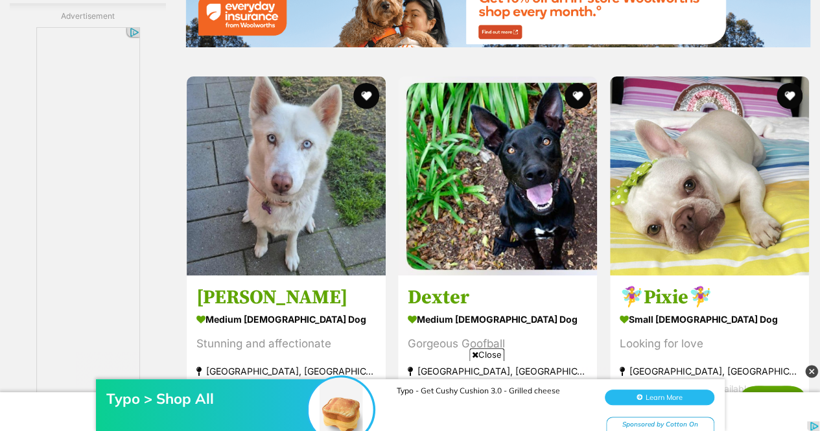
scroll to position [2375, 0]
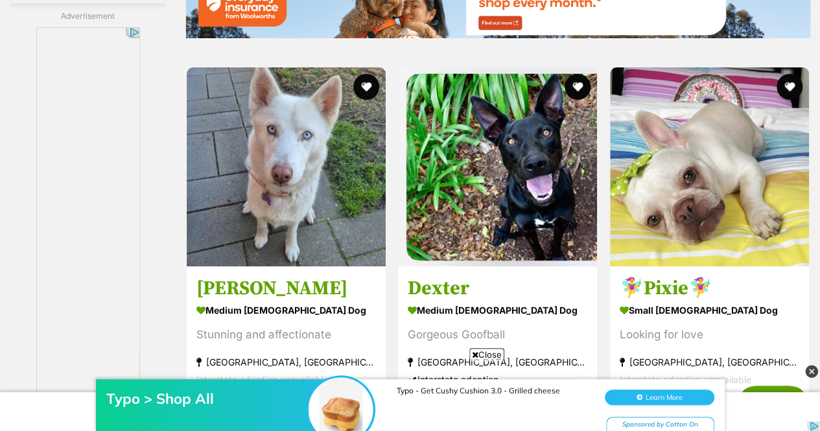
click at [680, 145] on img at bounding box center [709, 166] width 199 height 199
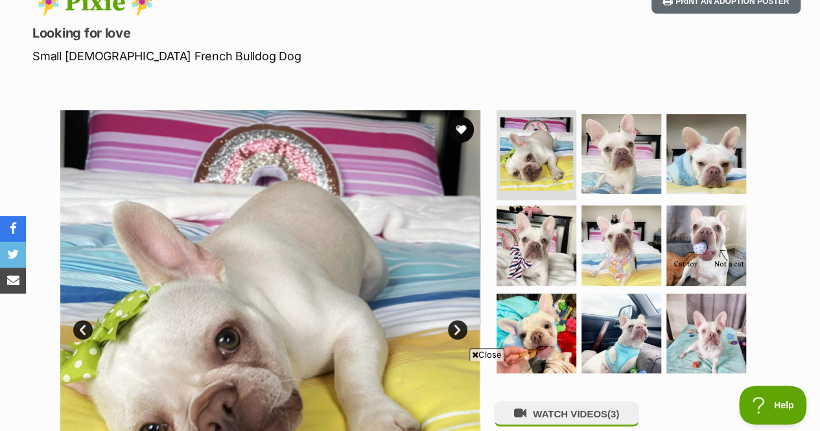
scroll to position [215, 0]
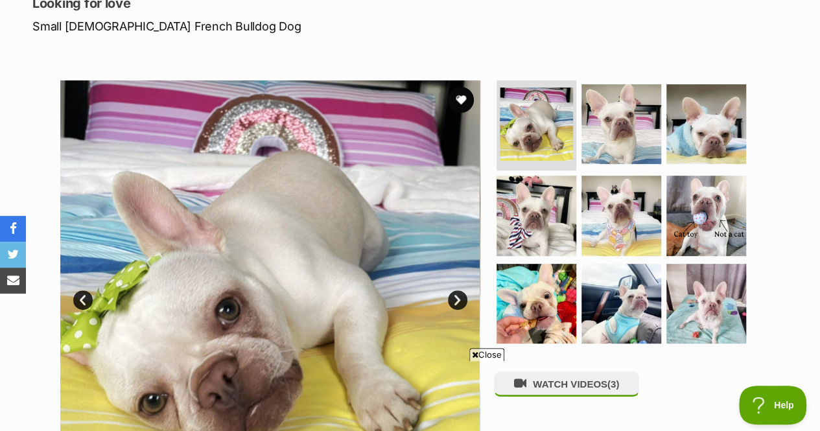
click at [700, 280] on img at bounding box center [706, 304] width 80 height 80
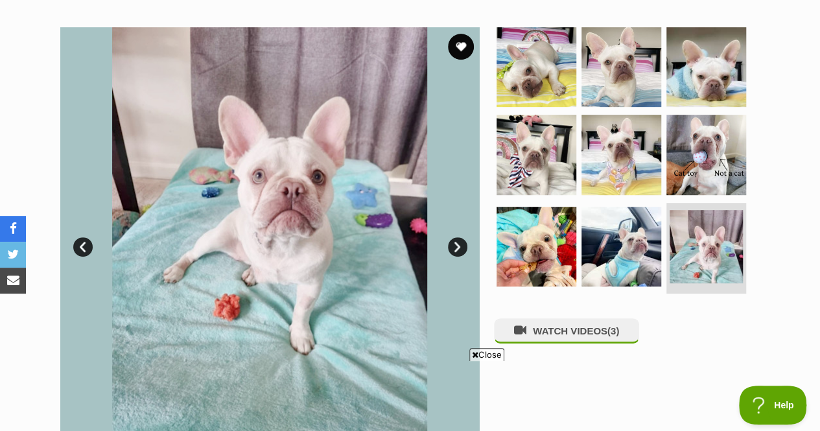
scroll to position [270, 0]
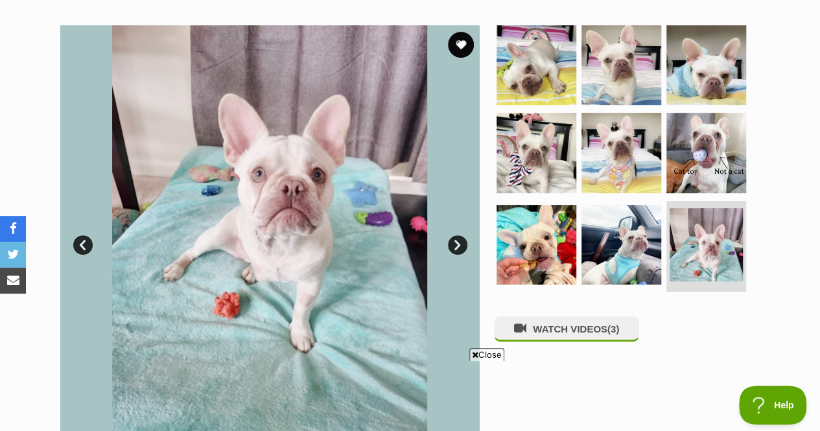
click at [644, 223] on img at bounding box center [621, 245] width 80 height 80
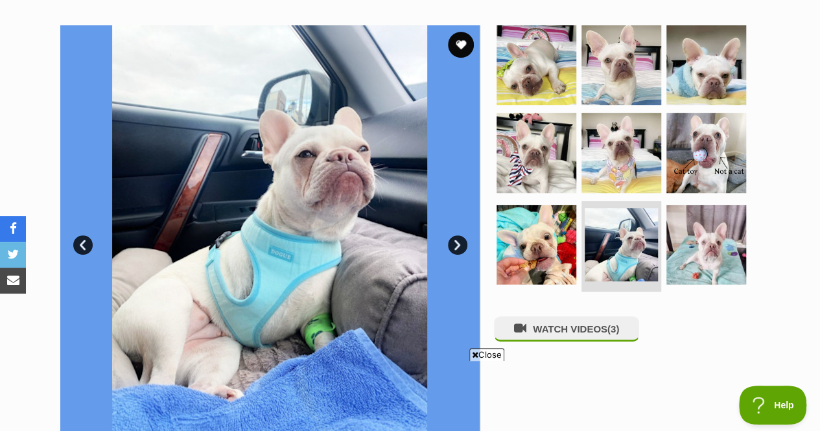
click at [519, 218] on img at bounding box center [536, 245] width 80 height 80
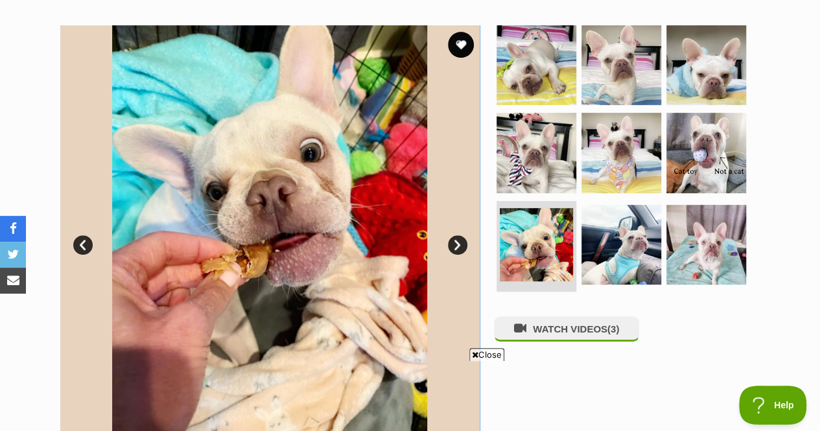
click at [708, 157] on img at bounding box center [706, 153] width 80 height 80
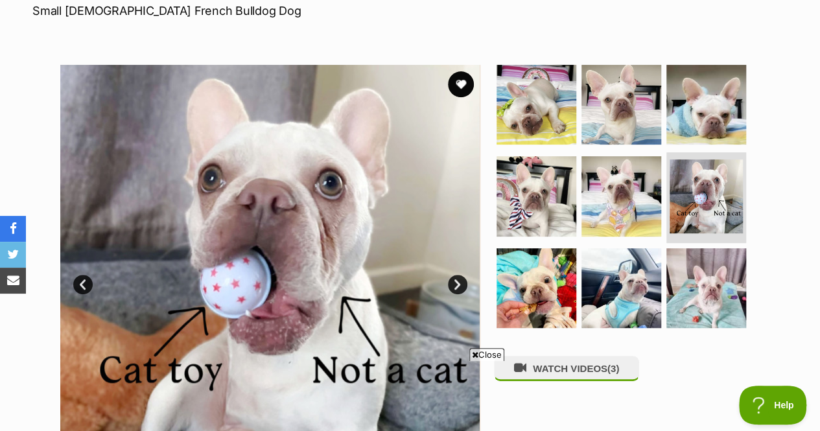
scroll to position [227, 0]
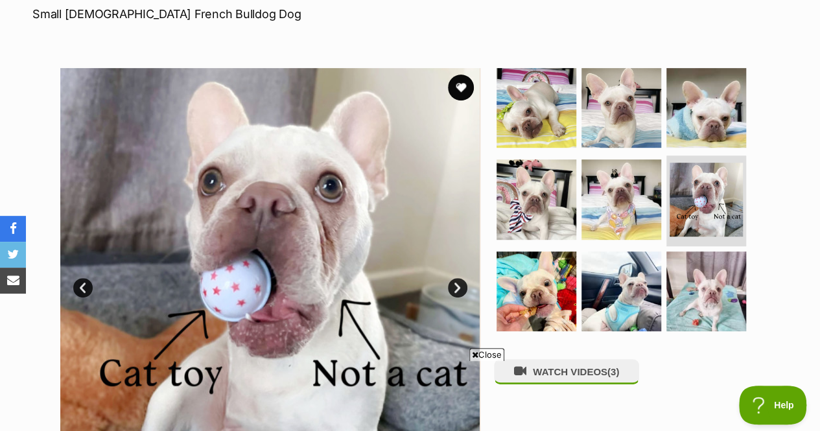
click at [551, 180] on img at bounding box center [536, 199] width 80 height 80
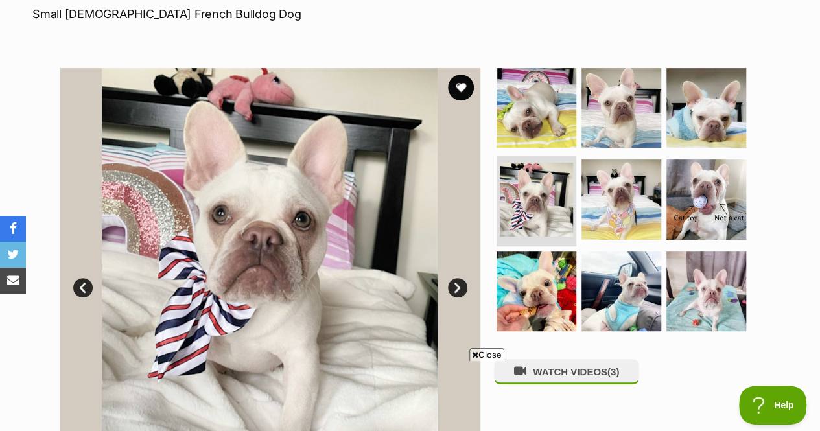
click at [627, 171] on img at bounding box center [621, 199] width 80 height 80
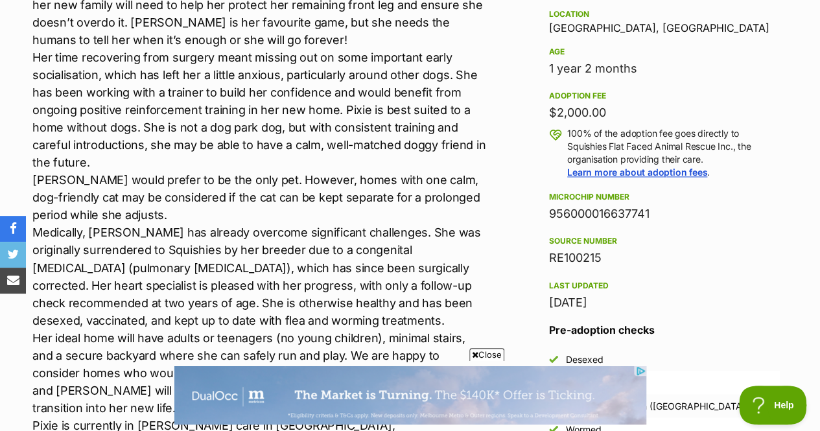
scroll to position [953, 0]
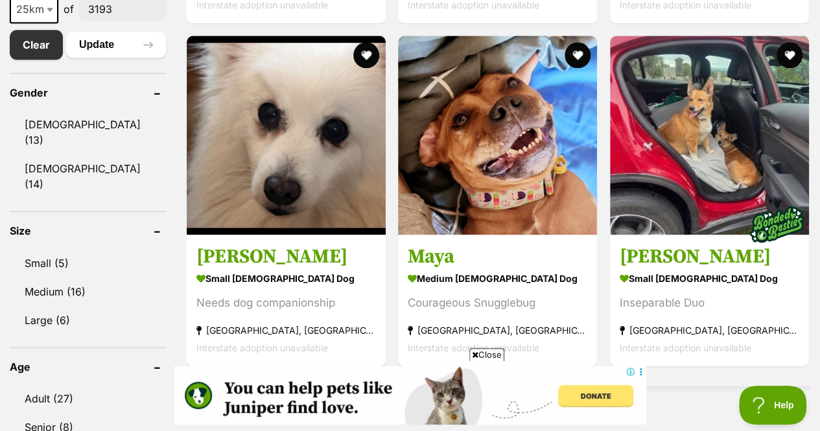
scroll to position [737, 0]
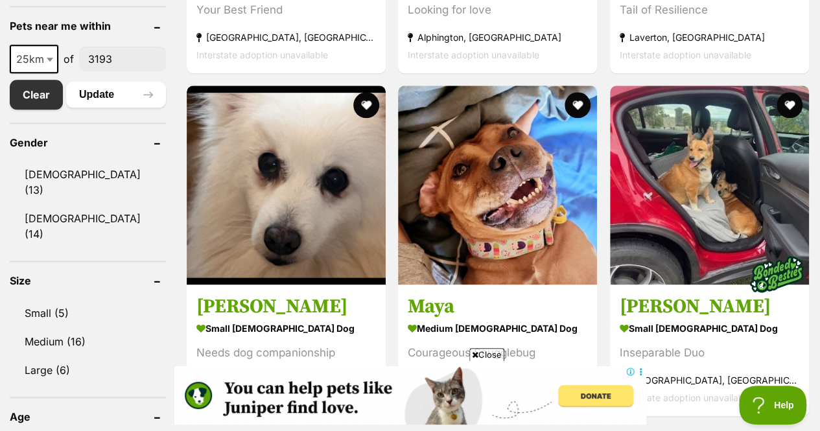
click at [38, 50] on span "25km" at bounding box center [34, 59] width 46 height 18
select select "10"
click at [106, 82] on button "Update" at bounding box center [116, 95] width 100 height 26
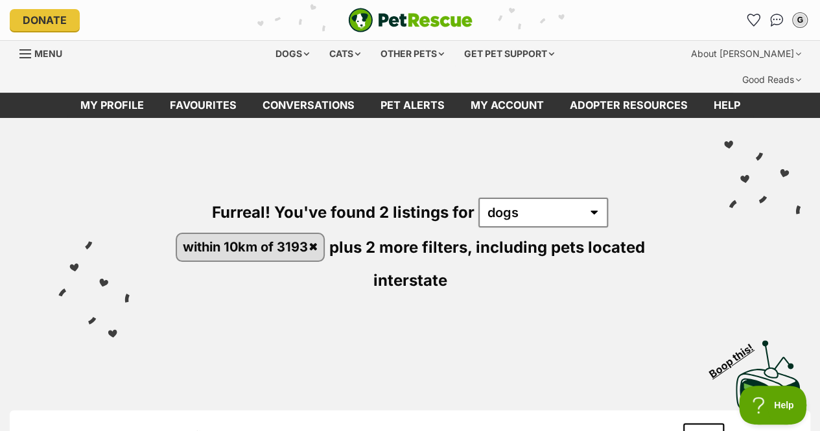
click at [289, 53] on div "Dogs" at bounding box center [292, 54] width 52 height 26
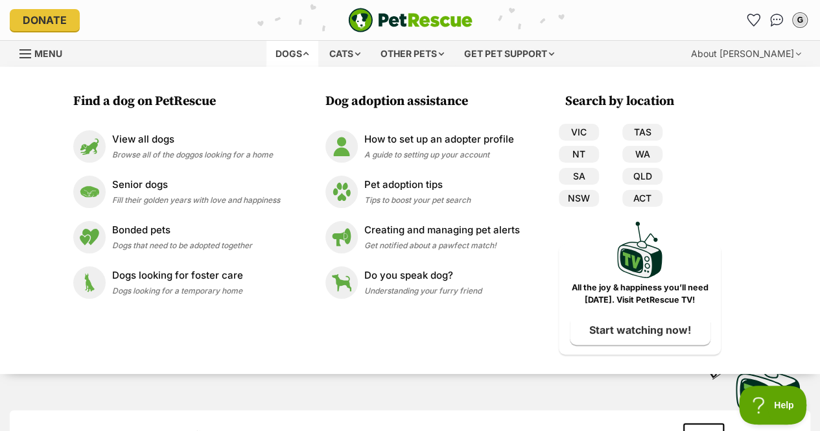
click at [168, 139] on p "View all dogs" at bounding box center [192, 139] width 161 height 15
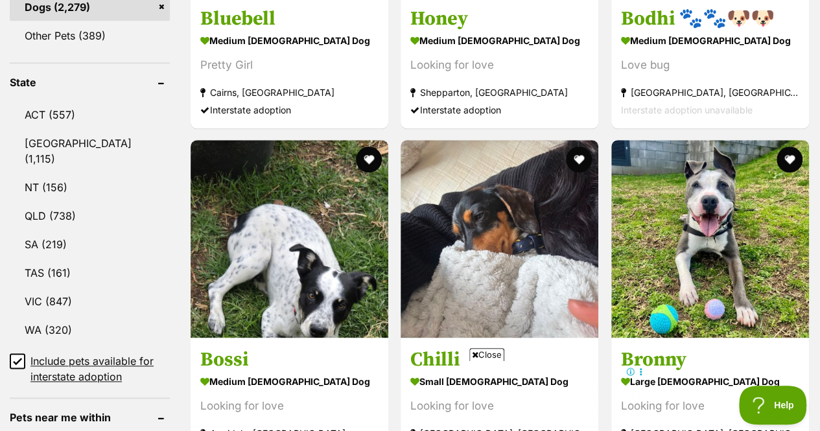
click at [70, 288] on link "VIC (847)" at bounding box center [90, 301] width 160 height 27
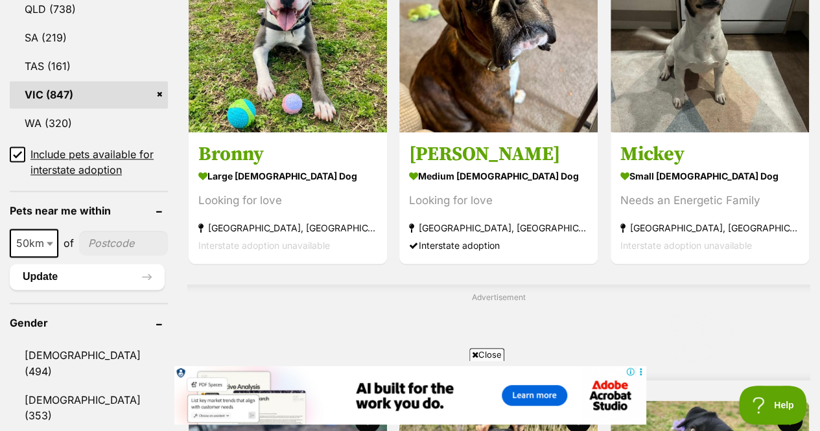
scroll to position [859, 0]
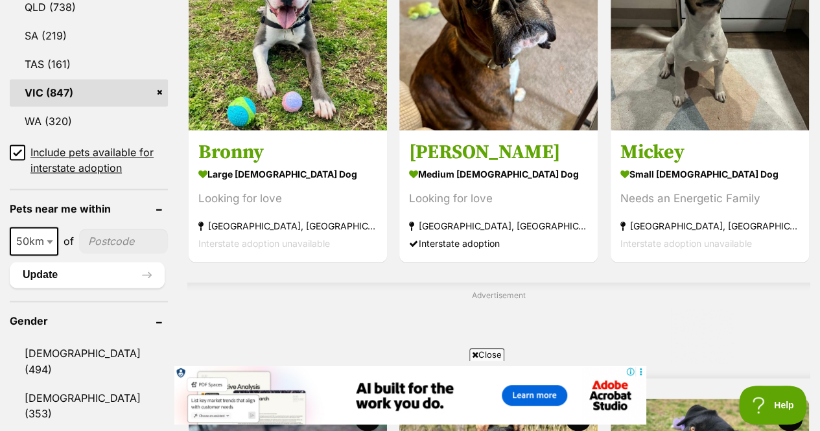
click at [119, 229] on input"] "postcode" at bounding box center [123, 241] width 89 height 25
type input"] "3193"
click at [47, 240] on b at bounding box center [50, 242] width 6 height 4
select select "10"
click at [54, 262] on button "Update" at bounding box center [87, 275] width 155 height 26
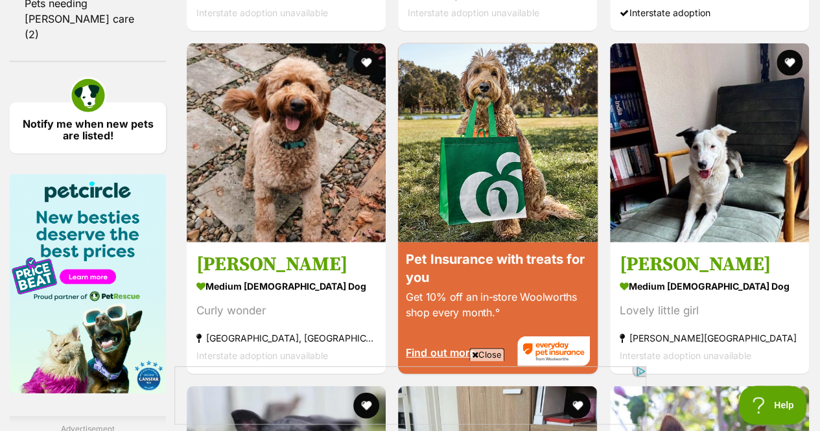
click at [244, 120] on img at bounding box center [286, 142] width 199 height 199
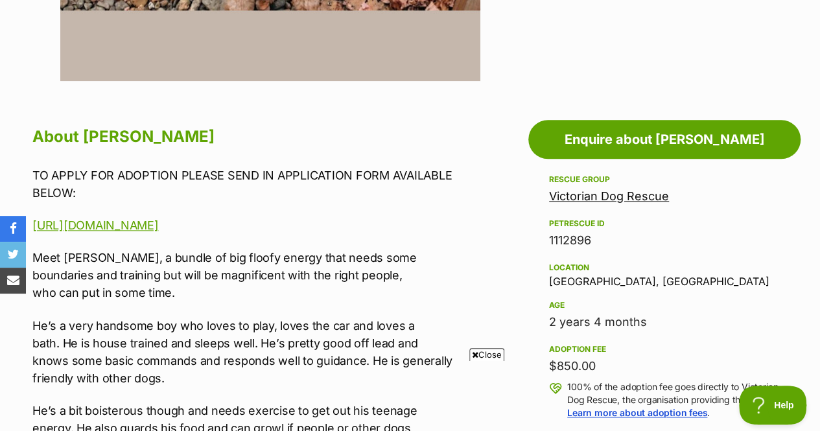
scroll to position [640, 0]
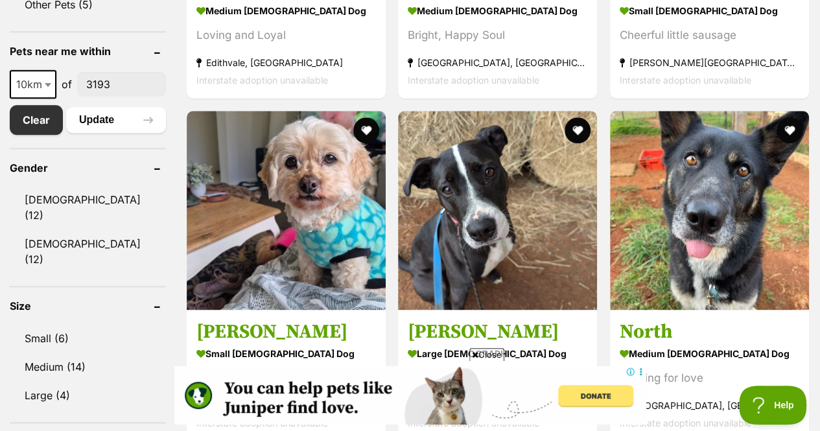
click at [301, 190] on img at bounding box center [286, 210] width 199 height 199
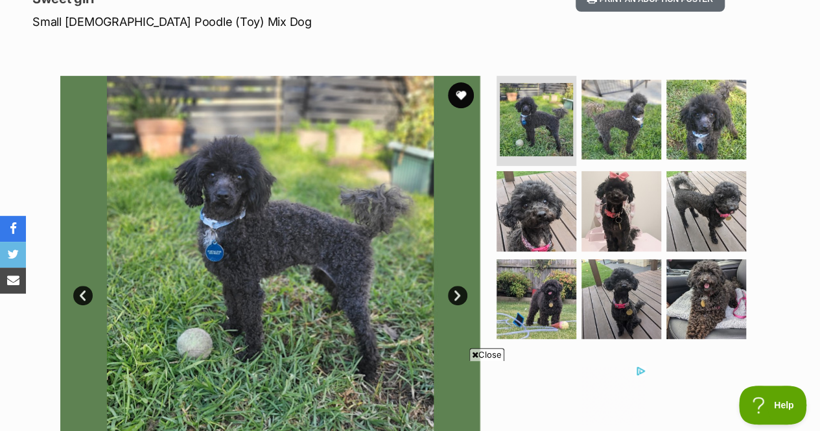
scroll to position [222, 0]
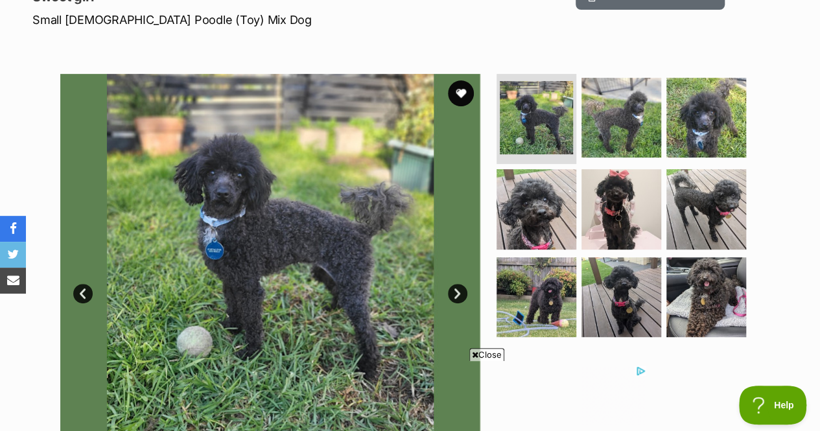
click at [583, 185] on img at bounding box center [621, 209] width 80 height 80
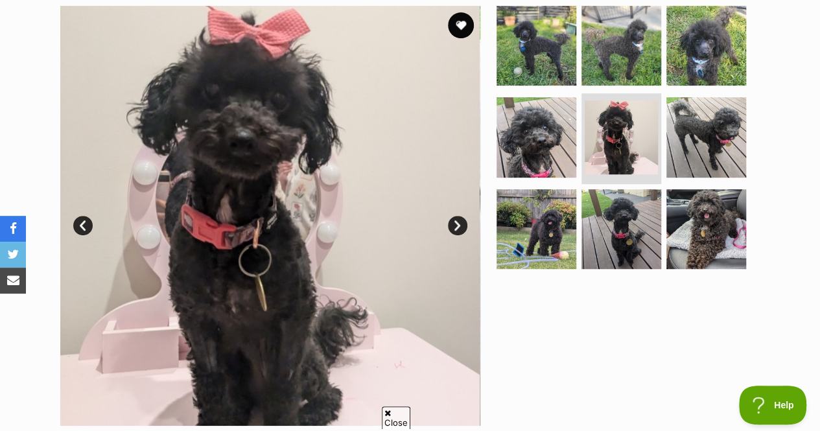
scroll to position [0, 0]
click at [680, 189] on img at bounding box center [706, 229] width 80 height 80
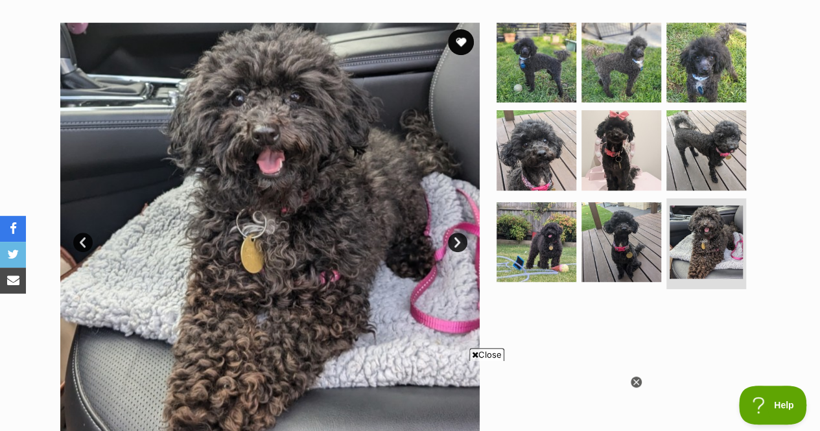
click at [522, 202] on img at bounding box center [536, 242] width 80 height 80
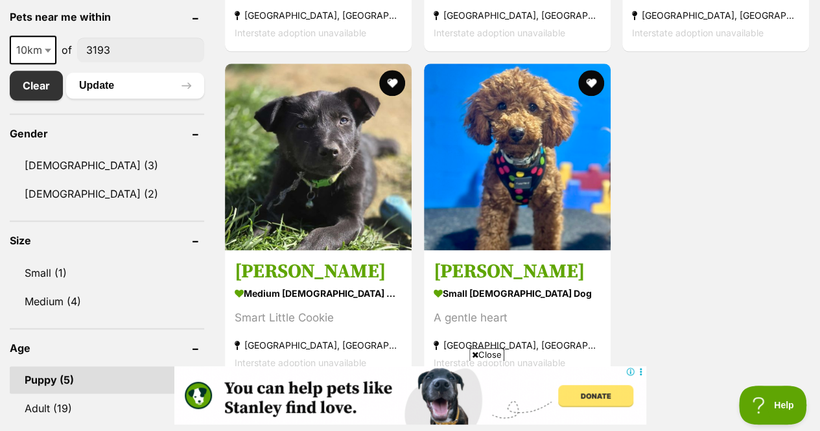
click at [486, 149] on img at bounding box center [517, 157] width 187 height 187
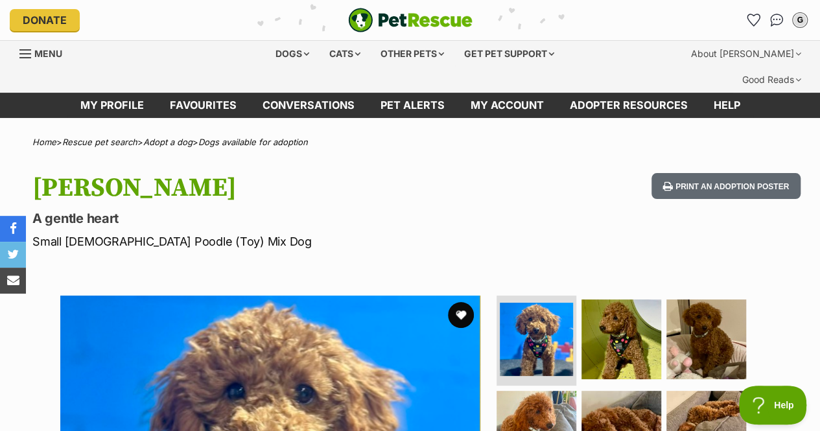
click at [754, 23] on icon "Favourites" at bounding box center [753, 20] width 12 height 12
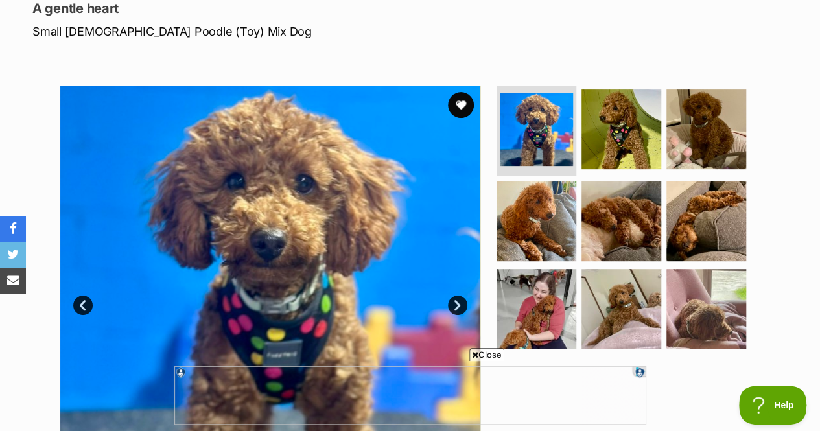
click at [518, 278] on img at bounding box center [536, 309] width 80 height 80
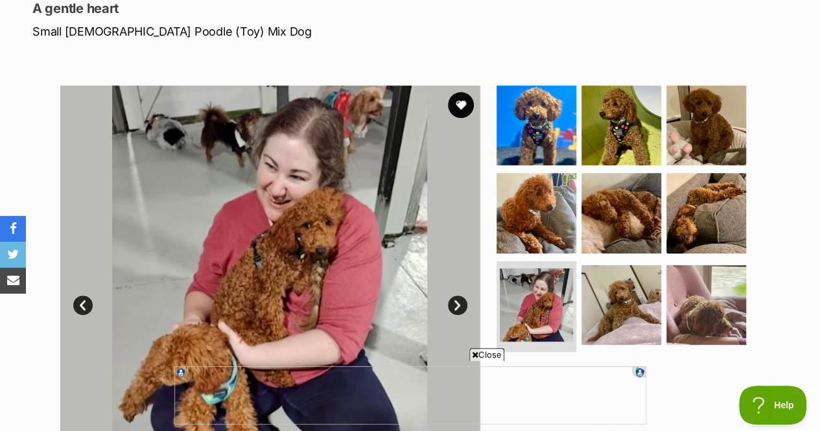
click at [609, 272] on img at bounding box center [621, 305] width 80 height 80
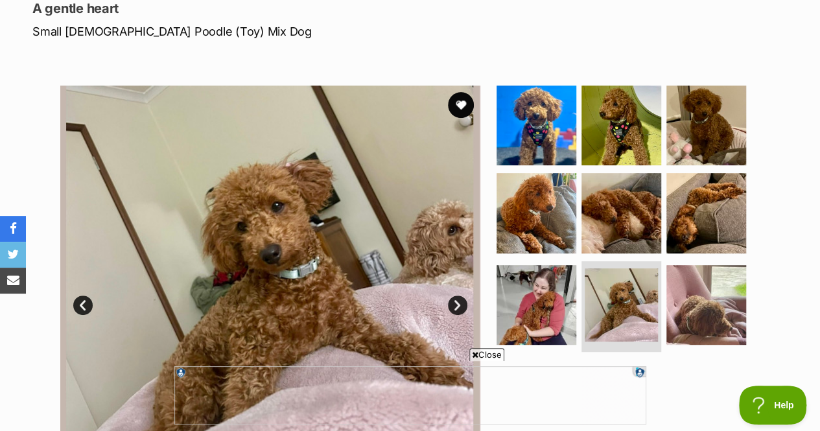
scroll to position [221, 0]
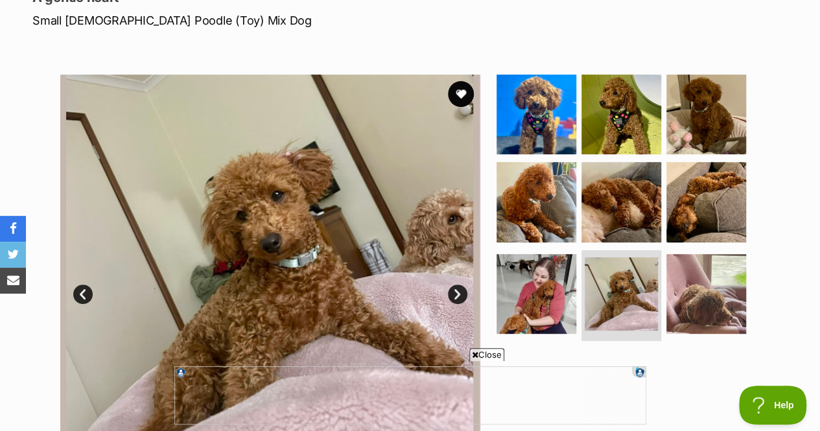
click at [699, 75] on img at bounding box center [706, 115] width 80 height 80
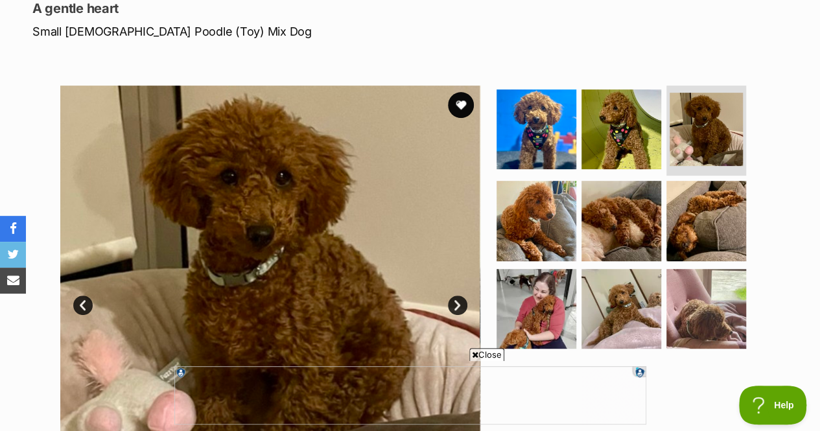
scroll to position [0, 0]
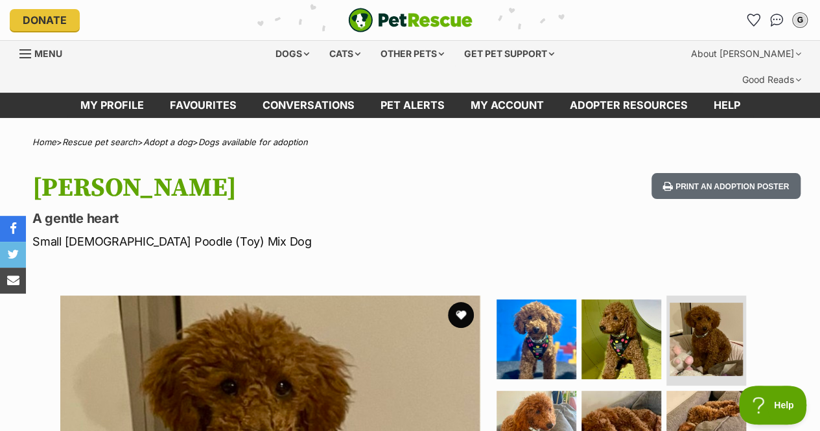
click at [752, 20] on icon "Favourites" at bounding box center [753, 20] width 12 height 12
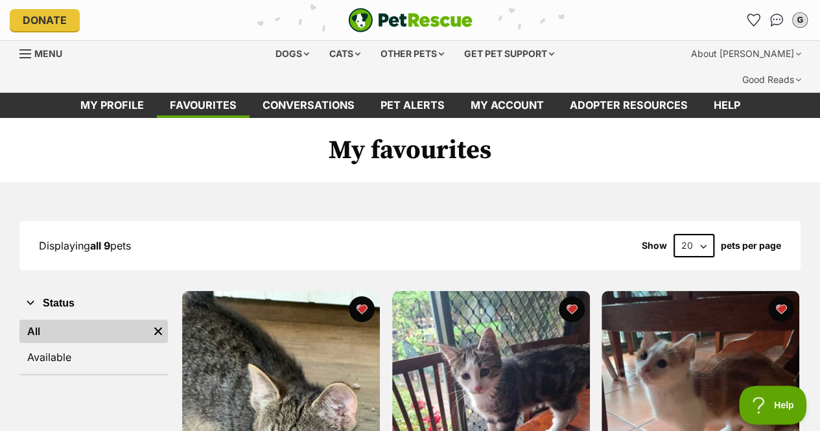
click at [507, 46] on div "Get pet support" at bounding box center [509, 54] width 108 height 26
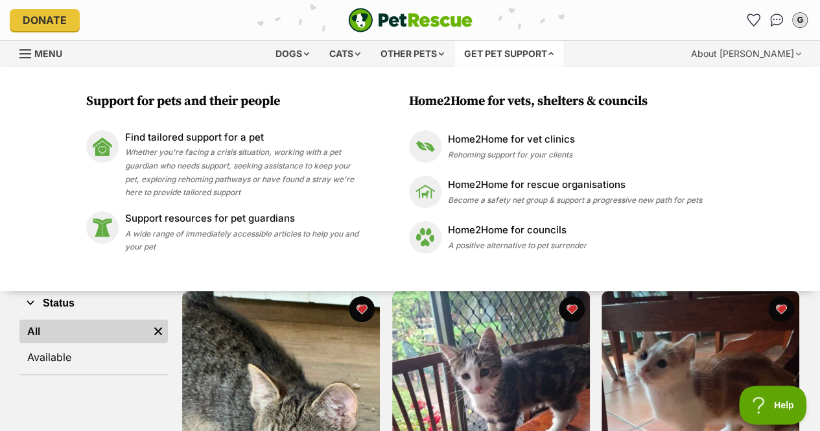
click at [491, 52] on div "Get pet support" at bounding box center [509, 54] width 108 height 26
